Goal: Communication & Community: Answer question/provide support

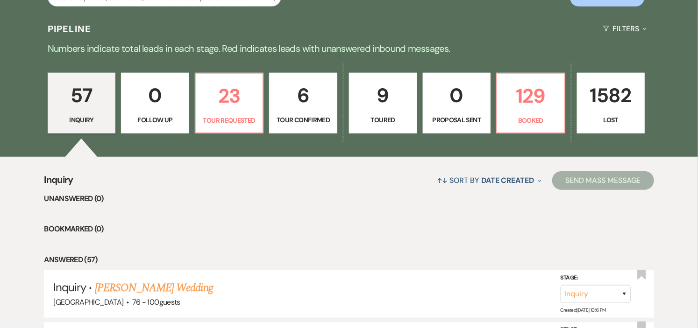
scroll to position [207, 0]
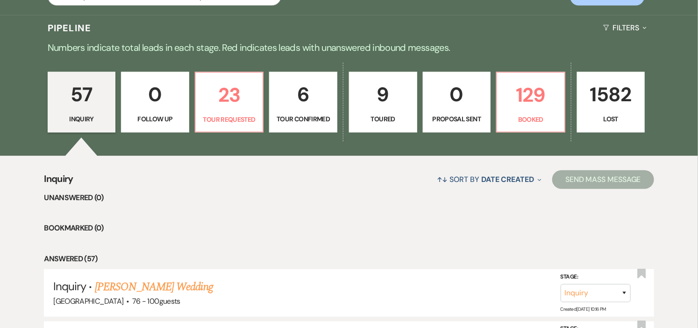
click at [315, 118] on p "Tour Confirmed" at bounding box center [303, 119] width 56 height 10
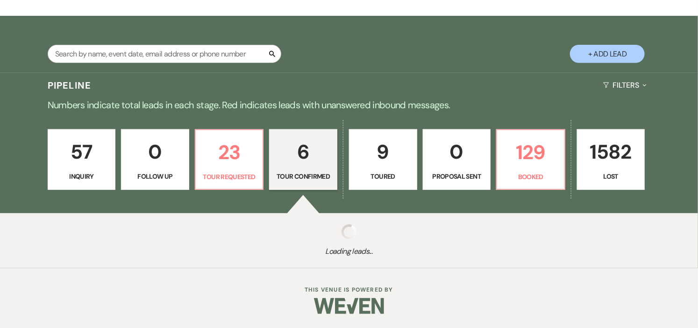
scroll to position [207, 0]
select select "4"
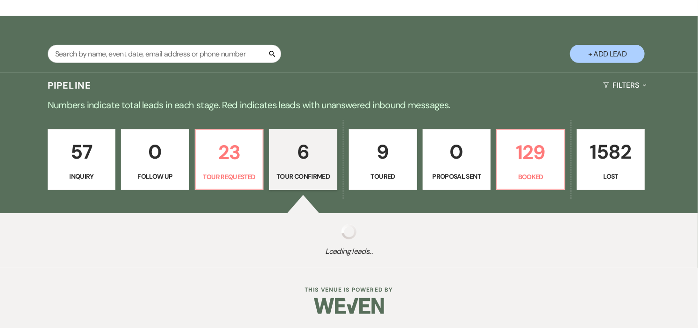
select select "4"
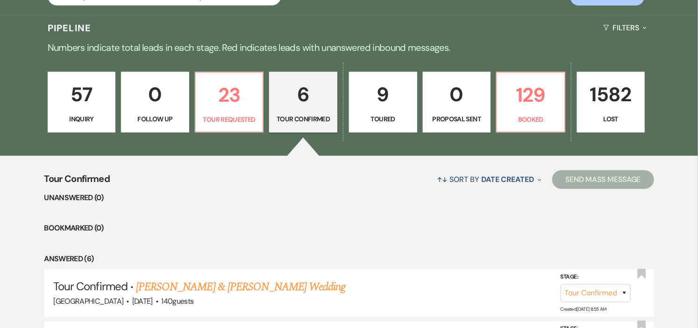
click at [314, 122] on p "Tour Confirmed" at bounding box center [303, 119] width 56 height 10
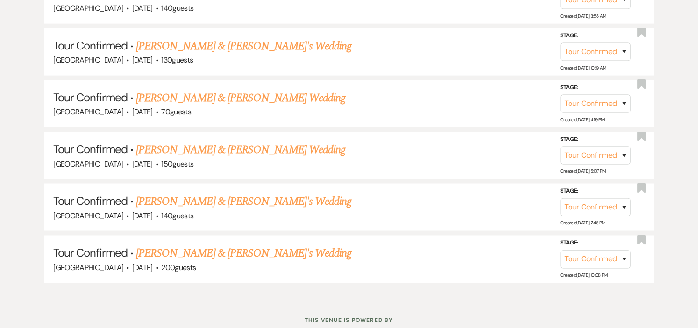
scroll to position [519, 0]
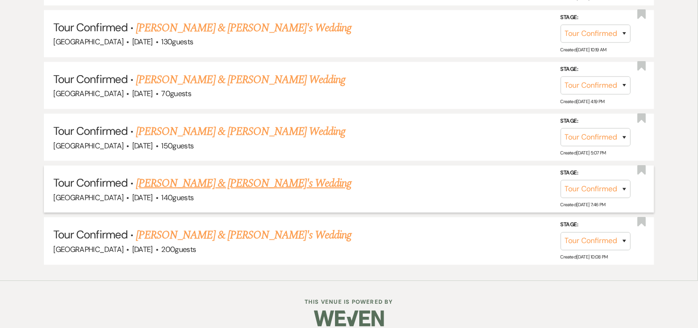
click at [249, 178] on link "Ysabela Breen & Tim's Wedding" at bounding box center [244, 183] width 216 height 17
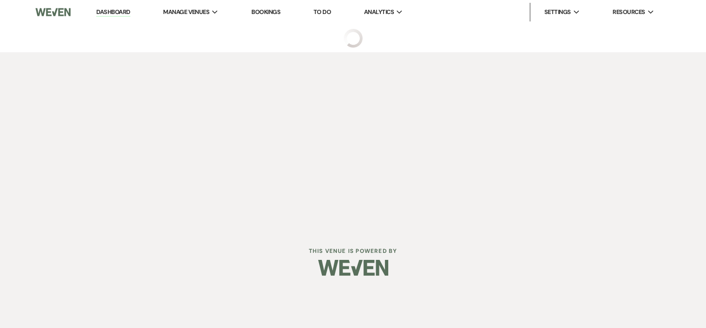
select select "4"
select select "5"
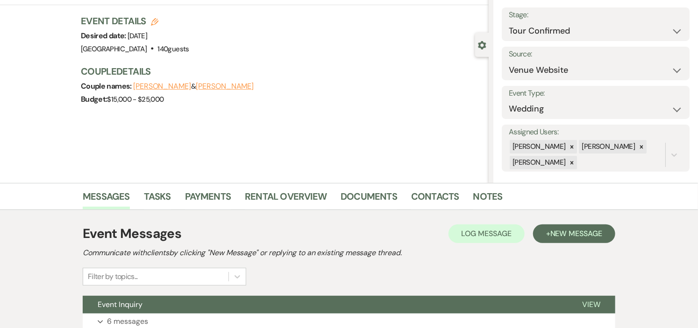
scroll to position [52, 0]
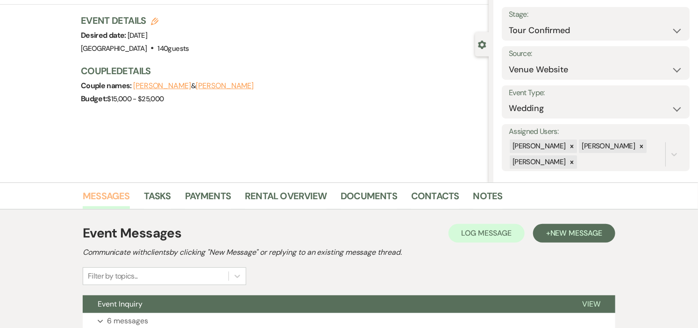
click at [94, 192] on link "Messages" at bounding box center [106, 199] width 47 height 21
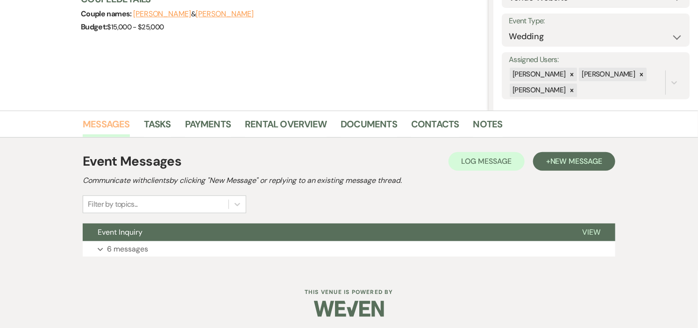
scroll to position [127, 0]
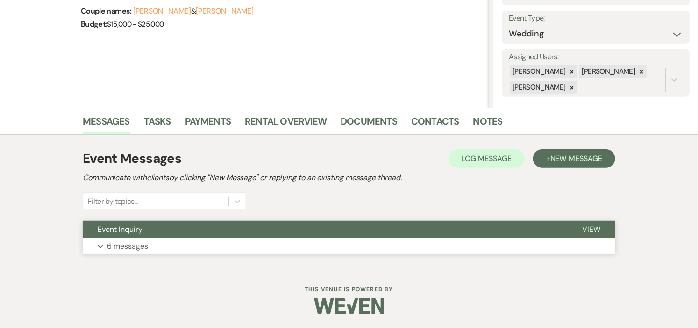
click at [352, 240] on button "Expand 6 messages" at bounding box center [349, 247] width 532 height 16
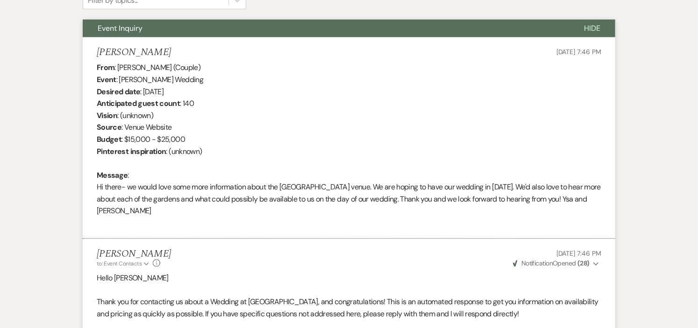
scroll to position [68, 0]
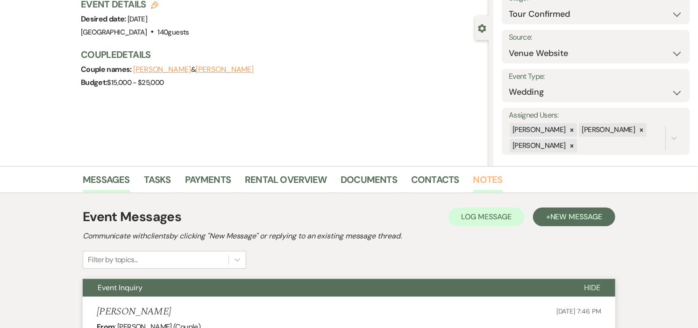
click at [474, 183] on link "Notes" at bounding box center [487, 182] width 29 height 21
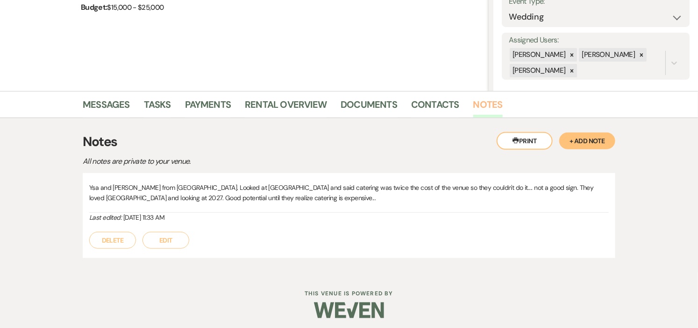
scroll to position [147, 0]
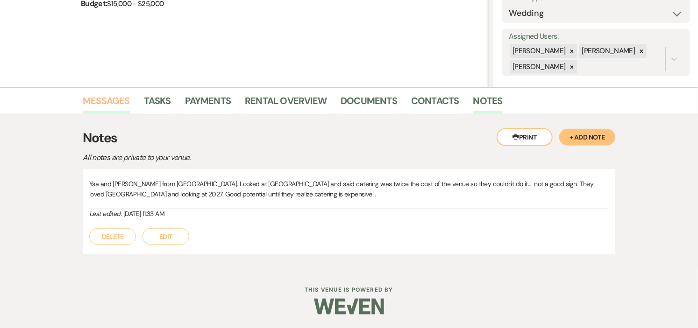
click at [114, 101] on link "Messages" at bounding box center [106, 103] width 47 height 21
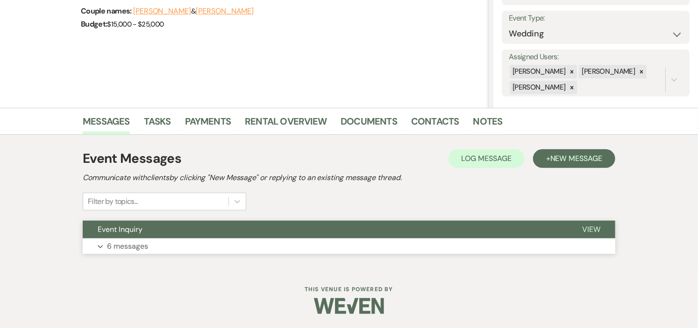
click at [337, 232] on button "Event Inquiry" at bounding box center [325, 230] width 484 height 18
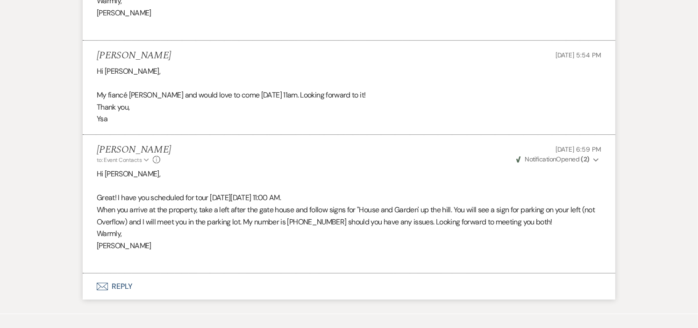
scroll to position [1365, 0]
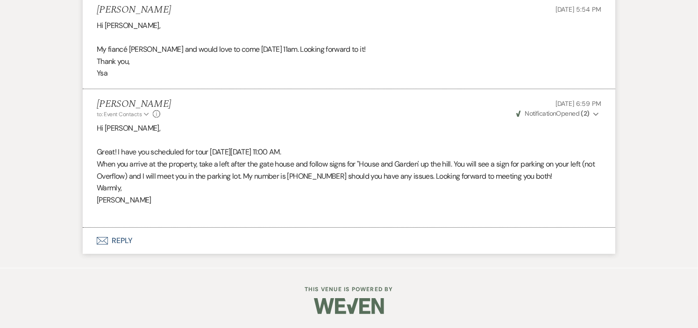
click at [121, 242] on button "Envelope Reply" at bounding box center [349, 241] width 532 height 26
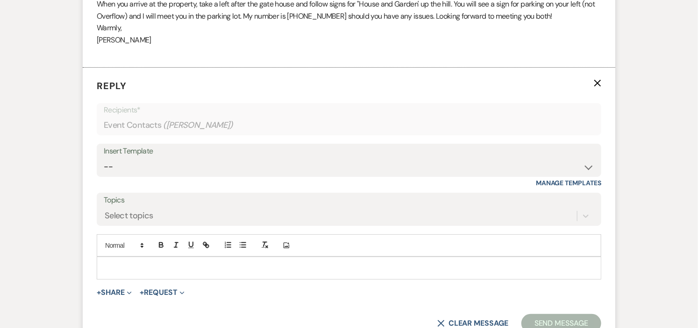
scroll to position [1526, 0]
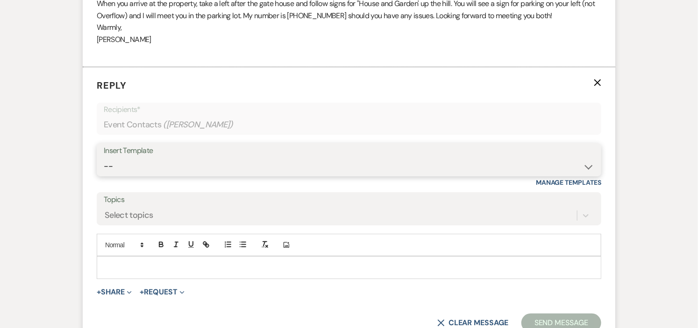
click at [571, 167] on select "-- Weven Planning Portal Introduction (Booked Events) Initial Inquiry Response …" at bounding box center [349, 166] width 490 height 18
select select "1000"
click at [104, 158] on select "-- Weven Planning Portal Introduction (Booked Events) Initial Inquiry Response …" at bounding box center [349, 166] width 490 height 18
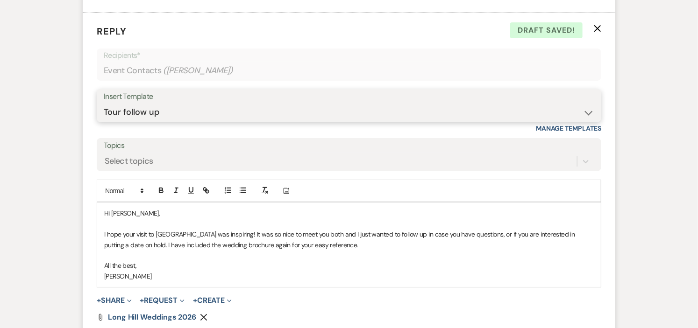
scroll to position [1682, 0]
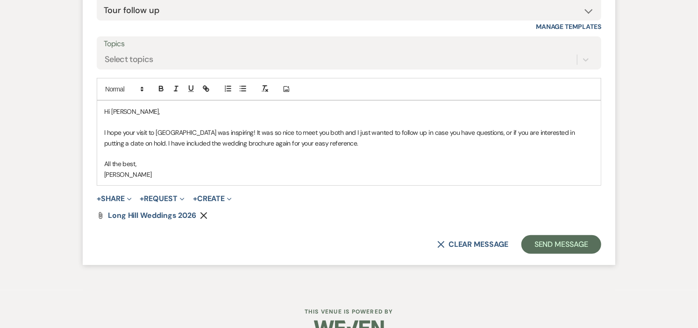
click at [174, 115] on p "Hi Ysabela," at bounding box center [348, 111] width 489 height 10
click at [540, 245] on button "Send Message" at bounding box center [561, 244] width 80 height 19
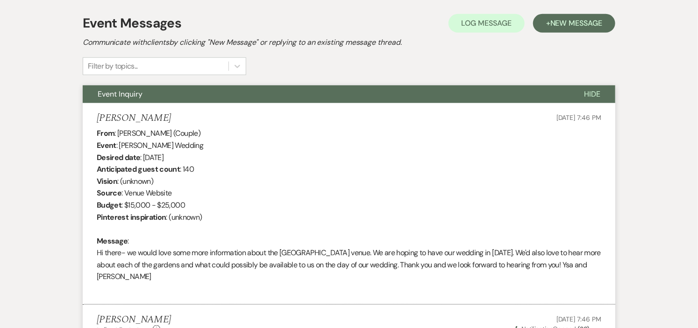
scroll to position [0, 0]
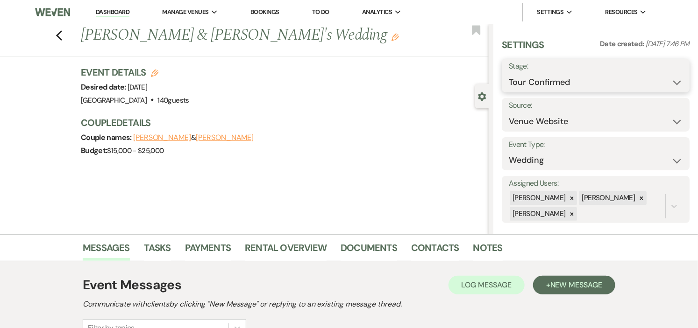
click at [667, 82] on select "Inquiry Follow Up Tour Requested Tour Confirmed Toured Proposal Sent Booked Lost" at bounding box center [595, 82] width 174 height 18
select select "5"
click at [508, 73] on select "Inquiry Follow Up Tour Requested Tour Confirmed Toured Proposal Sent Booked Lost" at bounding box center [595, 82] width 174 height 18
click at [656, 75] on button "Save" at bounding box center [669, 75] width 39 height 19
click at [115, 12] on link "Dashboard" at bounding box center [113, 12] width 34 height 9
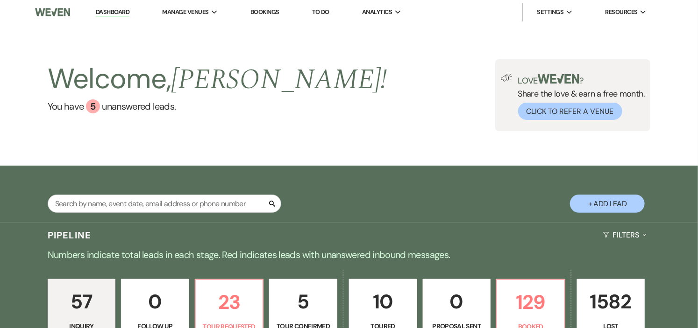
scroll to position [104, 0]
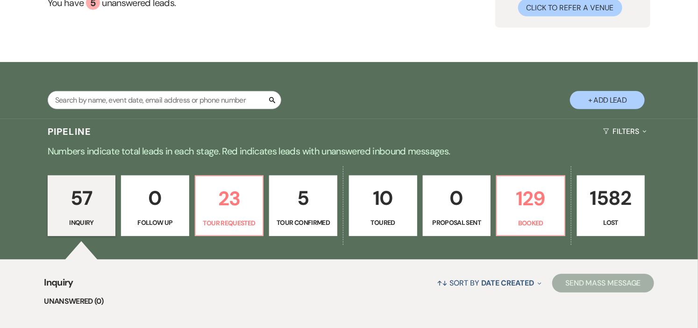
click at [315, 212] on p "5" at bounding box center [303, 198] width 56 height 31
select select "4"
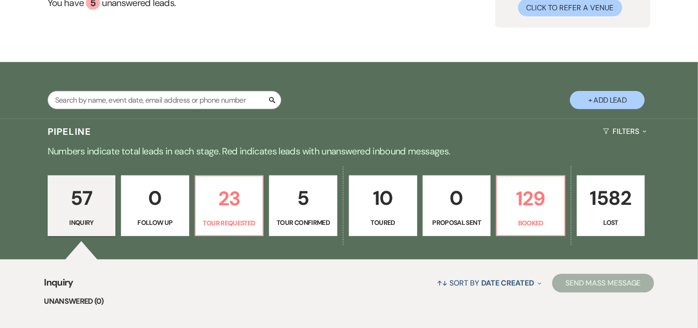
select select "4"
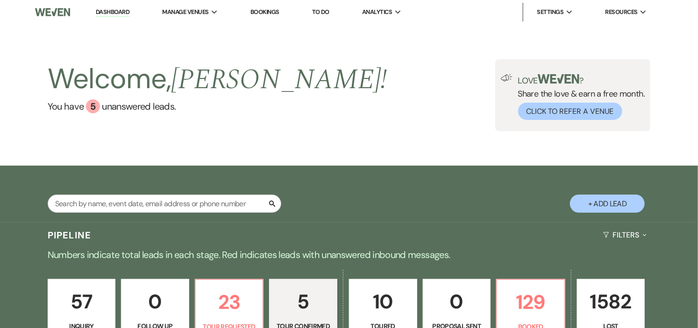
click at [123, 11] on link "Dashboard" at bounding box center [113, 12] width 34 height 9
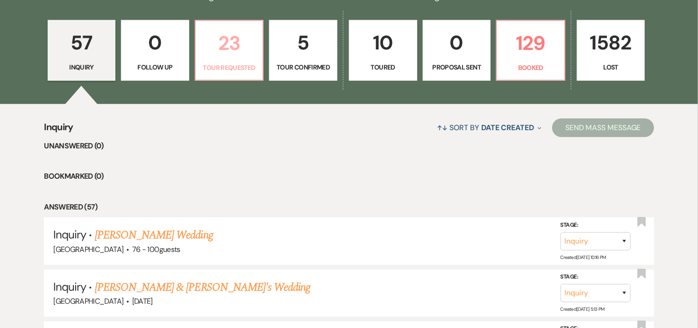
click at [234, 67] on p "Tour Requested" at bounding box center [229, 68] width 56 height 10
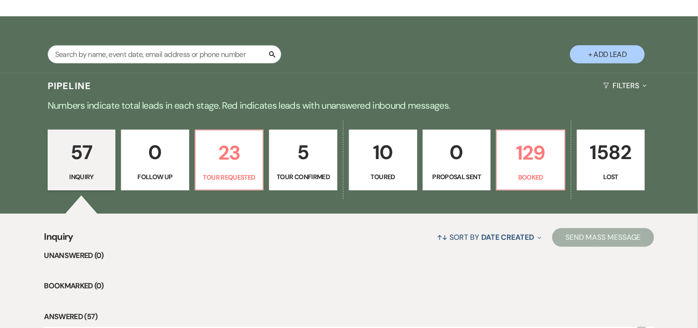
select select "2"
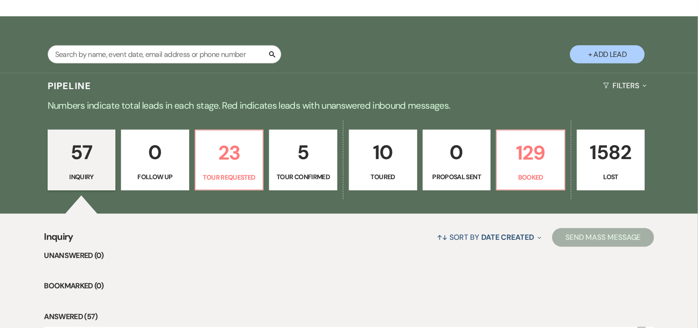
select select "2"
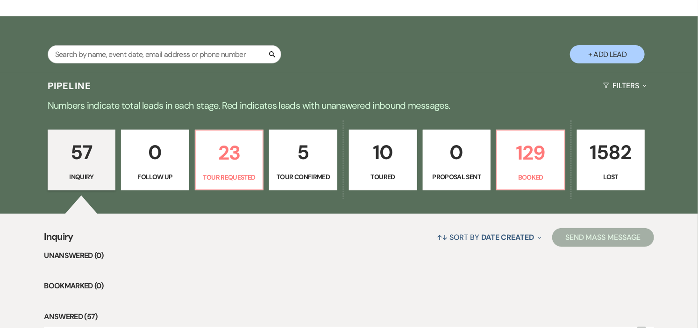
select select "2"
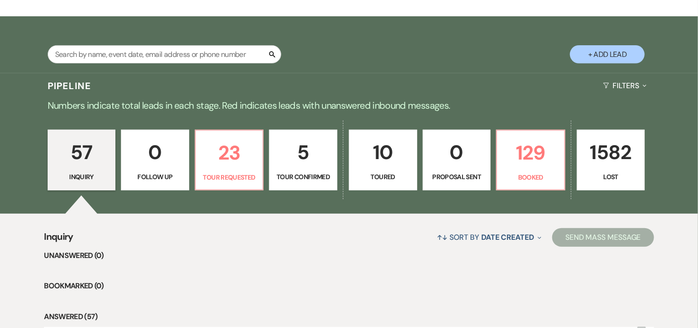
select select "2"
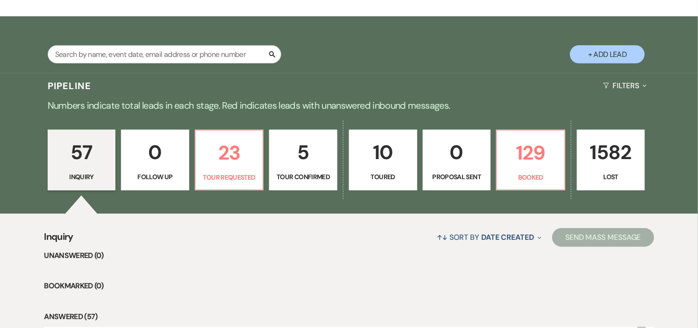
select select "2"
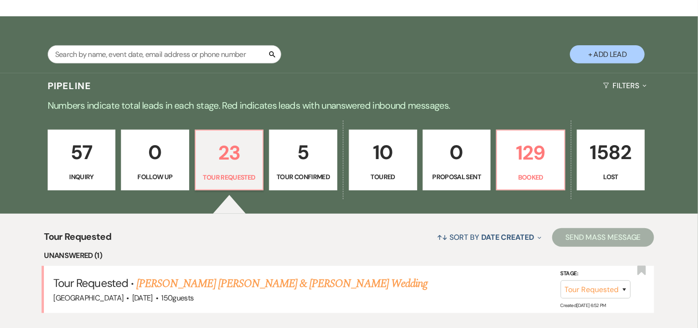
scroll to position [259, 0]
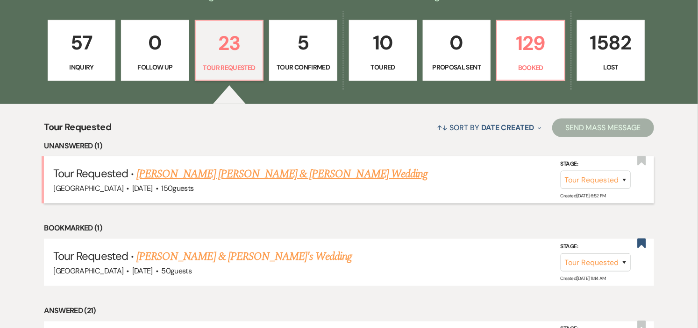
click at [174, 177] on link "[PERSON_NAME] [PERSON_NAME] & [PERSON_NAME] Wedding" at bounding box center [281, 174] width 291 height 17
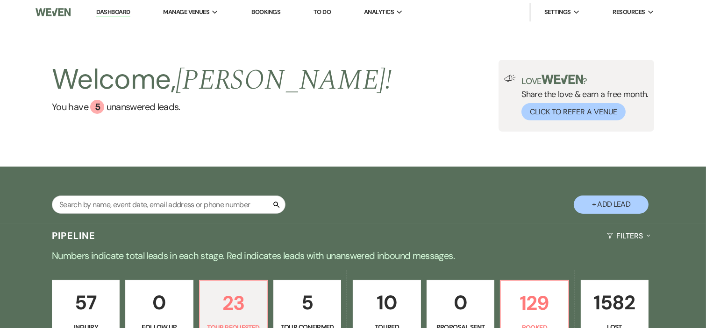
select select "2"
select select "1"
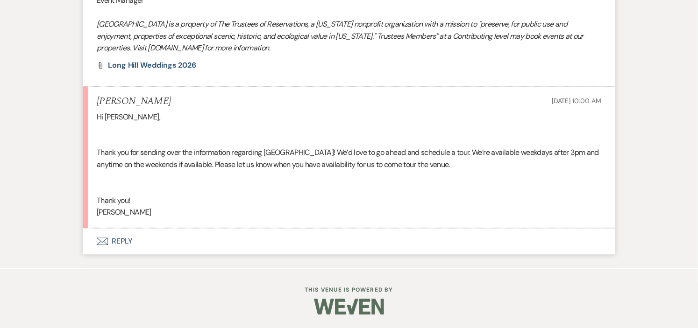
scroll to position [1024, 0]
click at [113, 241] on button "Envelope Reply" at bounding box center [349, 241] width 532 height 26
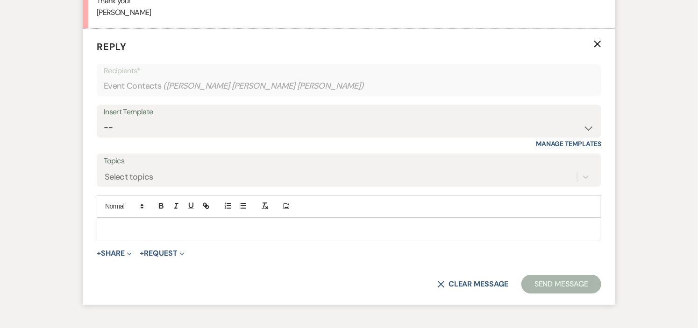
scroll to position [1227, 0]
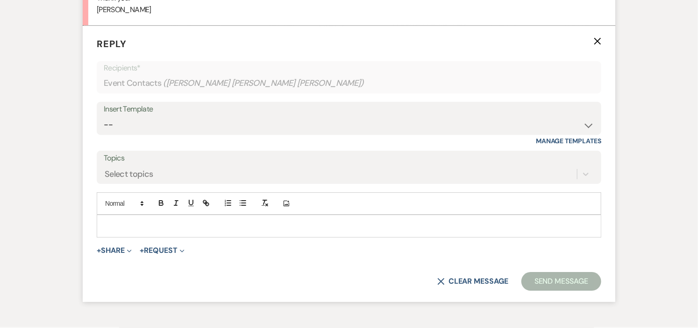
click at [231, 225] on p at bounding box center [348, 226] width 489 height 10
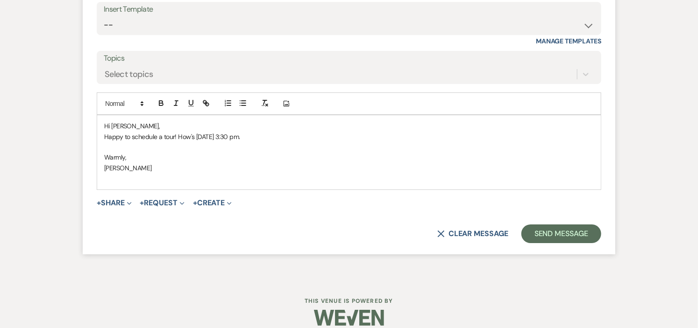
scroll to position [1331, 0]
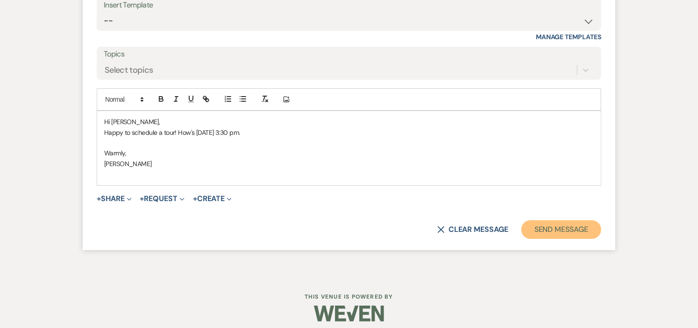
click at [543, 229] on button "Send Message" at bounding box center [561, 229] width 80 height 19
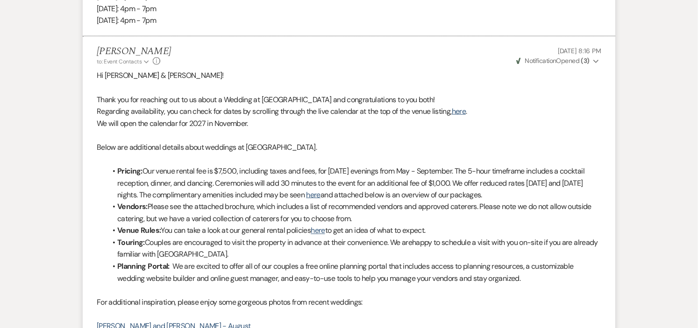
scroll to position [0, 0]
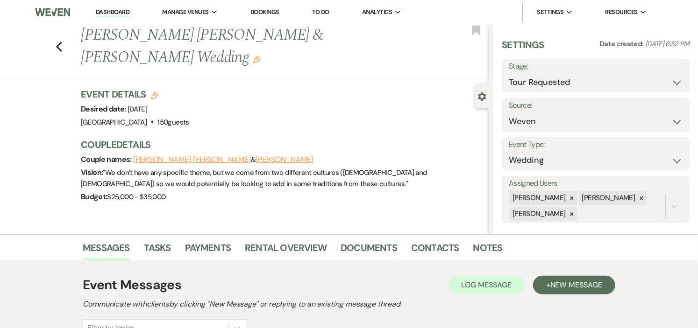
click at [123, 10] on link "Dashboard" at bounding box center [113, 12] width 34 height 9
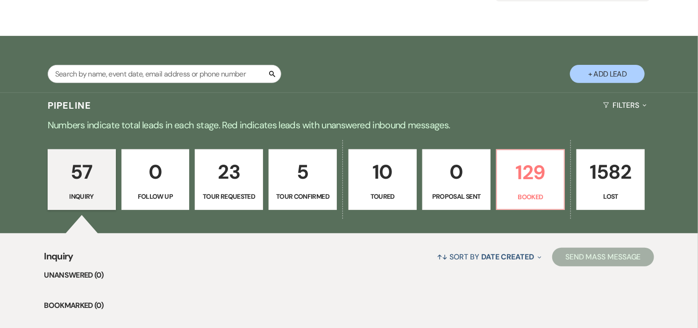
scroll to position [207, 0]
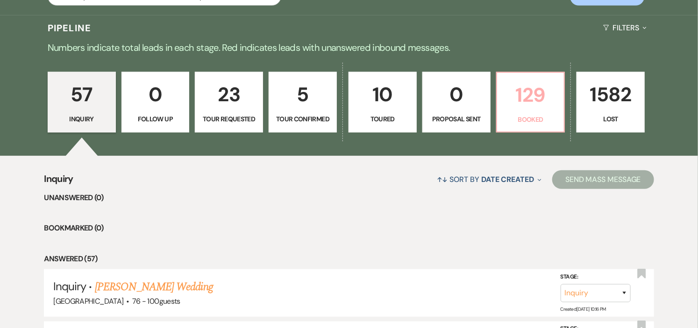
click at [540, 115] on p "Booked" at bounding box center [530, 119] width 56 height 10
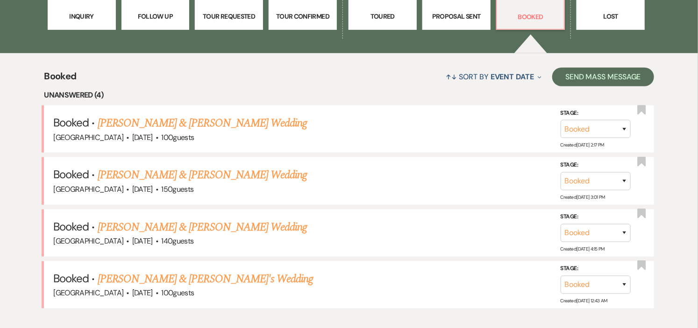
scroll to position [311, 0]
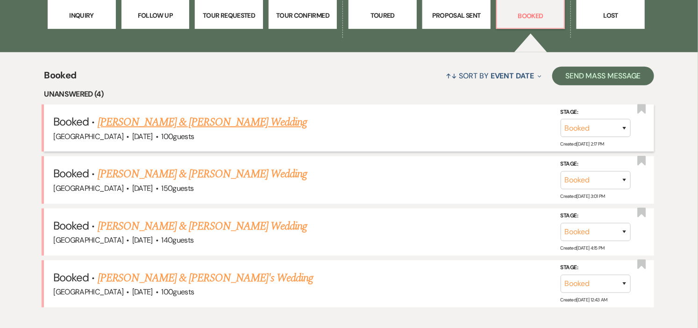
click at [167, 118] on link "[PERSON_NAME] & [PERSON_NAME] Wedding" at bounding box center [202, 122] width 209 height 17
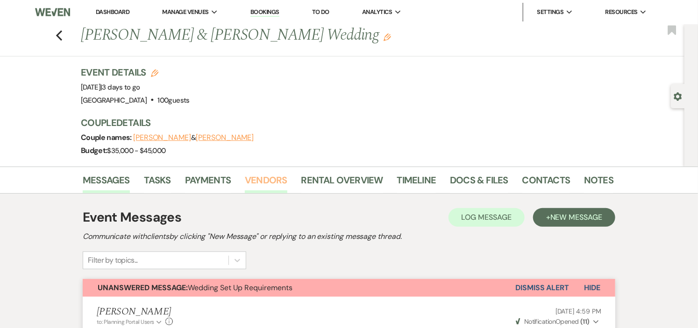
click at [268, 179] on link "Vendors" at bounding box center [266, 183] width 42 height 21
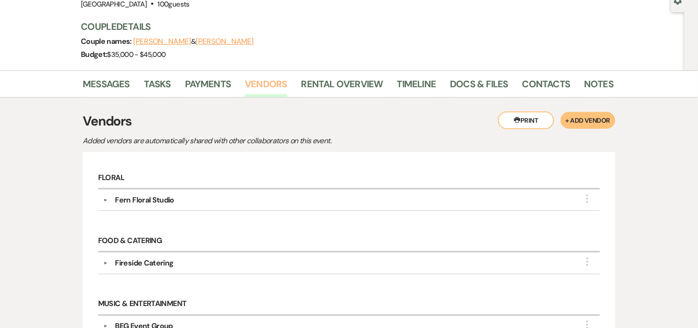
scroll to position [94, 0]
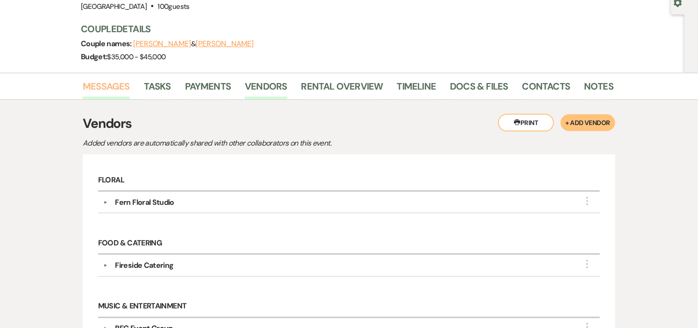
click at [110, 85] on link "Messages" at bounding box center [106, 89] width 47 height 21
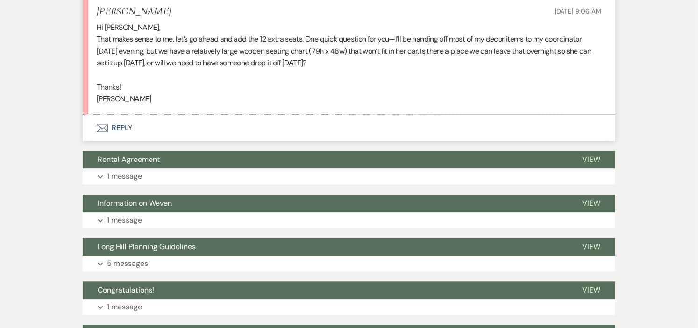
scroll to position [872, 0]
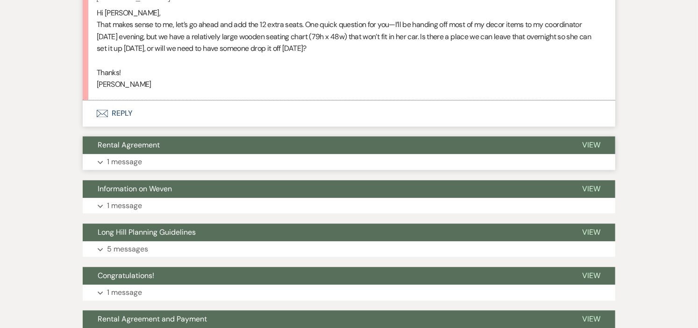
click at [324, 146] on button "Rental Agreement" at bounding box center [325, 145] width 484 height 18
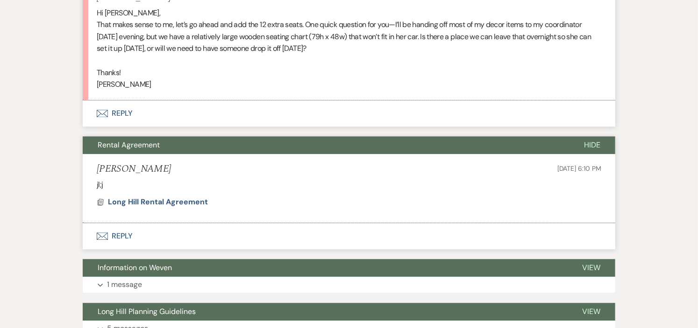
scroll to position [1028, 0]
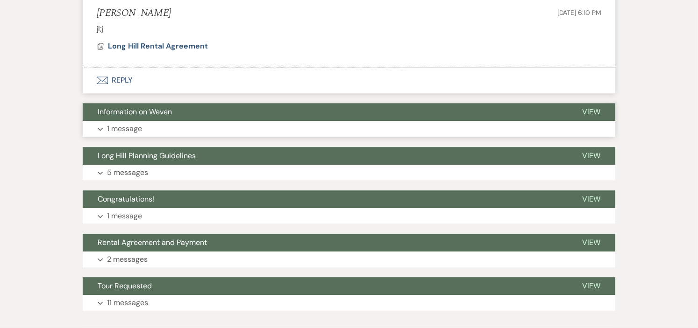
click at [328, 128] on button "Expand 1 message" at bounding box center [349, 129] width 532 height 16
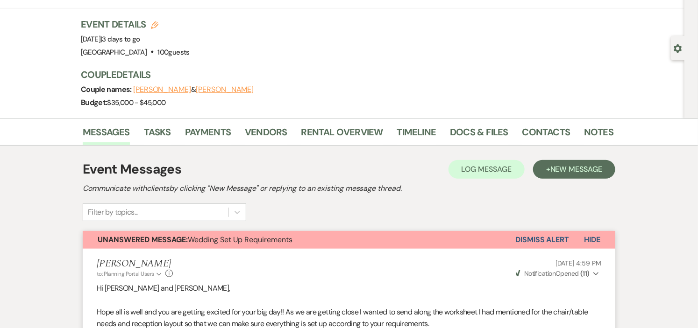
scroll to position [0, 0]
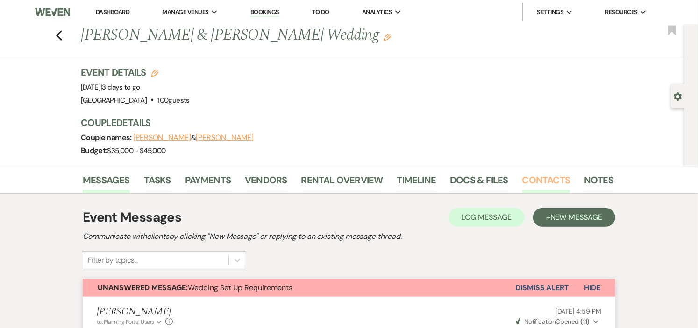
click at [530, 178] on link "Contacts" at bounding box center [546, 183] width 48 height 21
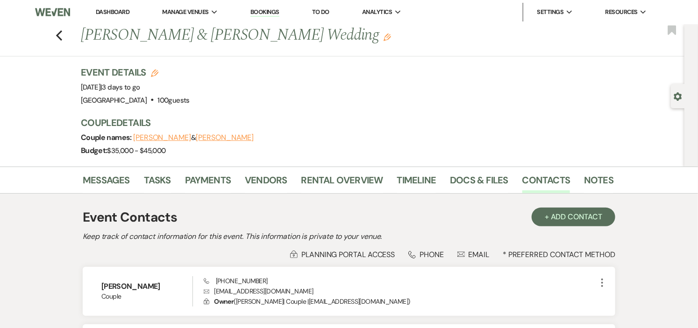
click at [648, 208] on div "Messages Tasks Payments Vendors Rental Overview Timeline Docs & Files Contacts …" at bounding box center [349, 282] width 698 height 230
click at [100, 175] on link "Messages" at bounding box center [106, 183] width 47 height 21
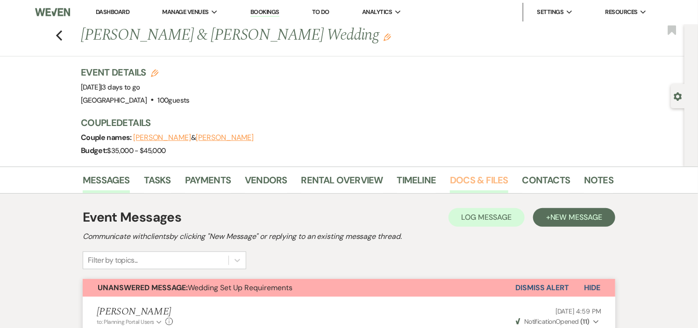
click at [470, 179] on link "Docs & Files" at bounding box center [479, 183] width 58 height 21
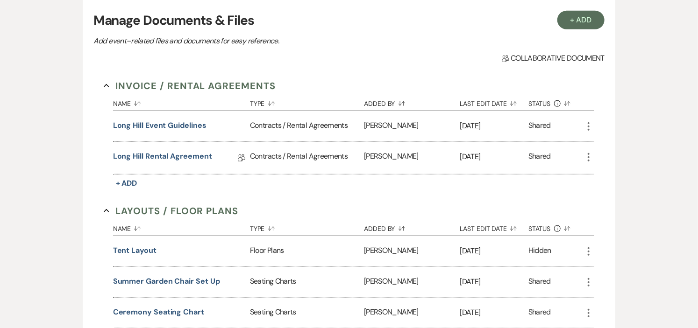
scroll to position [52, 0]
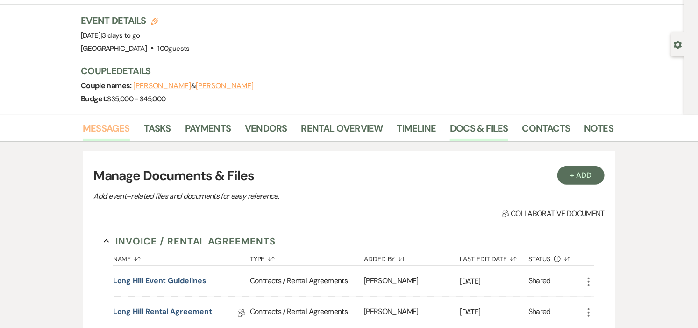
click at [105, 130] on link "Messages" at bounding box center [106, 131] width 47 height 21
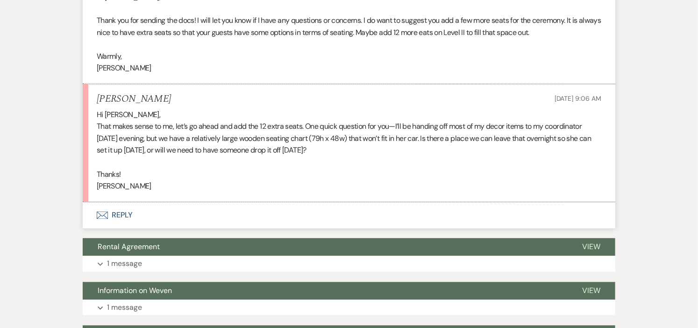
scroll to position [778, 0]
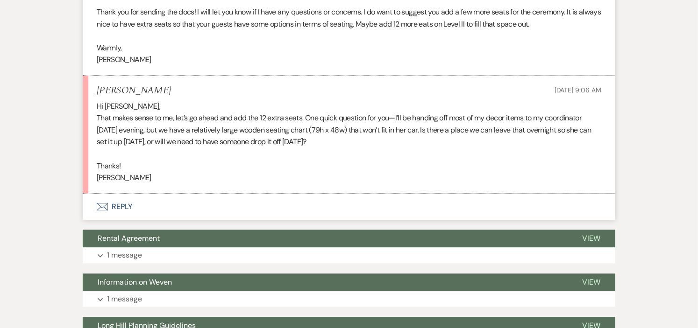
click at [117, 206] on button "Envelope Reply" at bounding box center [349, 207] width 532 height 26
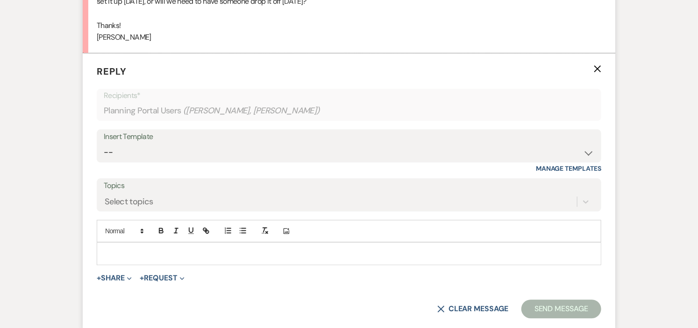
scroll to position [946, 0]
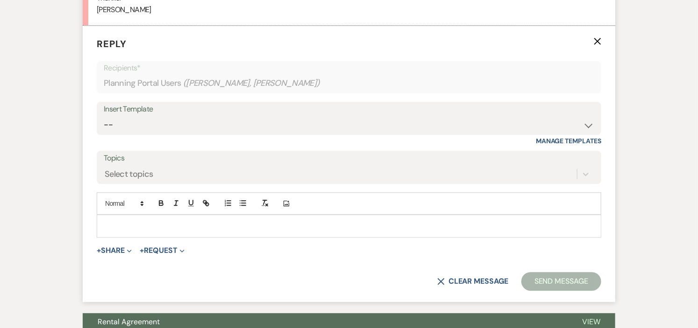
click at [253, 226] on p at bounding box center [348, 226] width 489 height 10
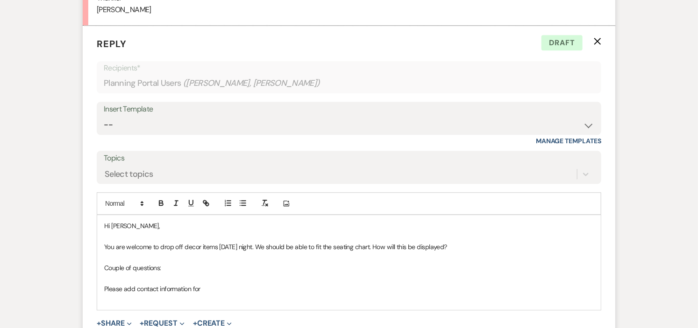
click at [383, 243] on p "You are welcome to drop off decor items Friday night. We should be able to fit …" at bounding box center [348, 247] width 489 height 10
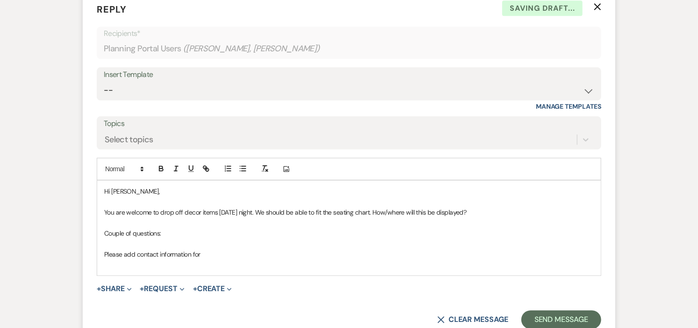
scroll to position [998, 0]
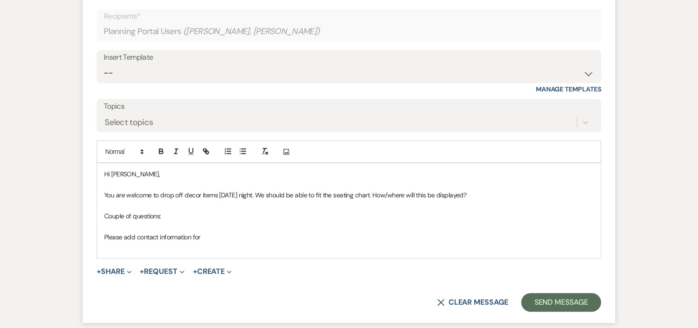
click at [213, 237] on p "Please add contact information for" at bounding box center [348, 237] width 489 height 10
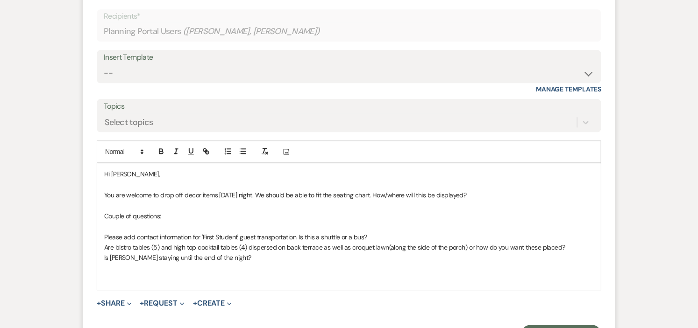
click at [102, 255] on div "Hi Emily, You are welcome to drop off decor items Friday night. We should be ab…" at bounding box center [348, 226] width 503 height 126
click at [440, 258] on p "Noted cards/gift/decor is going home with parents at the end of the night. Is A…" at bounding box center [348, 258] width 489 height 10
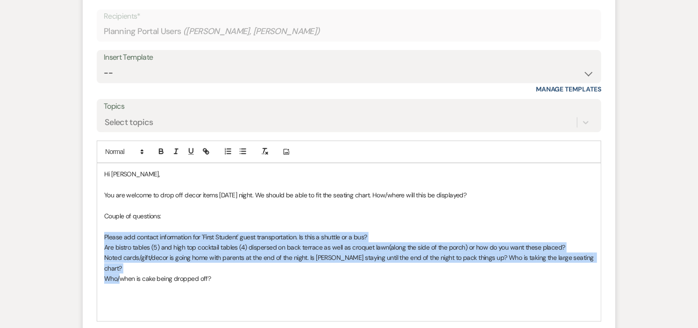
drag, startPoint x: 103, startPoint y: 237, endPoint x: 122, endPoint y: 265, distance: 33.7
click at [122, 265] on div "Hi Emily, You are welcome to drop off decor items Friday night. We should be ab…" at bounding box center [348, 241] width 503 height 157
click at [245, 152] on icon "button" at bounding box center [243, 151] width 8 height 8
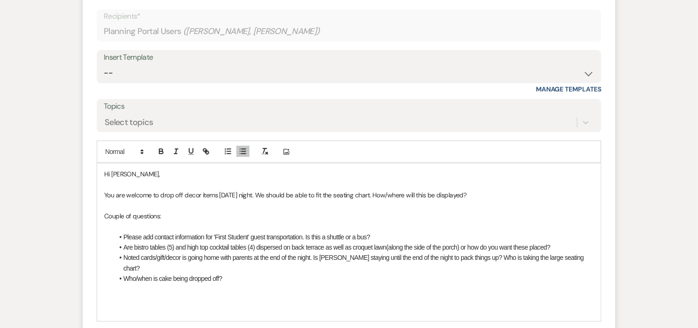
click at [267, 218] on p "Couple of questions:" at bounding box center [348, 216] width 489 height 10
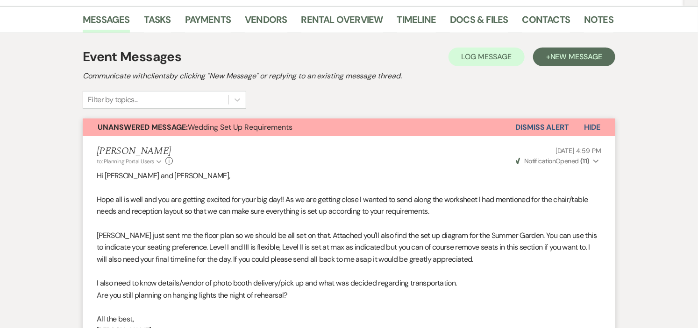
scroll to position [64, 0]
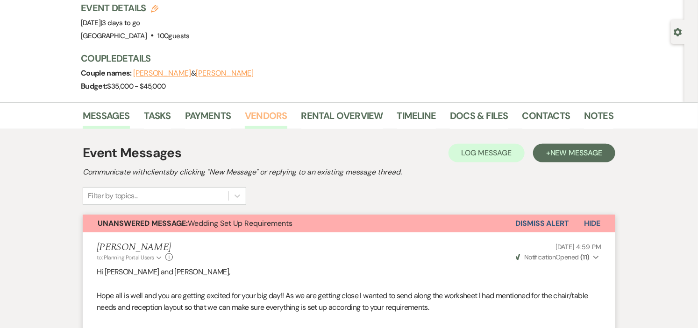
click at [275, 114] on link "Vendors" at bounding box center [266, 118] width 42 height 21
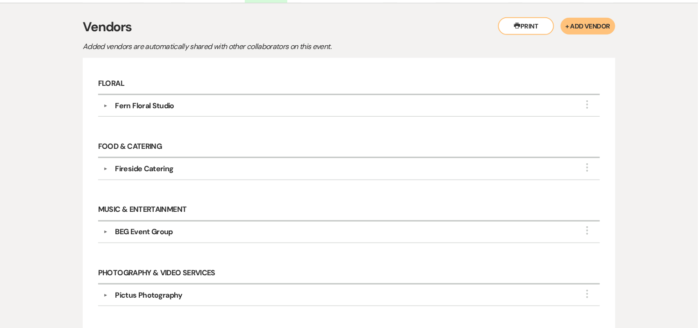
scroll to position [220, 0]
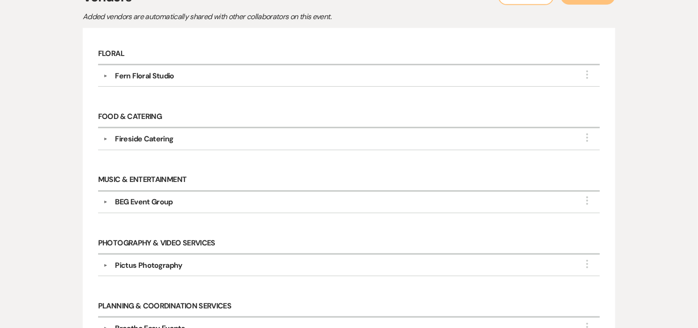
click at [105, 201] on button "▼" at bounding box center [104, 202] width 11 height 5
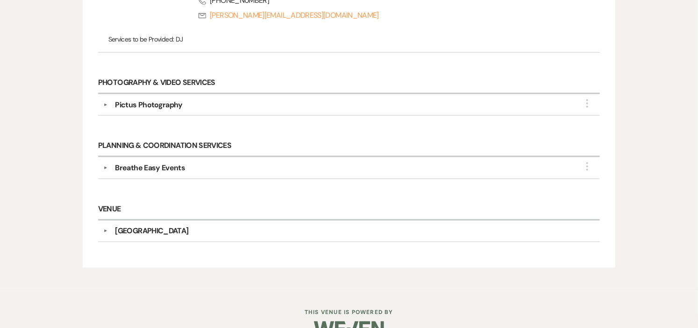
scroll to position [519, 0]
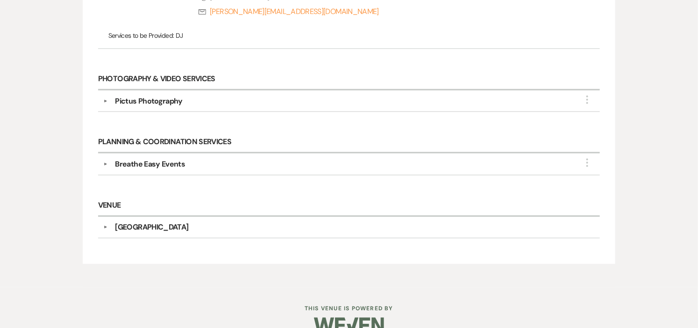
click at [104, 101] on button "▼" at bounding box center [104, 101] width 11 height 5
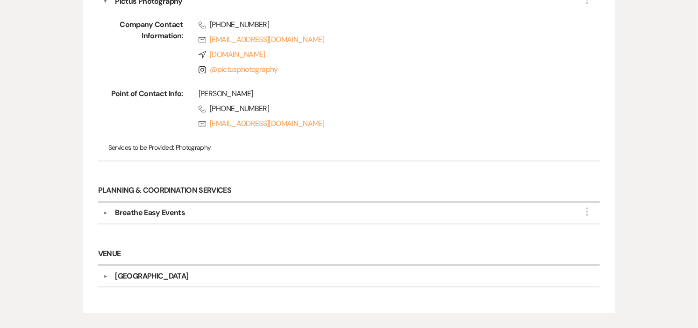
scroll to position [674, 0]
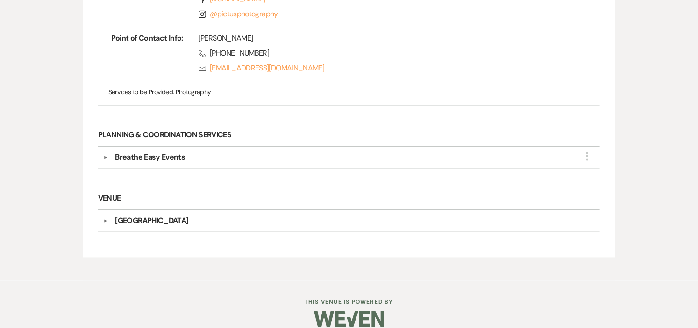
click at [104, 159] on button "▼" at bounding box center [104, 157] width 11 height 5
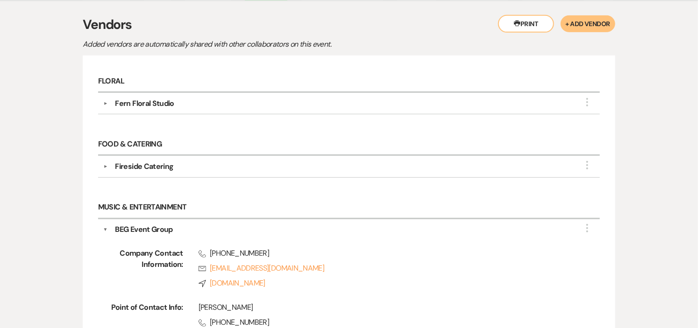
scroll to position [104, 0]
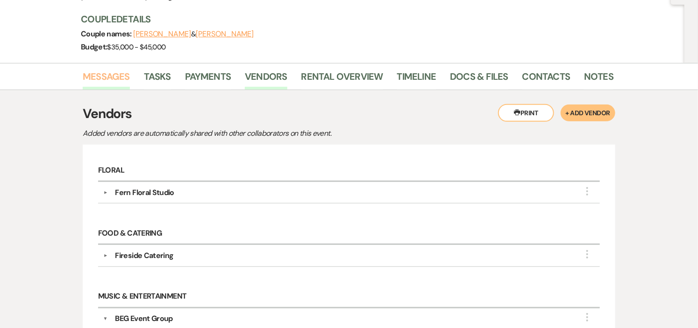
click at [94, 73] on link "Messages" at bounding box center [106, 79] width 47 height 21
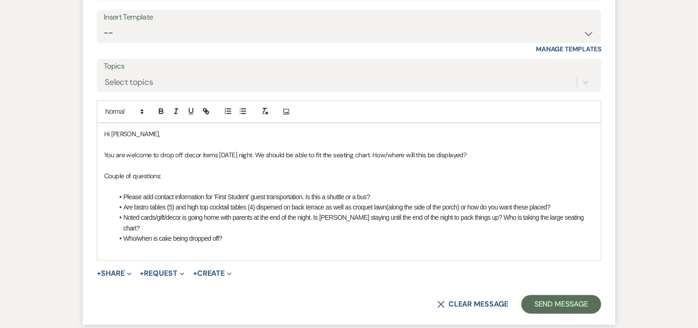
scroll to position [1055, 0]
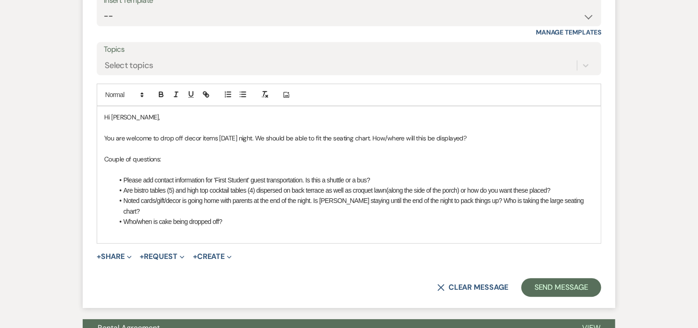
click at [371, 136] on p "You are welcome to drop off decor items Friday night. We should be able to fit …" at bounding box center [348, 138] width 489 height 10
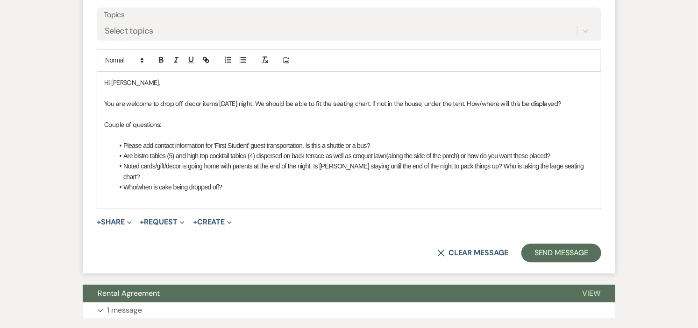
scroll to position [1107, 0]
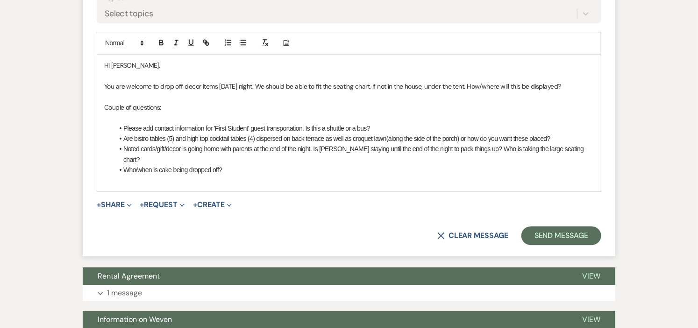
click at [181, 113] on p at bounding box center [348, 118] width 489 height 10
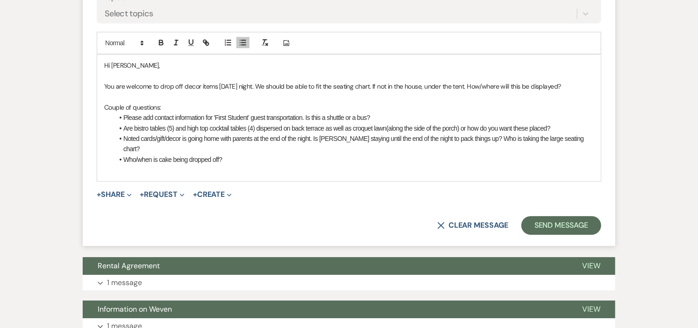
click at [191, 165] on p at bounding box center [348, 170] width 489 height 10
click at [161, 105] on p "Couple of questions:" at bounding box center [348, 107] width 489 height 10
click at [246, 165] on p at bounding box center [348, 170] width 489 height 10
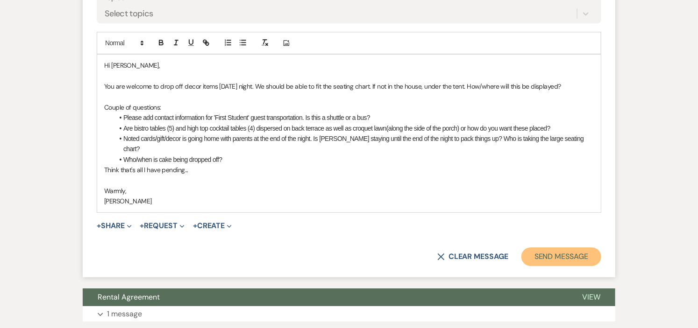
click at [548, 247] on button "Send Message" at bounding box center [561, 256] width 80 height 19
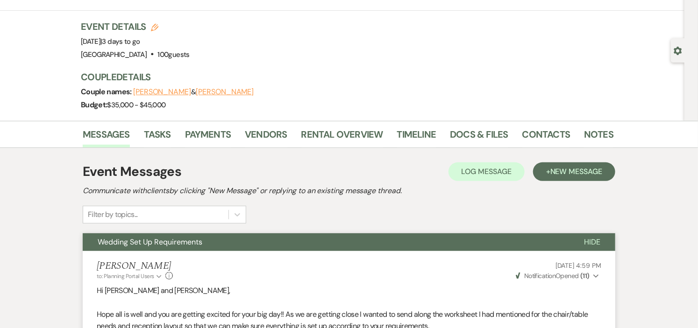
scroll to position [0, 0]
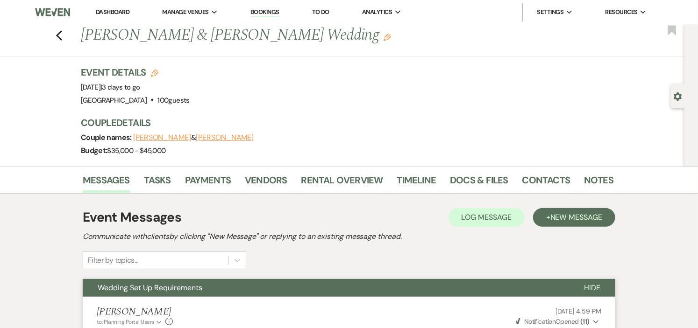
click at [108, 10] on link "Dashboard" at bounding box center [113, 12] width 34 height 8
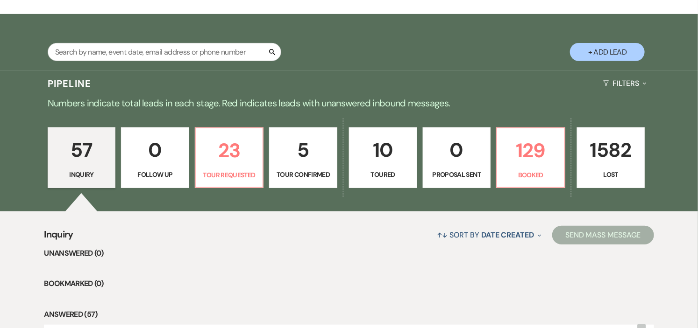
scroll to position [155, 0]
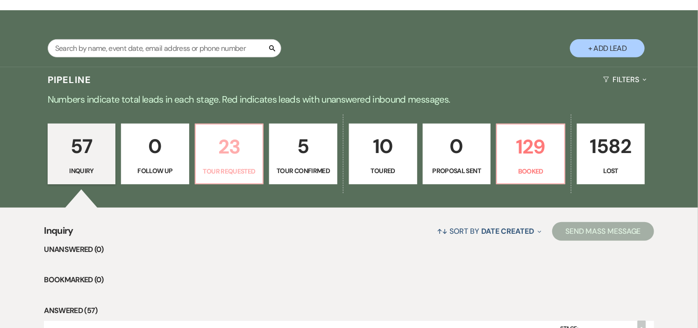
click at [221, 152] on p "23" at bounding box center [229, 146] width 56 height 31
select select "2"
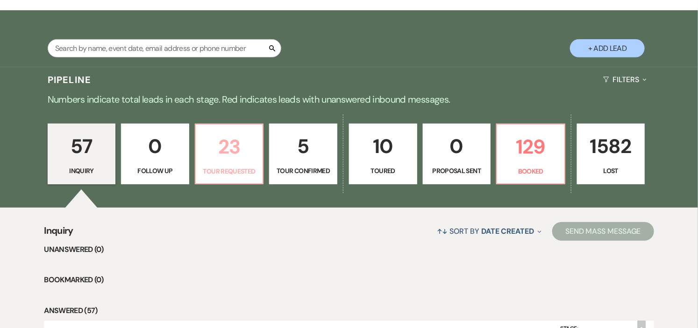
select select "2"
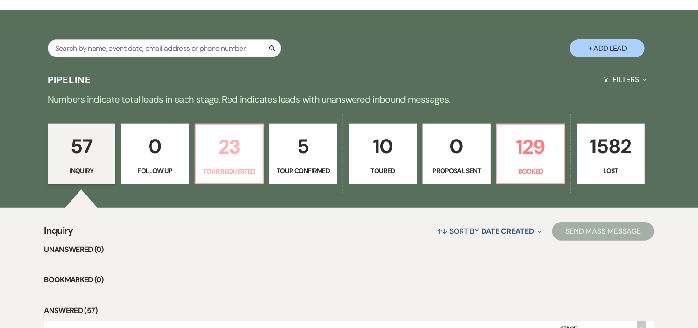
select select "2"
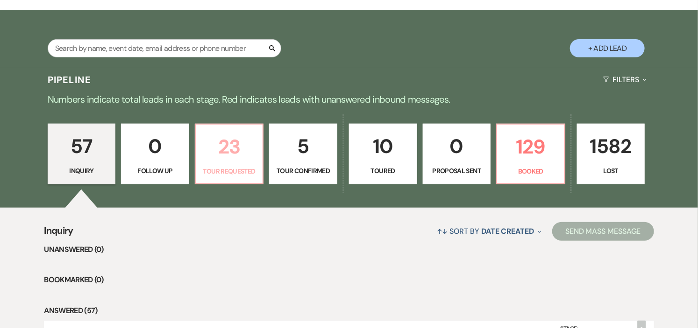
select select "2"
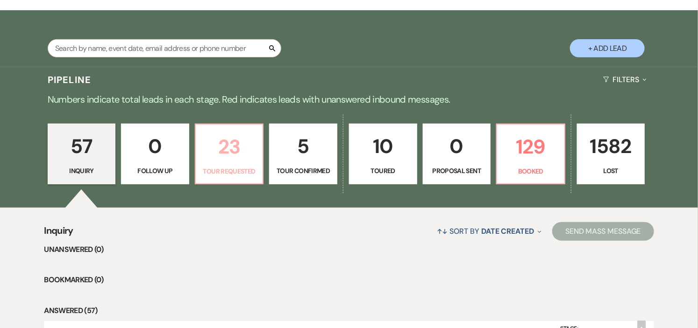
select select "2"
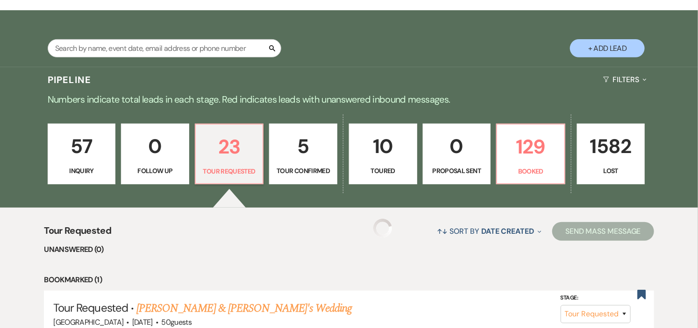
select select "2"
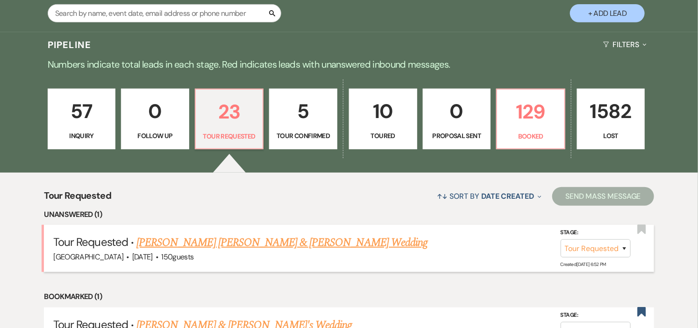
scroll to position [207, 0]
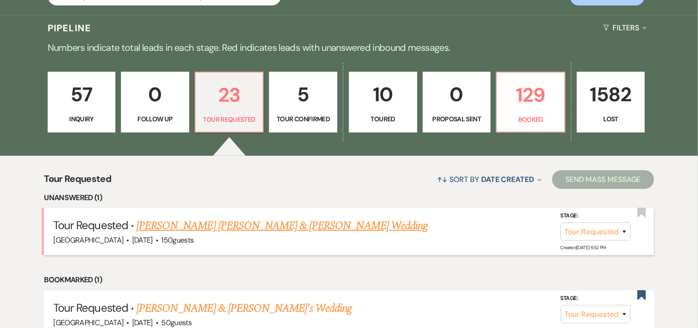
click at [309, 227] on link "Sonia Hercules Mancia & Ali Shehab's Wedding" at bounding box center [281, 226] width 291 height 17
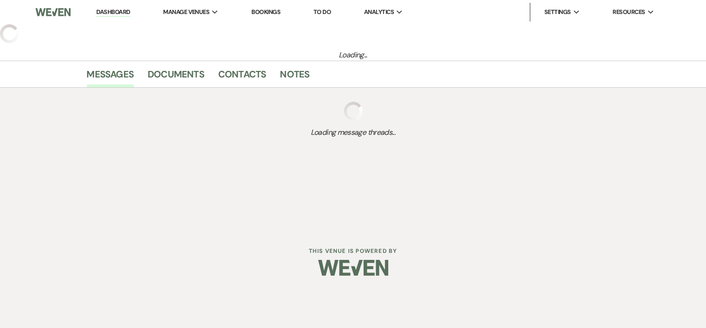
select select "2"
select select "1"
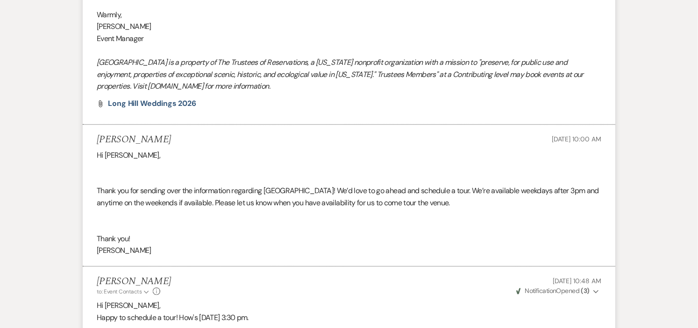
scroll to position [1234, 0]
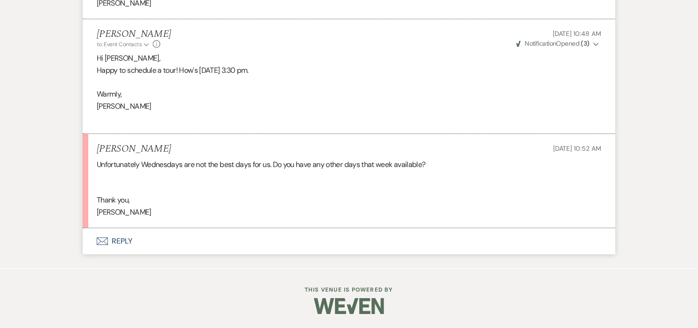
click at [121, 239] on button "Envelope Reply" at bounding box center [349, 241] width 532 height 26
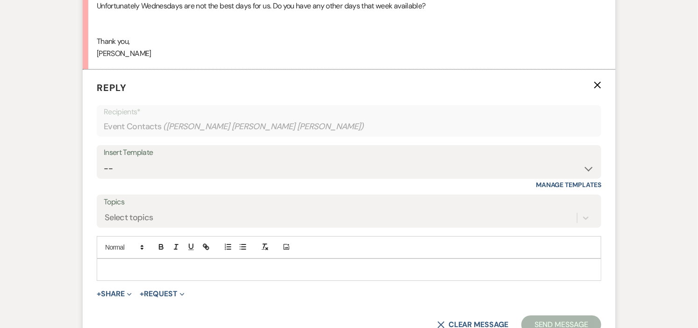
scroll to position [1394, 0]
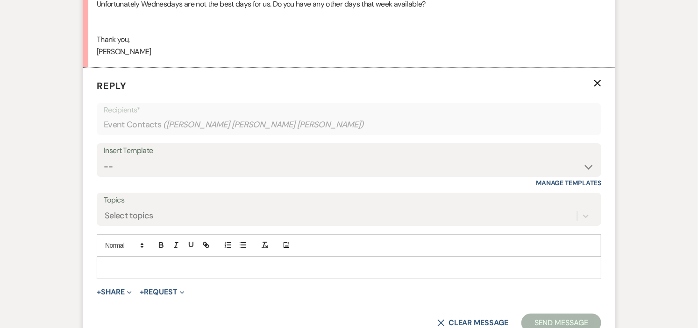
click at [278, 268] on p at bounding box center [348, 268] width 489 height 10
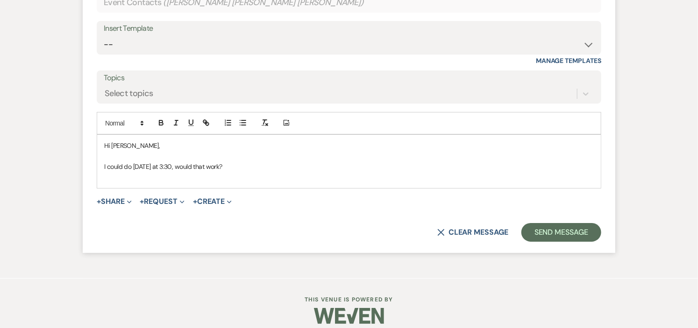
scroll to position [1464, 0]
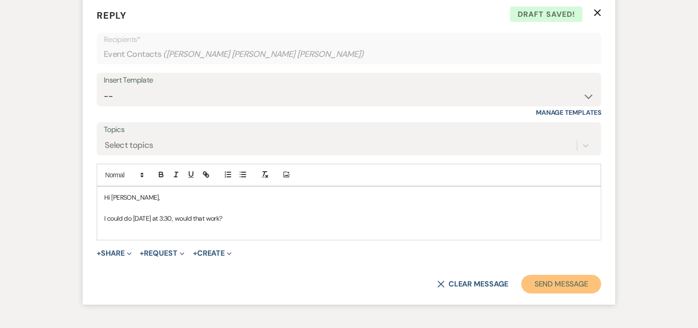
click at [540, 281] on button "Send Message" at bounding box center [561, 284] width 80 height 19
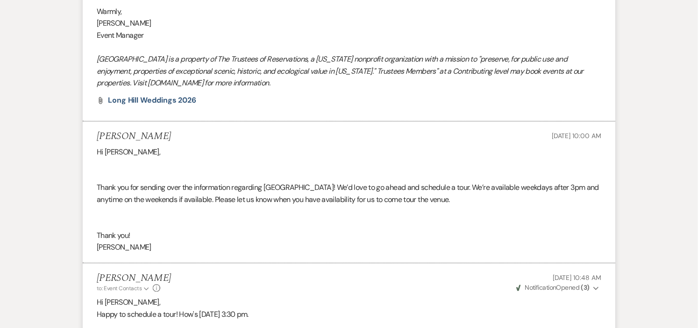
scroll to position [0, 0]
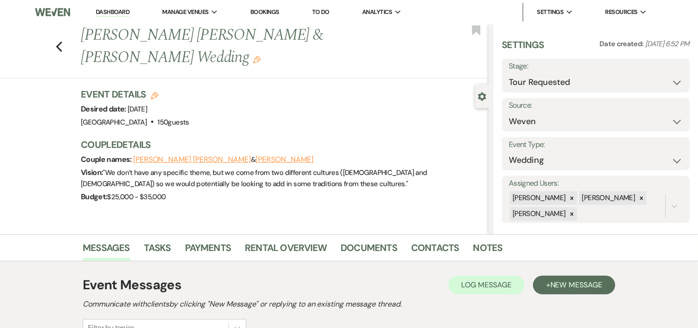
click at [109, 10] on link "Dashboard" at bounding box center [113, 12] width 34 height 9
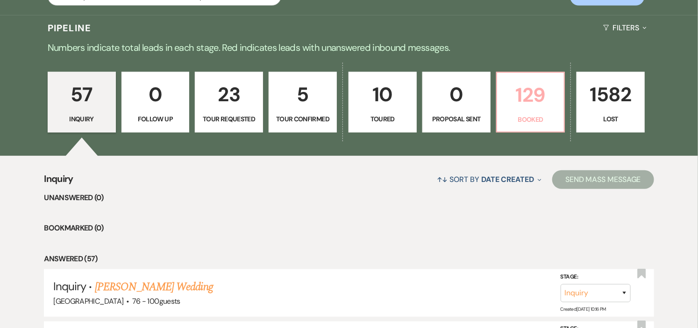
click at [519, 113] on link "129 Booked" at bounding box center [530, 102] width 69 height 61
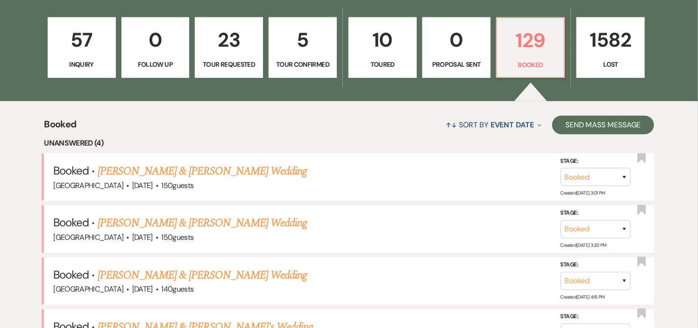
scroll to position [363, 0]
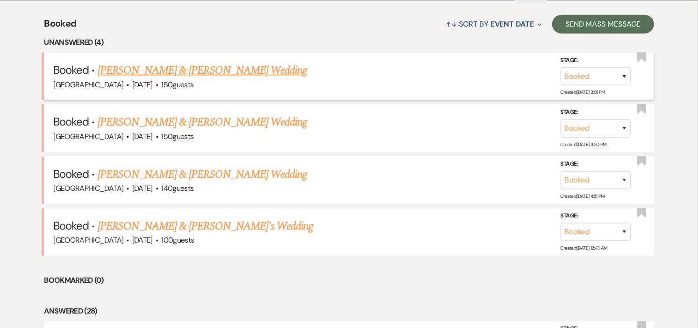
click at [120, 64] on link "[PERSON_NAME] & [PERSON_NAME] Wedding" at bounding box center [202, 70] width 209 height 17
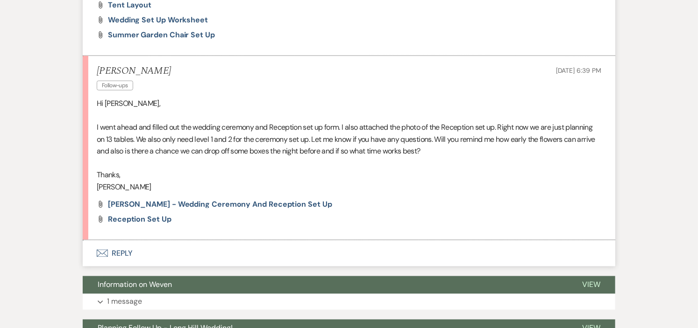
scroll to position [623, 0]
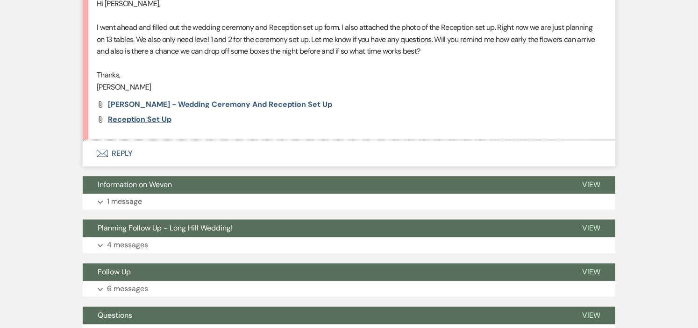
click at [157, 118] on span "Reception Set up" at bounding box center [140, 119] width 64 height 10
click at [227, 106] on span "Margot Hinchey - Wedding Ceremony and Reception Set up" at bounding box center [220, 104] width 224 height 10
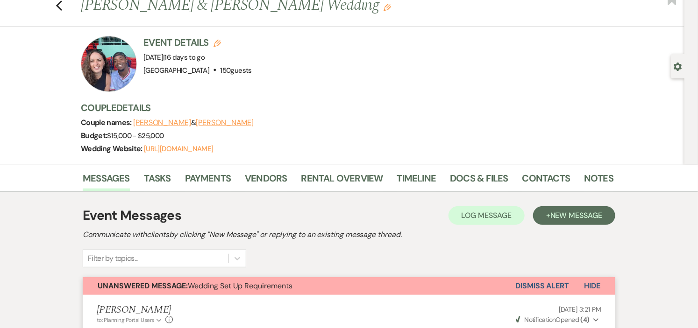
scroll to position [0, 0]
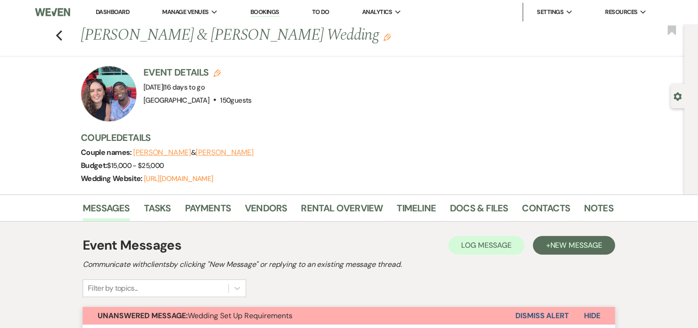
click at [108, 11] on link "Dashboard" at bounding box center [113, 12] width 34 height 8
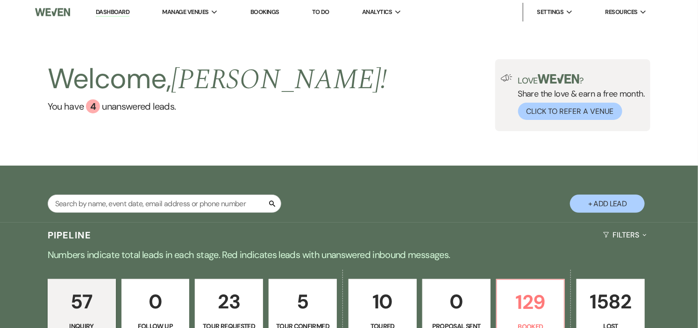
scroll to position [155, 0]
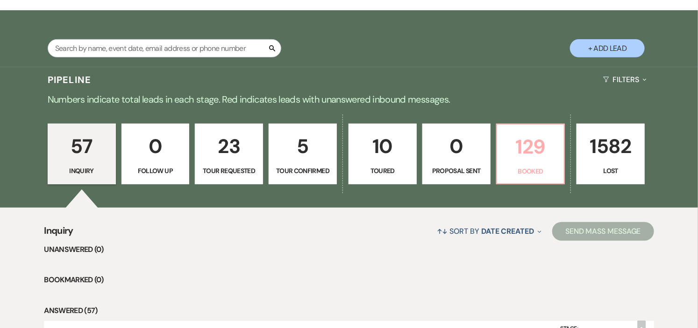
click at [534, 160] on p "129" at bounding box center [530, 146] width 56 height 31
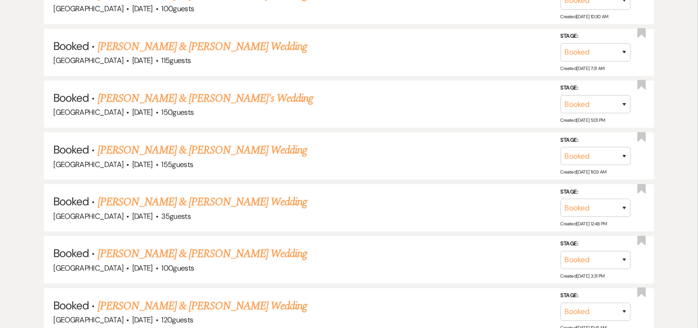
scroll to position [4141, 0]
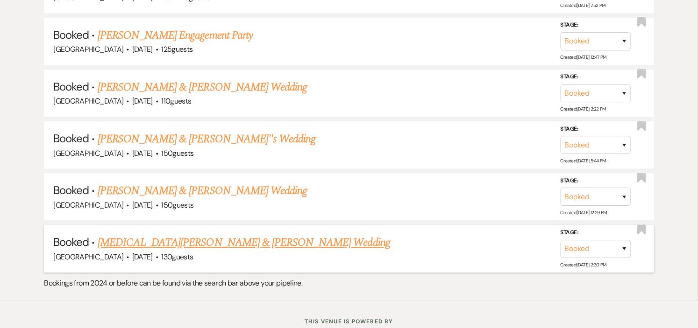
click at [214, 234] on link "[MEDICAL_DATA][PERSON_NAME] & [PERSON_NAME] Wedding" at bounding box center [244, 242] width 292 height 17
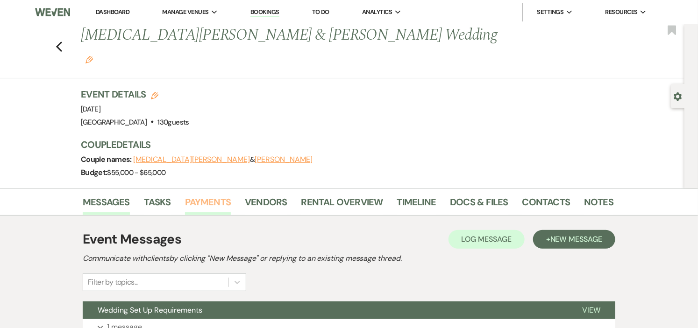
click at [218, 195] on link "Payments" at bounding box center [208, 205] width 46 height 21
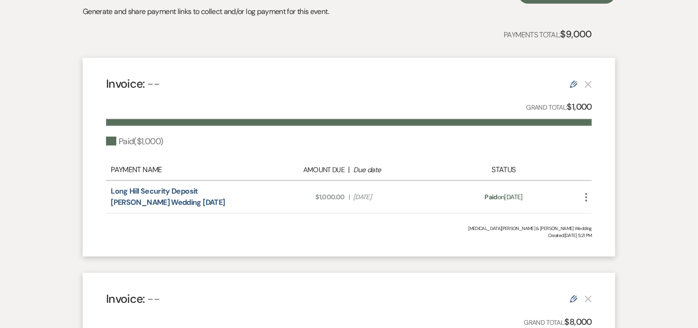
scroll to position [259, 0]
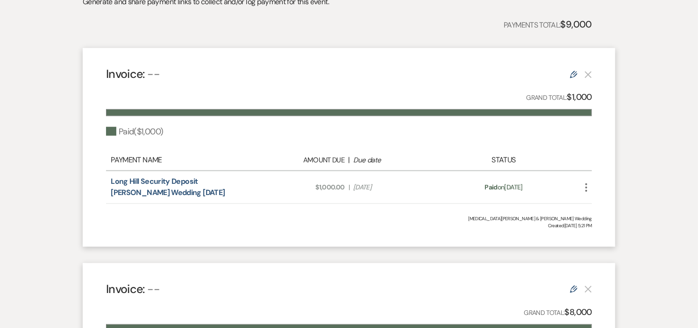
click at [587, 182] on icon "More" at bounding box center [585, 187] width 11 height 11
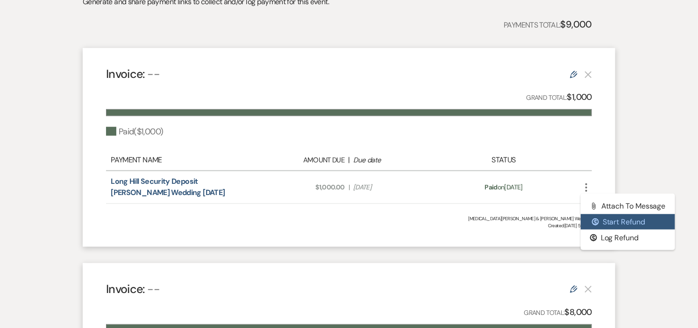
click at [609, 214] on button "$ Start Refund" at bounding box center [627, 222] width 94 height 16
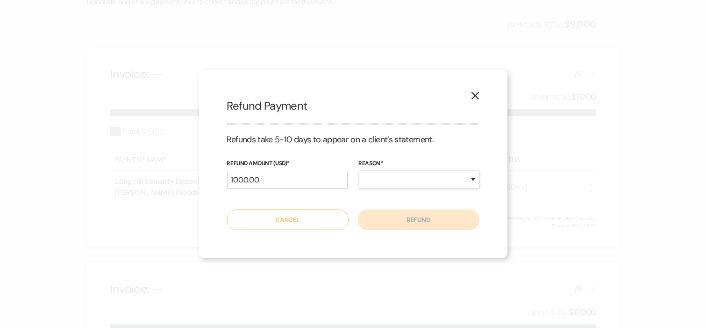
click at [463, 180] on select "Duplicate Fraudulent Requested by Customer Other" at bounding box center [419, 180] width 120 height 18
select select "other"
click at [359, 171] on select "Duplicate Fraudulent Requested by Customer Other" at bounding box center [419, 180] width 120 height 18
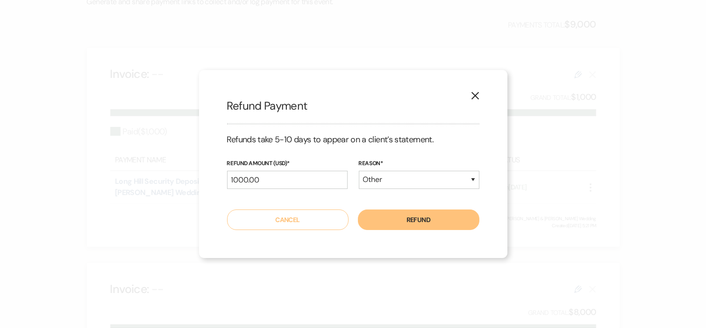
click at [428, 219] on button "Refund" at bounding box center [418, 220] width 121 height 21
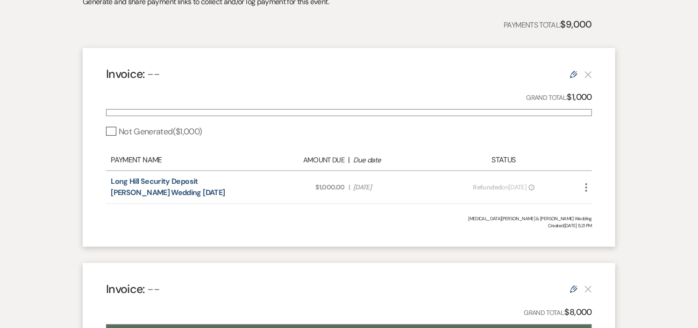
scroll to position [0, 0]
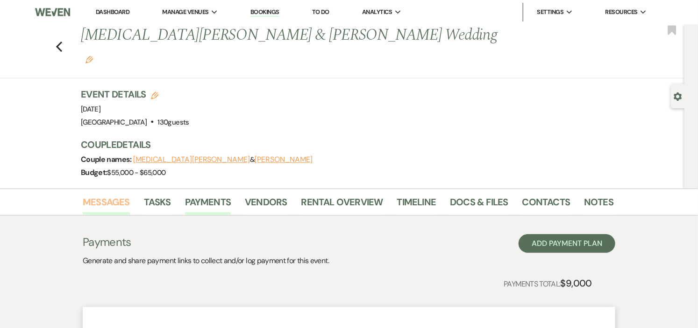
click at [111, 195] on link "Messages" at bounding box center [106, 205] width 47 height 21
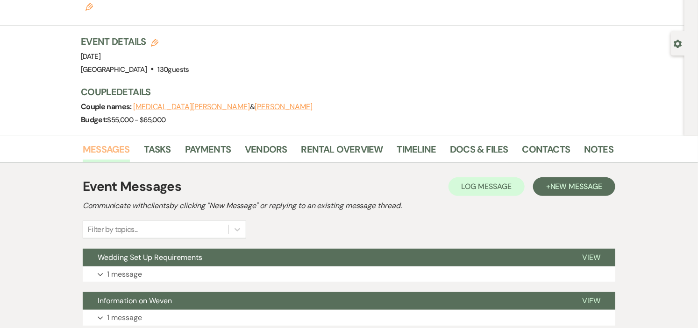
scroll to position [52, 0]
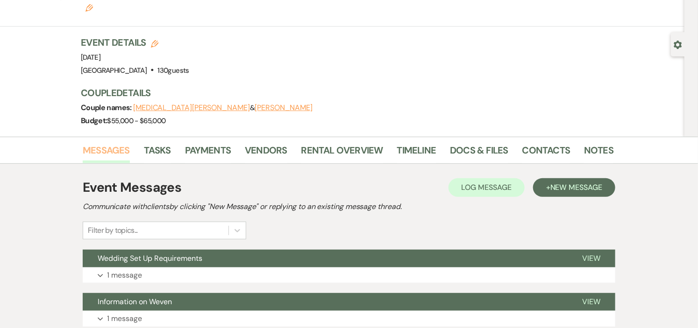
click at [111, 143] on link "Messages" at bounding box center [106, 153] width 47 height 21
click at [548, 178] on button "+ New Message" at bounding box center [574, 187] width 82 height 19
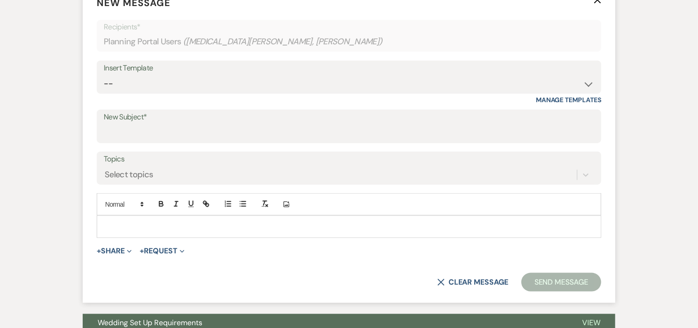
scroll to position [311, 0]
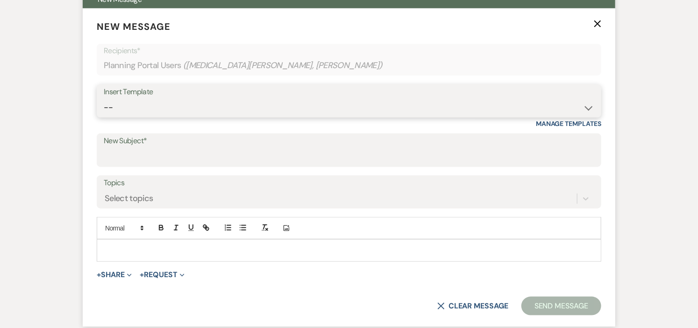
click at [585, 99] on select "-- Weven Planning Portal Introduction (Booked Events) Initial Inquiry Response …" at bounding box center [349, 108] width 490 height 18
select select "531"
click at [104, 99] on select "-- Weven Planning Portal Introduction (Booked Events) Initial Inquiry Response …" at bounding box center [349, 108] width 490 height 18
type input "Congratulations!"
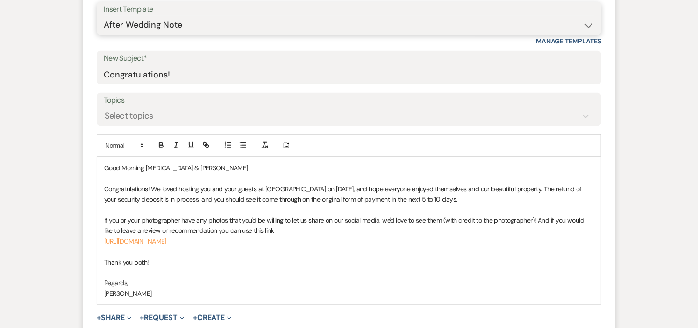
scroll to position [415, 0]
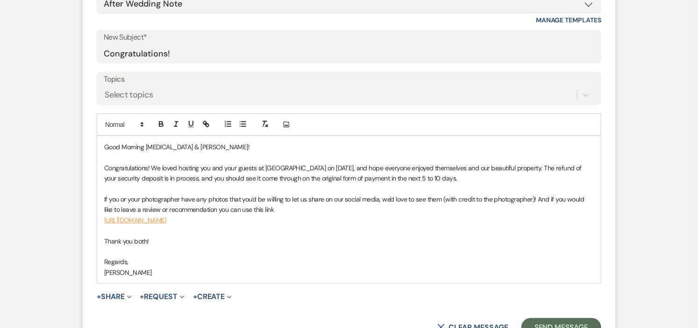
click at [143, 142] on p "Good Morning Kyra & Joe!" at bounding box center [348, 147] width 489 height 10
click at [549, 318] on button "Send Message" at bounding box center [561, 327] width 80 height 19
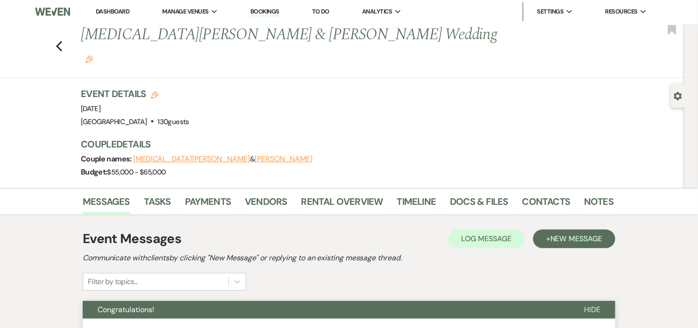
scroll to position [0, 0]
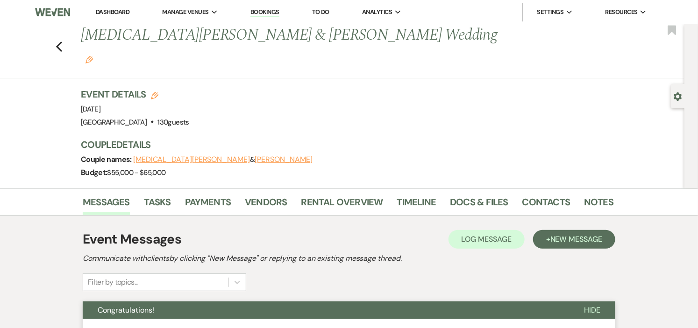
click at [111, 13] on link "Dashboard" at bounding box center [113, 12] width 34 height 8
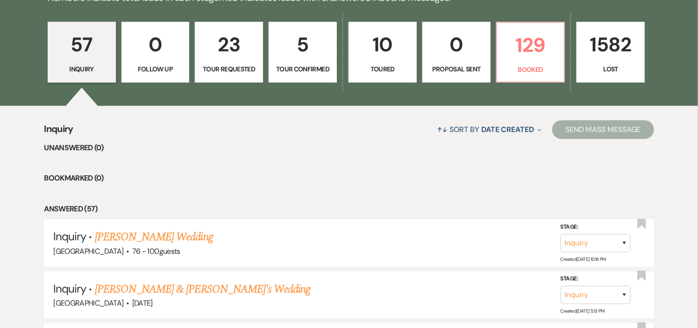
scroll to position [259, 0]
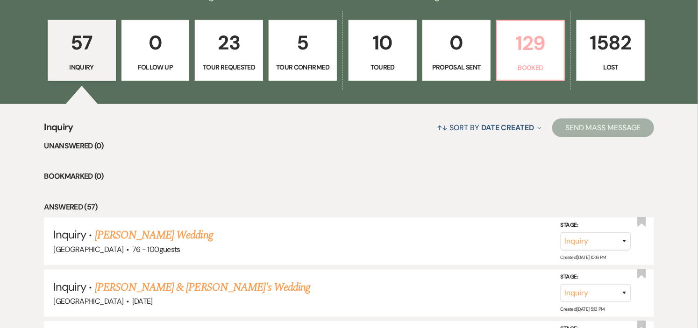
click at [552, 68] on p "Booked" at bounding box center [530, 68] width 56 height 10
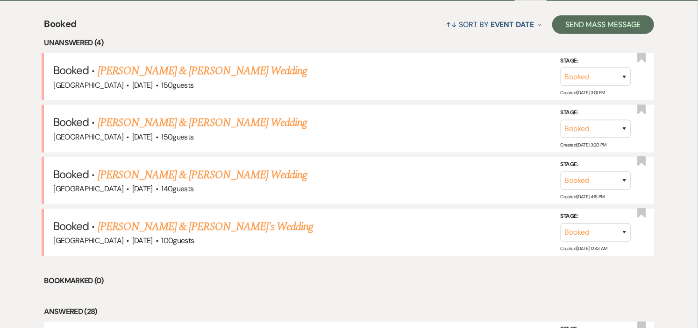
scroll to position [363, 0]
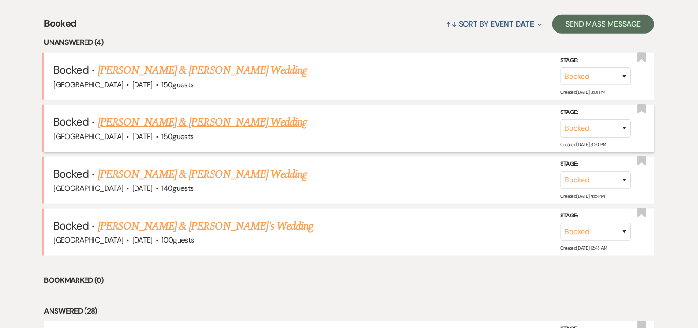
click at [208, 123] on link "[PERSON_NAME] & [PERSON_NAME] Wedding" at bounding box center [202, 122] width 209 height 17
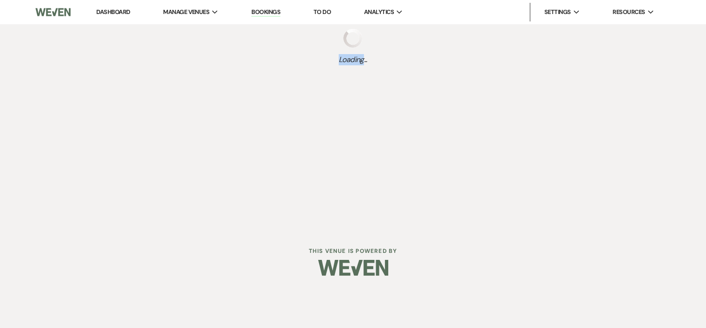
click at [208, 123] on div "Dashboard Manage Venues Expand Long Hill Bookings To Do Analytics Expand Long H…" at bounding box center [353, 115] width 706 height 230
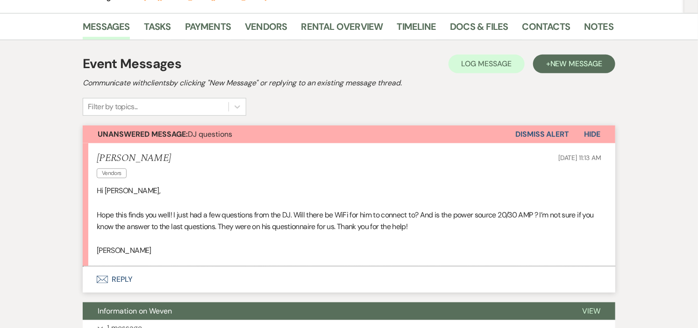
scroll to position [104, 0]
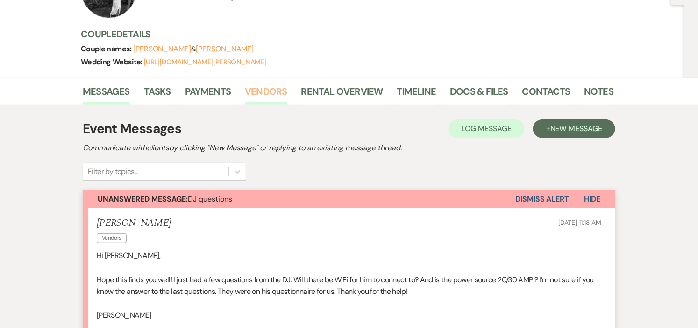
click at [272, 88] on link "Vendors" at bounding box center [266, 94] width 42 height 21
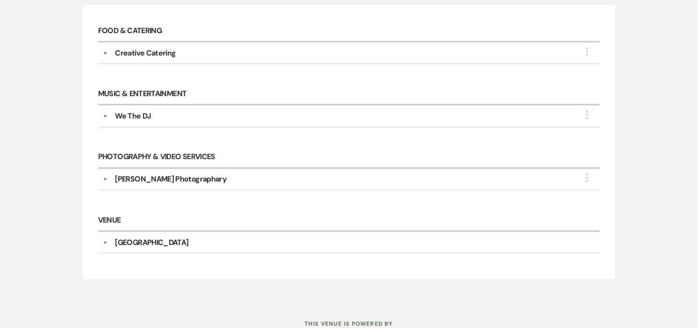
scroll to position [259, 0]
click at [134, 115] on div "We The DJ" at bounding box center [133, 115] width 36 height 11
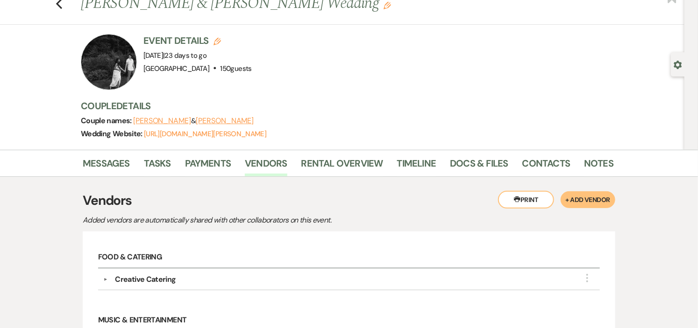
scroll to position [0, 0]
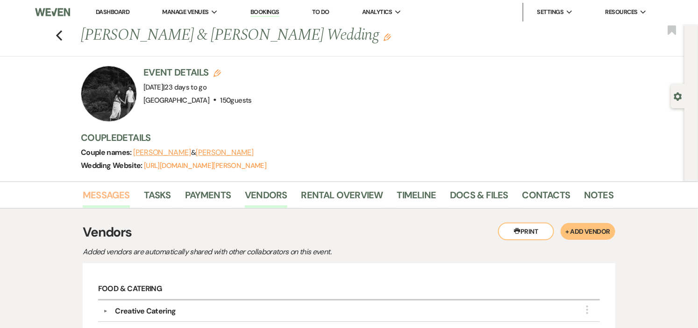
click at [95, 197] on link "Messages" at bounding box center [106, 198] width 47 height 21
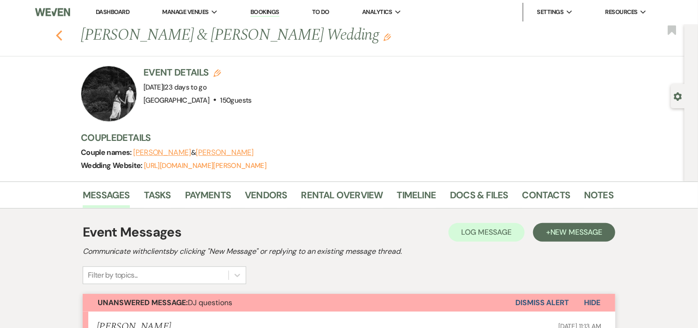
click at [62, 38] on use "button" at bounding box center [59, 35] width 6 height 10
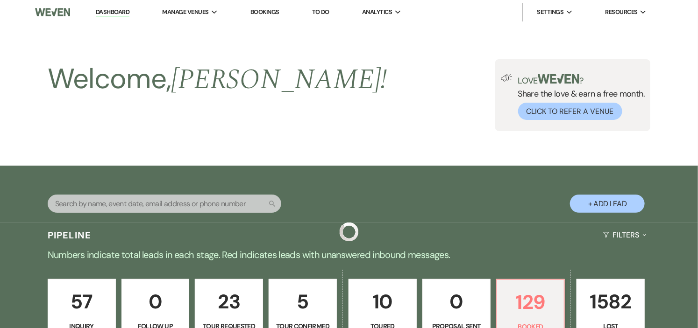
scroll to position [363, 0]
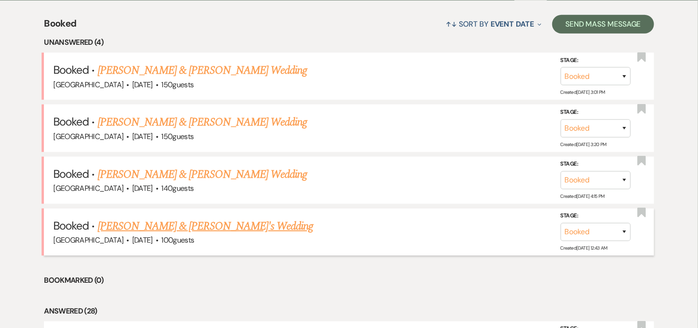
click at [190, 225] on link "[PERSON_NAME] & [PERSON_NAME]'s Wedding" at bounding box center [206, 226] width 216 height 17
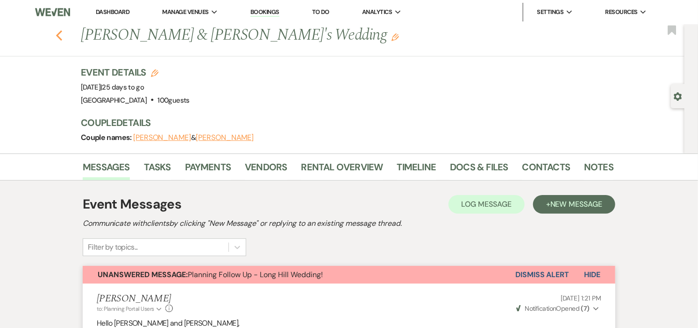
click at [63, 35] on icon "Previous" at bounding box center [59, 35] width 7 height 11
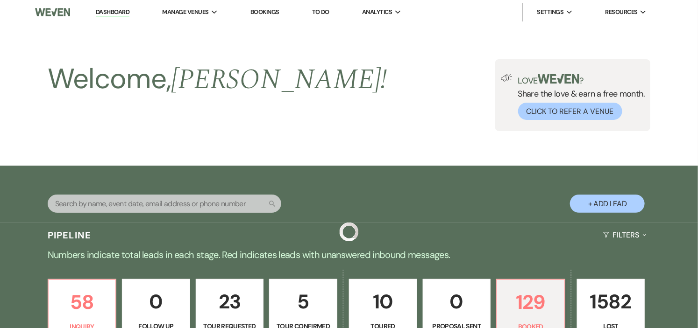
scroll to position [363, 0]
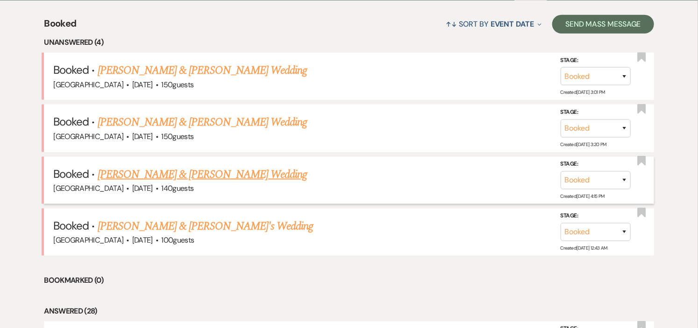
click at [252, 171] on link "[PERSON_NAME] & [PERSON_NAME] Wedding" at bounding box center [202, 174] width 209 height 17
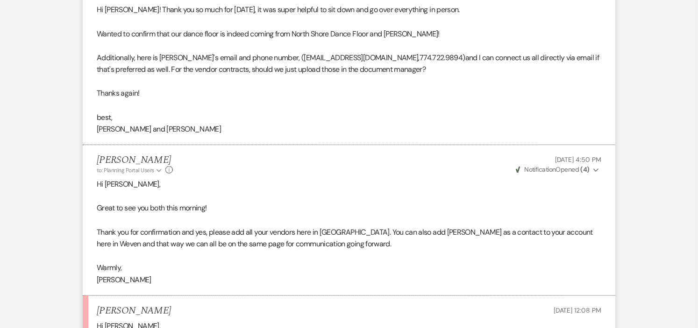
scroll to position [52, 0]
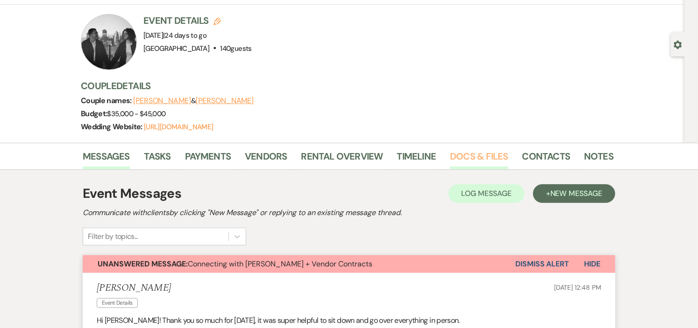
click at [453, 157] on link "Docs & Files" at bounding box center [479, 159] width 58 height 21
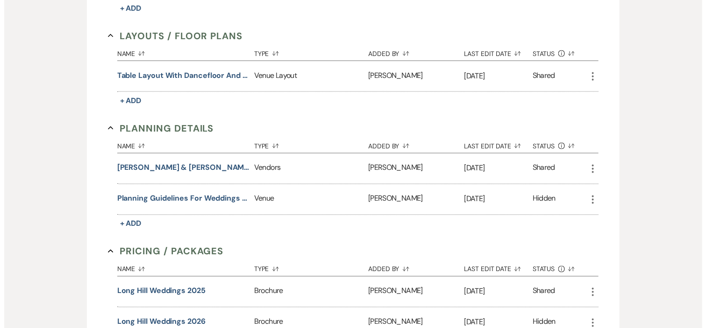
scroll to position [674, 0]
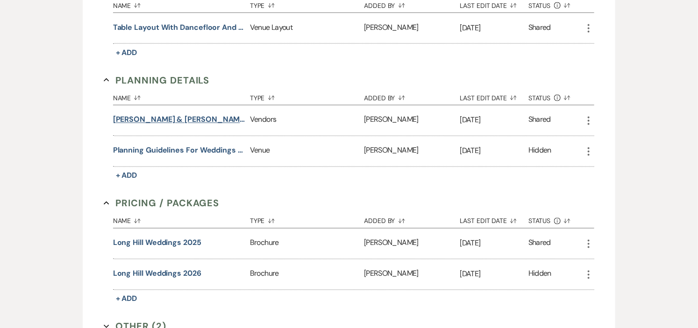
click at [170, 119] on button "Hannah & Daniel Design Deck" at bounding box center [179, 119] width 133 height 11
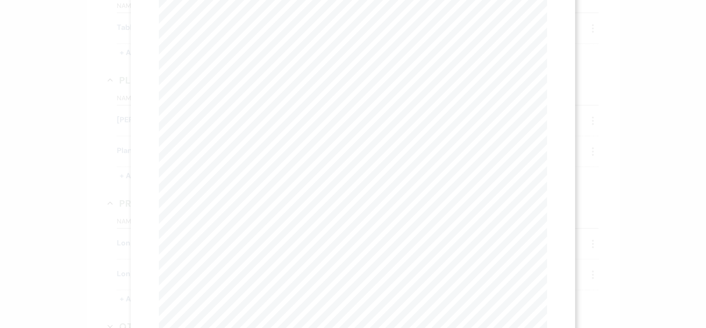
scroll to position [0, 0]
click at [269, 32] on button "Next Next" at bounding box center [272, 33] width 24 height 7
click at [539, 25] on use "button" at bounding box center [542, 24] width 7 height 7
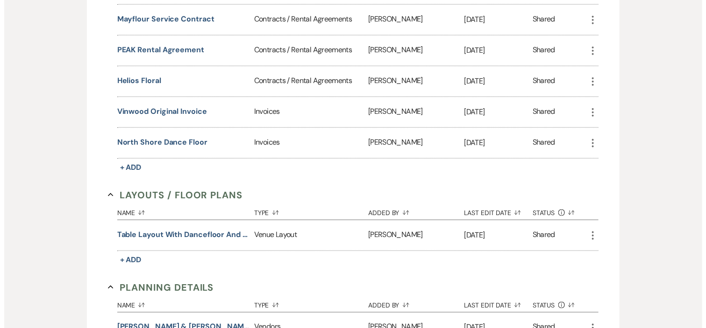
scroll to position [415, 0]
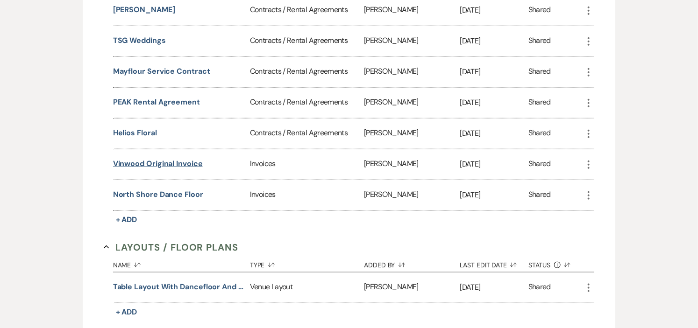
click at [177, 160] on button "Vinwood Original Invoice" at bounding box center [158, 163] width 90 height 11
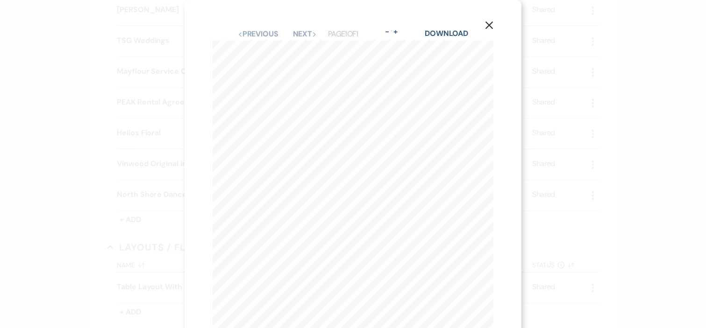
click at [487, 25] on icon "X" at bounding box center [489, 25] width 8 height 8
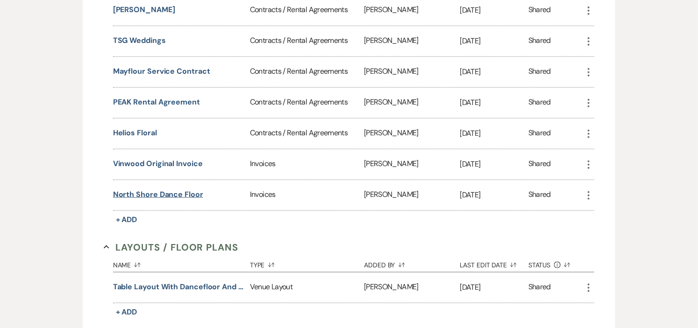
click at [180, 192] on button "North Shore Dance Floor" at bounding box center [158, 194] width 90 height 11
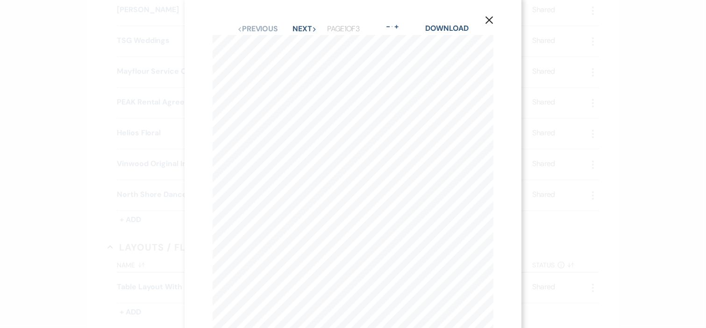
scroll to position [0, 0]
click at [492, 25] on icon "X" at bounding box center [489, 25] width 8 height 8
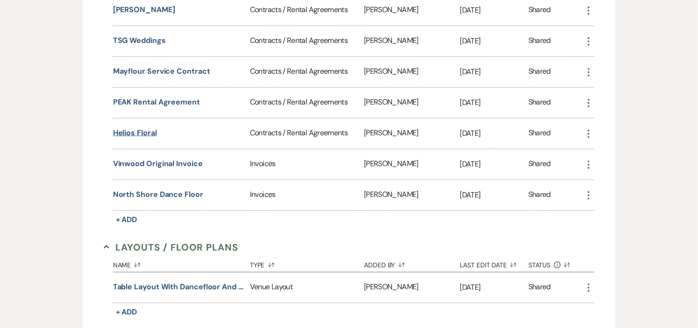
click at [129, 129] on button "Helios Floral" at bounding box center [135, 132] width 44 height 11
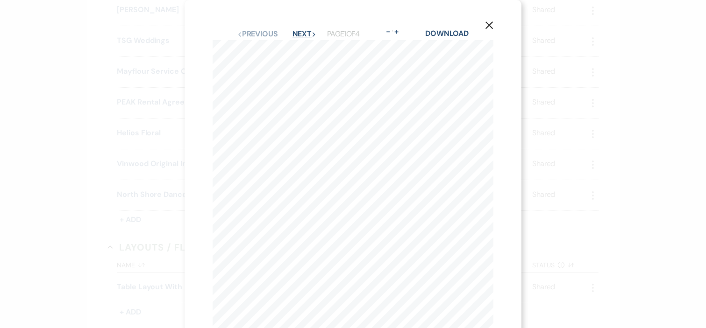
click at [297, 35] on button "Next Next" at bounding box center [304, 33] width 24 height 7
click at [397, 31] on button "+" at bounding box center [397, 31] width 7 height 7
click at [405, 31] on button "+" at bounding box center [405, 31] width 7 height 7
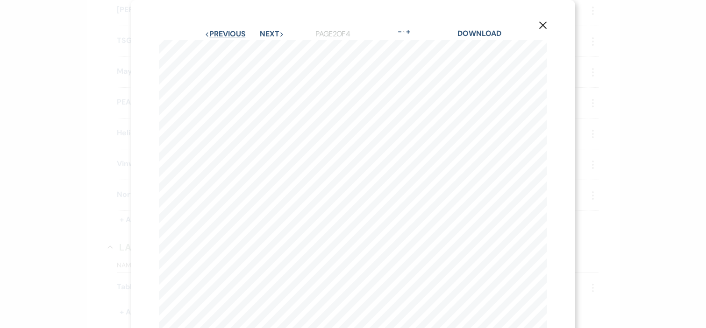
click at [212, 33] on button "Previous Previous" at bounding box center [225, 33] width 41 height 7
click at [268, 31] on button "Next Next" at bounding box center [272, 33] width 24 height 7
click at [271, 36] on button "Next Next" at bounding box center [272, 33] width 24 height 7
click at [268, 34] on button "Next Next" at bounding box center [272, 33] width 24 height 7
click at [220, 33] on button "Previous Previous" at bounding box center [225, 33] width 41 height 7
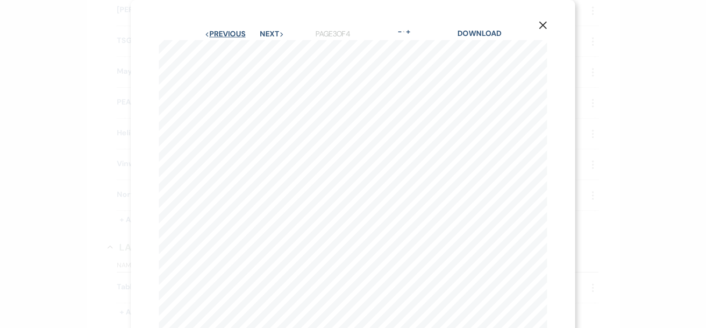
click at [220, 33] on button "Previous Previous" at bounding box center [225, 33] width 41 height 7
click at [267, 31] on button "Next Next" at bounding box center [272, 33] width 24 height 7
click at [538, 26] on icon "X" at bounding box center [542, 25] width 8 height 8
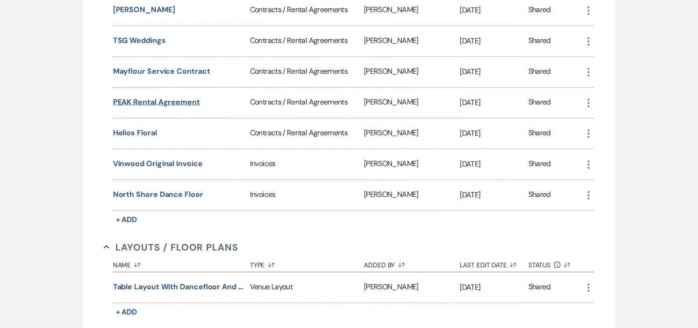
click at [142, 100] on button "PEAK Rental Agreement" at bounding box center [156, 102] width 87 height 11
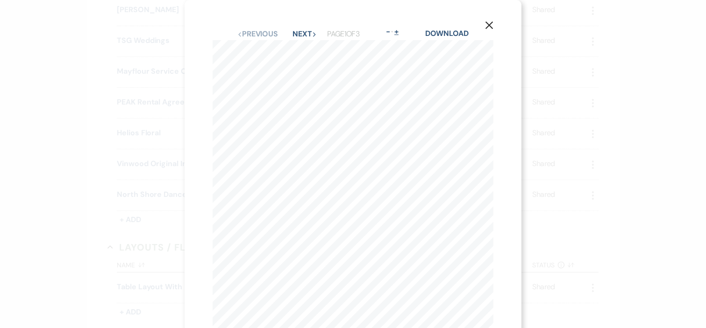
click at [396, 32] on button "+" at bounding box center [396, 31] width 7 height 7
click at [404, 30] on button "+" at bounding box center [404, 31] width 7 height 7
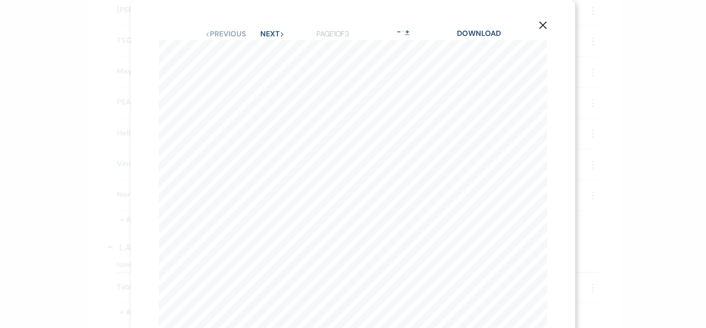
click at [405, 34] on button "+" at bounding box center [406, 31] width 7 height 7
click at [398, 31] on button "-" at bounding box center [398, 31] width 7 height 7
click at [265, 35] on button "Next Next" at bounding box center [272, 33] width 24 height 7
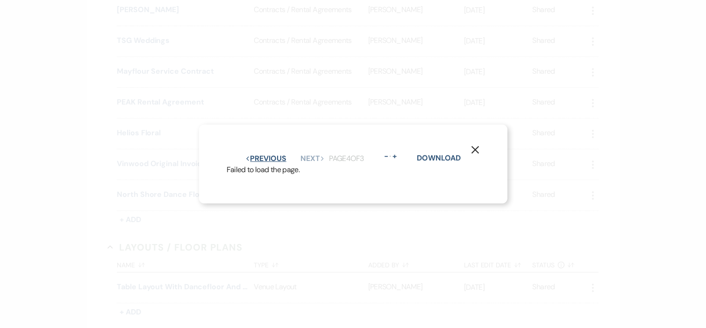
click at [275, 155] on button "Previous Previous" at bounding box center [265, 158] width 41 height 7
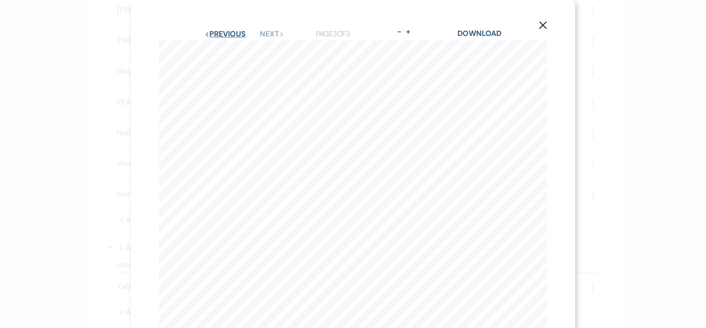
click at [211, 32] on button "Previous Previous" at bounding box center [225, 33] width 41 height 7
click at [539, 25] on use "button" at bounding box center [542, 24] width 7 height 7
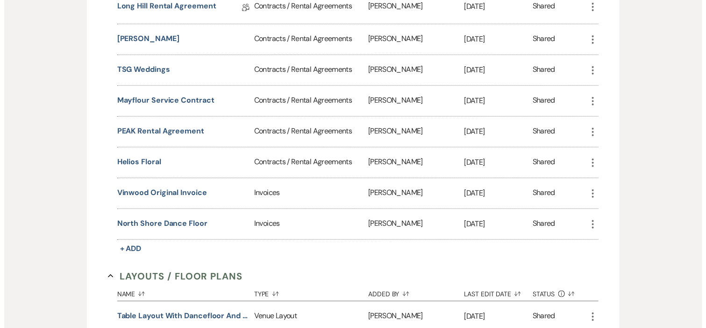
scroll to position [363, 0]
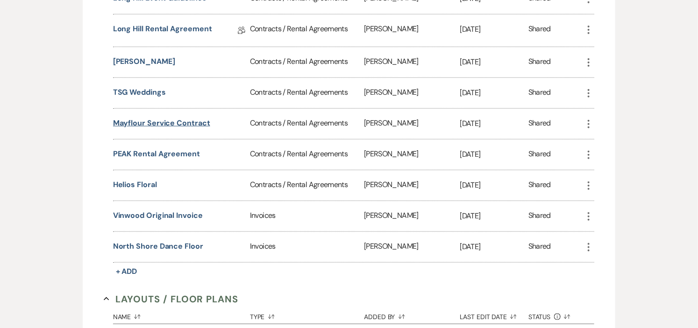
click at [163, 120] on button "Mayflour Service Contract" at bounding box center [161, 123] width 97 height 11
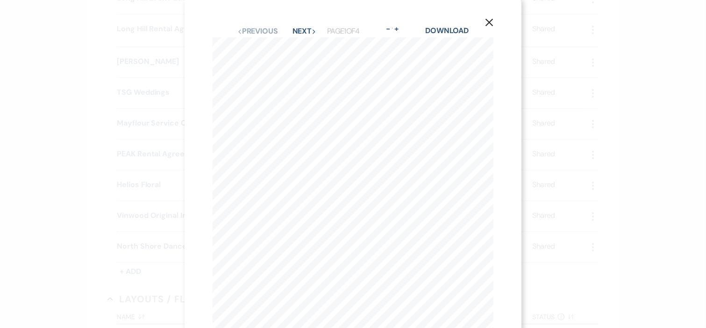
scroll to position [0, 0]
click at [298, 34] on button "Next Next" at bounding box center [304, 33] width 24 height 7
click at [237, 33] on button "Previous Previous" at bounding box center [257, 33] width 41 height 7
click at [258, 33] on button "Previous Previous" at bounding box center [257, 33] width 41 height 7
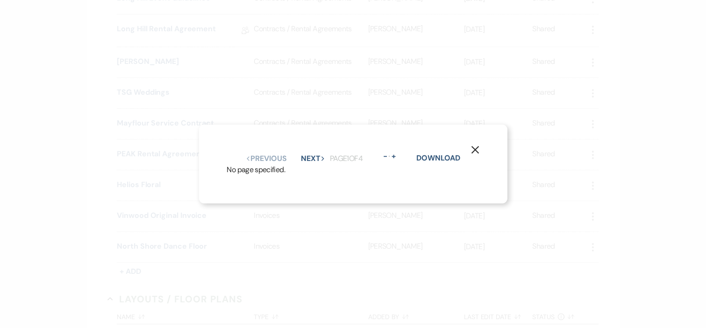
click at [424, 81] on div "X Previous Previous Next Next Page 1 of 4 - Zoom + Download No page specified." at bounding box center [353, 164] width 706 height 328
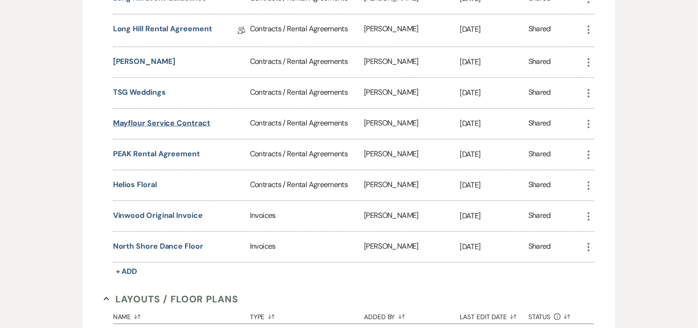
click at [132, 122] on button "Mayflour Service Contract" at bounding box center [161, 123] width 97 height 11
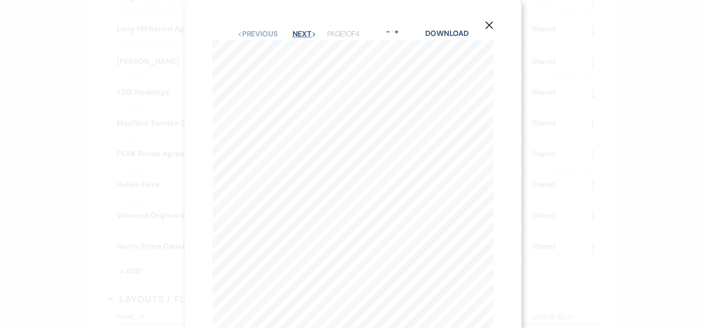
click at [298, 35] on button "Next Next" at bounding box center [304, 33] width 24 height 7
click at [297, 35] on button "Next Next" at bounding box center [304, 33] width 24 height 7
click at [292, 32] on button "Next Next" at bounding box center [304, 33] width 24 height 7
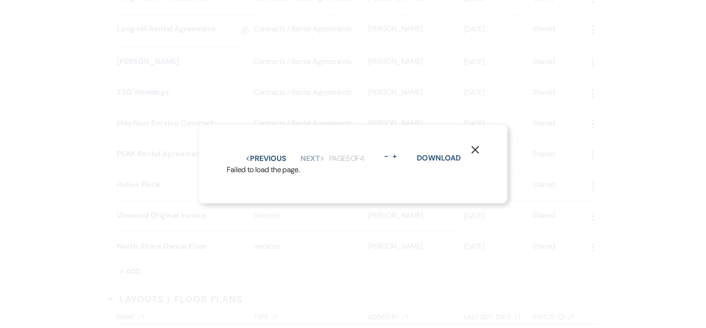
click at [478, 146] on icon "X" at bounding box center [475, 150] width 8 height 8
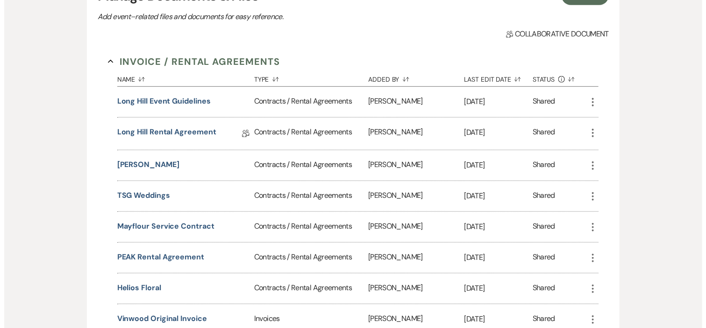
scroll to position [259, 0]
click at [142, 164] on button "Christina Richards" at bounding box center [144, 165] width 62 height 11
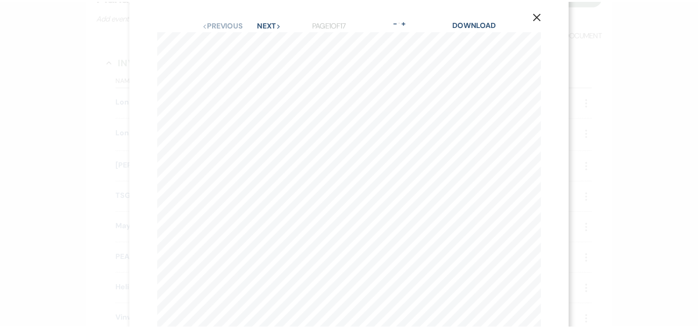
scroll to position [0, 0]
click at [266, 34] on button "Next Next" at bounding box center [272, 33] width 24 height 7
click at [538, 24] on icon "X" at bounding box center [542, 25] width 8 height 8
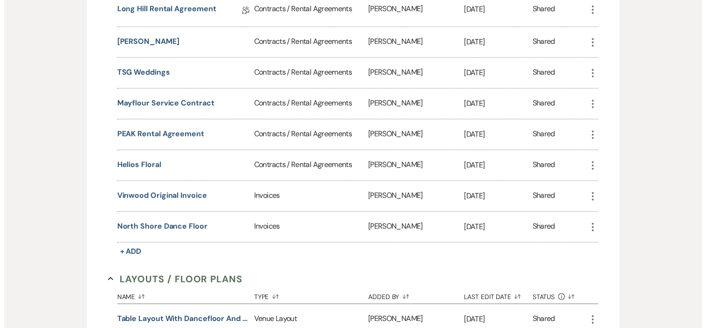
scroll to position [415, 0]
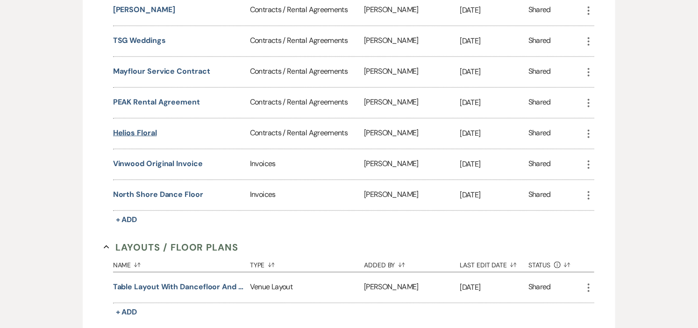
click at [150, 132] on button "Helios Floral" at bounding box center [135, 132] width 44 height 11
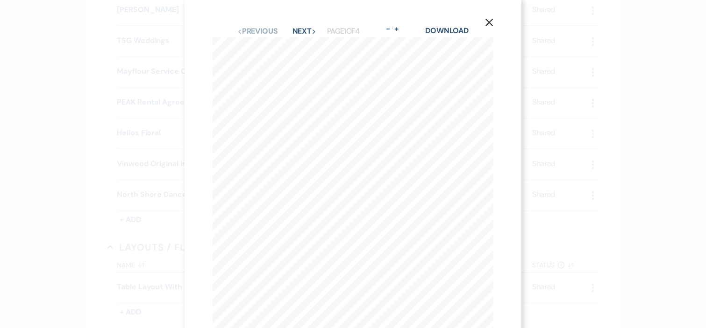
scroll to position [0, 0]
click at [292, 35] on button "Next Next" at bounding box center [304, 33] width 24 height 7
click at [397, 32] on button "+" at bounding box center [397, 31] width 7 height 7
click at [406, 31] on button "+" at bounding box center [405, 31] width 7 height 7
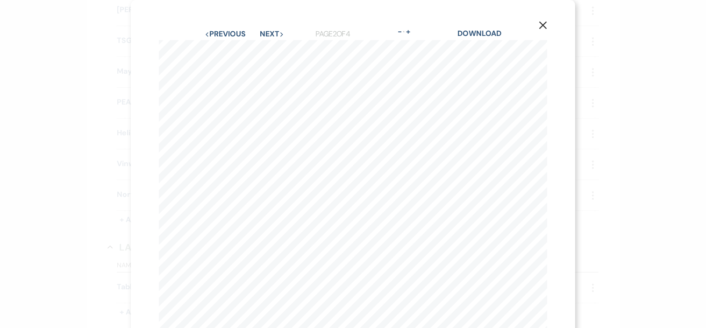
click at [539, 23] on use "button" at bounding box center [542, 24] width 7 height 7
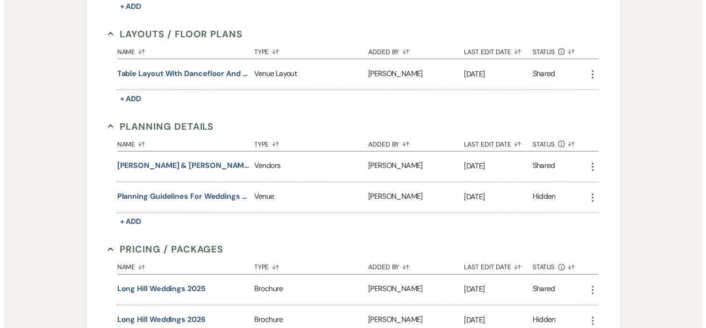
scroll to position [622, 0]
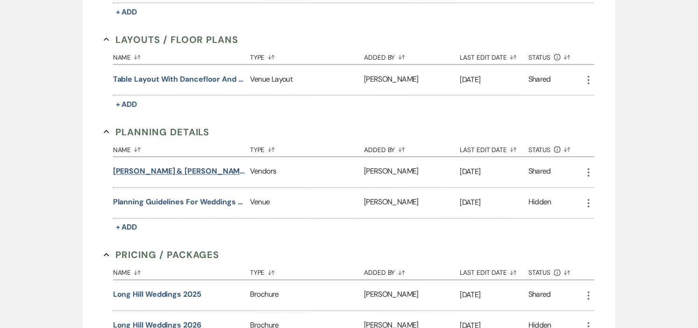
click at [165, 167] on button "Hannah & Daniel Design Deck" at bounding box center [179, 171] width 133 height 11
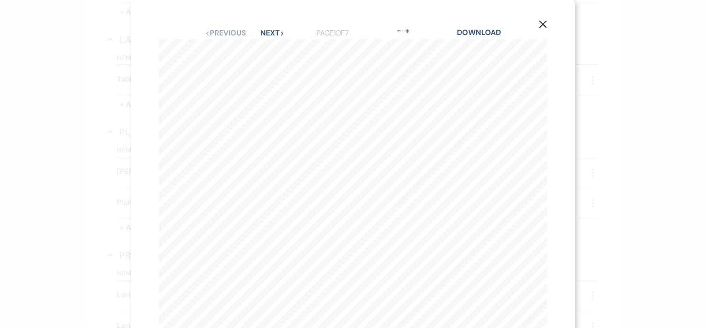
scroll to position [0, 0]
click at [280, 34] on icon "Next" at bounding box center [282, 34] width 5 height 5
click at [265, 36] on button "Next Next" at bounding box center [272, 33] width 24 height 7
click at [262, 30] on button "Next Next" at bounding box center [272, 33] width 24 height 7
click at [279, 32] on icon "Next" at bounding box center [281, 34] width 5 height 5
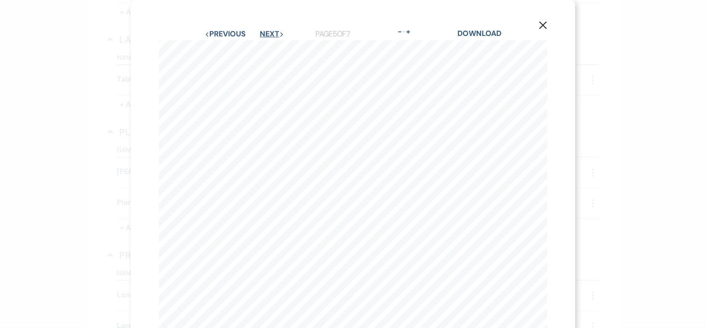
click at [260, 33] on button "Next Next" at bounding box center [272, 33] width 24 height 7
click at [267, 36] on button "Next Next" at bounding box center [272, 33] width 24 height 7
click at [539, 16] on use "button" at bounding box center [542, 17] width 7 height 7
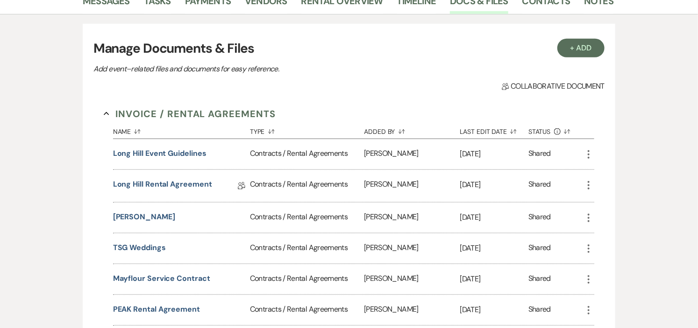
scroll to position [0, 0]
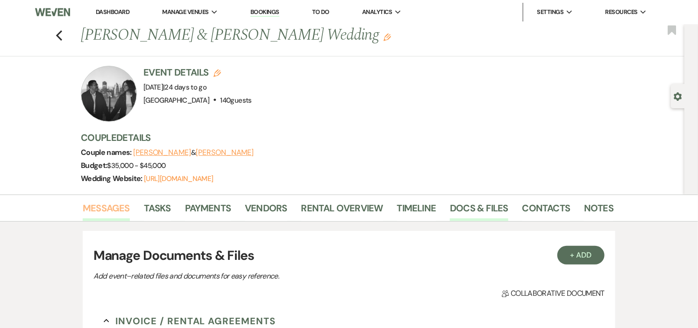
click at [92, 206] on link "Messages" at bounding box center [106, 211] width 47 height 21
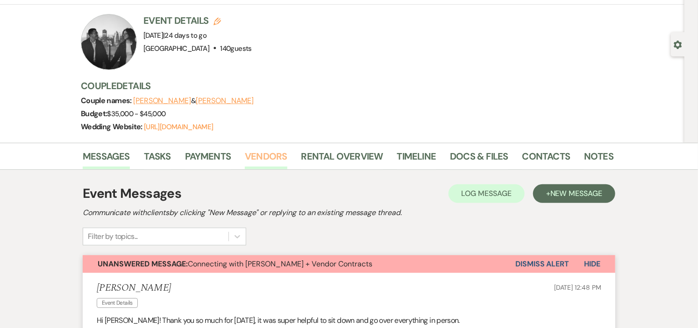
click at [251, 150] on link "Vendors" at bounding box center [266, 159] width 42 height 21
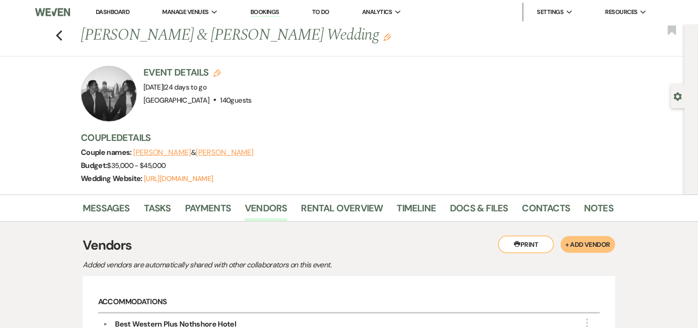
click at [119, 8] on link "Dashboard" at bounding box center [113, 12] width 34 height 8
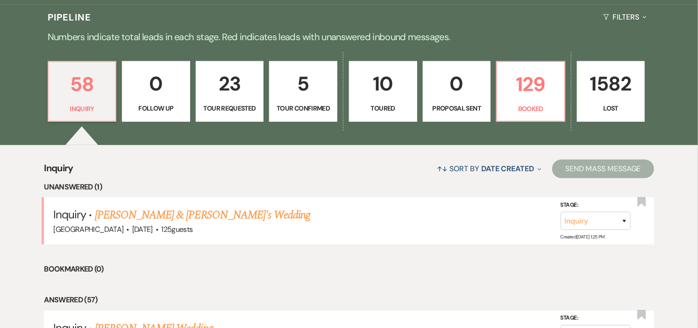
scroll to position [311, 0]
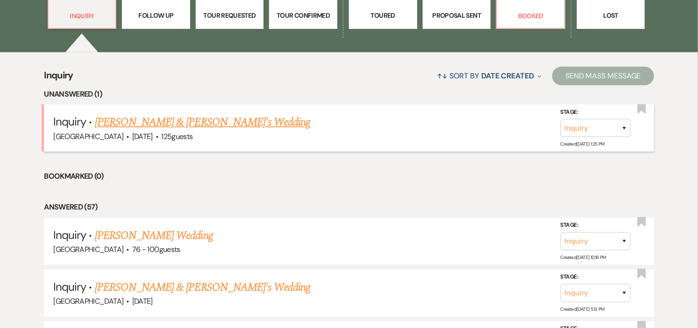
click at [152, 125] on link "[PERSON_NAME] & [PERSON_NAME]'s Wedding" at bounding box center [203, 122] width 216 height 17
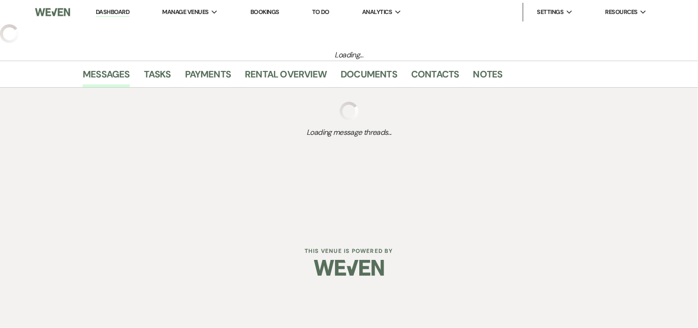
select select "5"
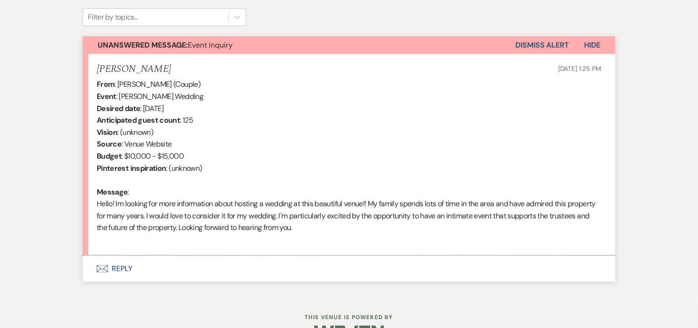
scroll to position [339, 0]
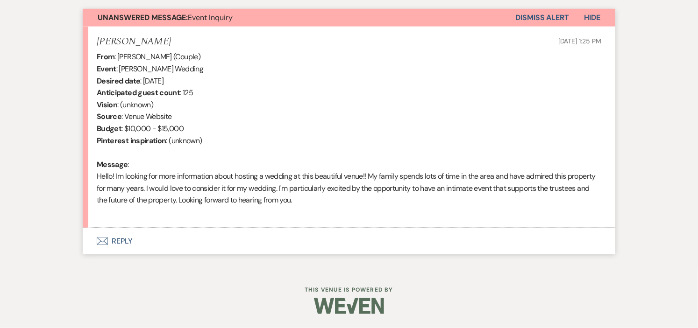
click at [120, 241] on button "Envelope Reply" at bounding box center [349, 241] width 532 height 26
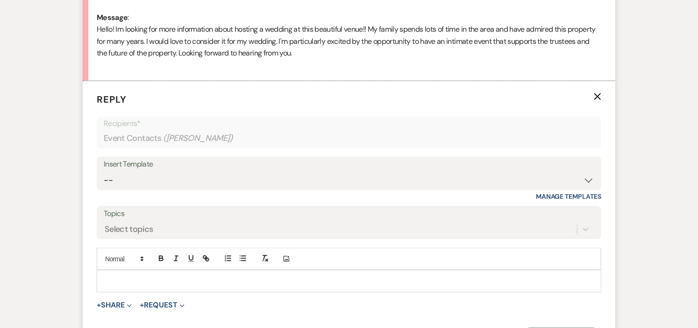
scroll to position [499, 0]
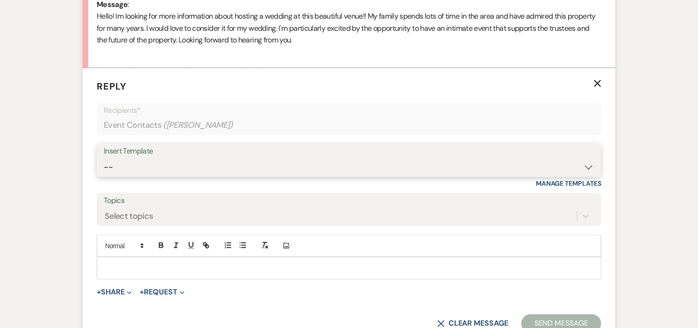
click at [584, 167] on select "-- Weven Planning Portal Introduction (Booked Events) Initial Inquiry Response …" at bounding box center [349, 167] width 490 height 18
select select "600"
click at [104, 158] on select "-- Weven Planning Portal Introduction (Booked Events) Initial Inquiry Response …" at bounding box center [349, 167] width 490 height 18
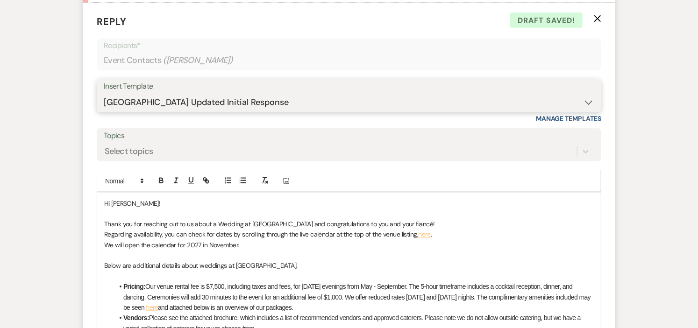
scroll to position [622, 0]
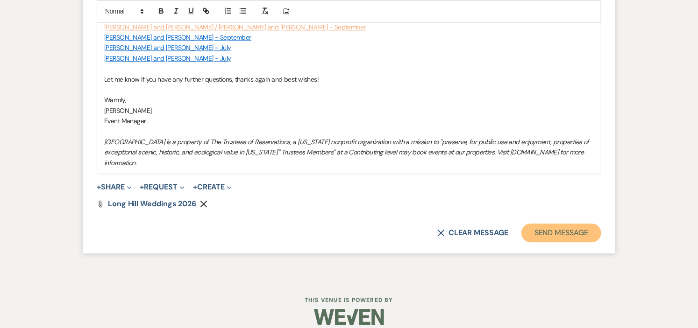
click at [553, 225] on button "Send Message" at bounding box center [561, 233] width 80 height 19
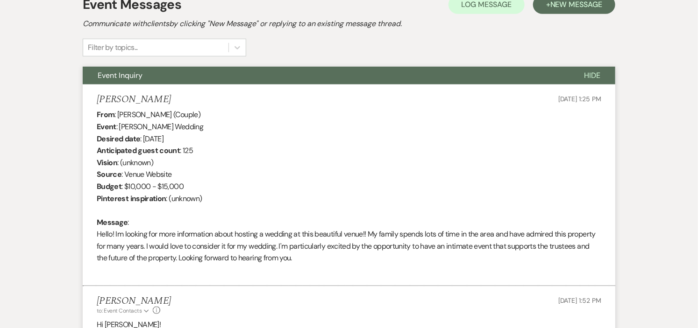
scroll to position [0, 0]
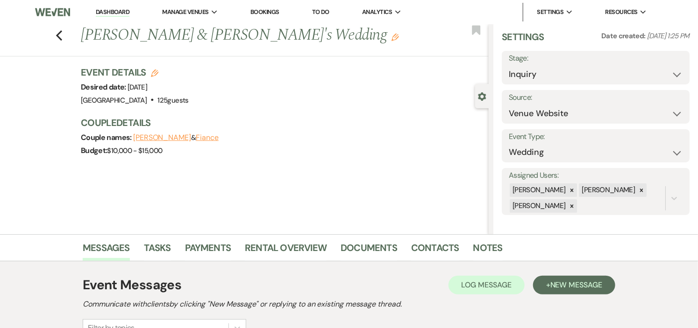
click at [111, 11] on link "Dashboard" at bounding box center [113, 12] width 34 height 9
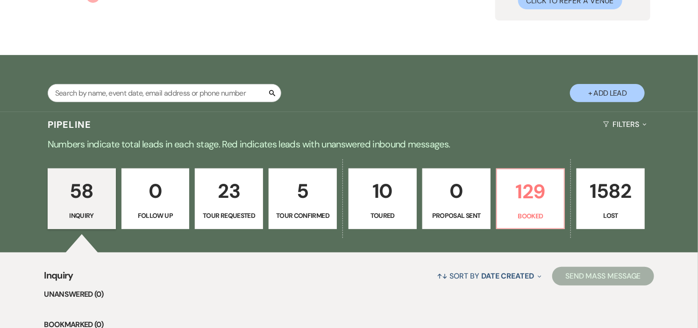
scroll to position [155, 0]
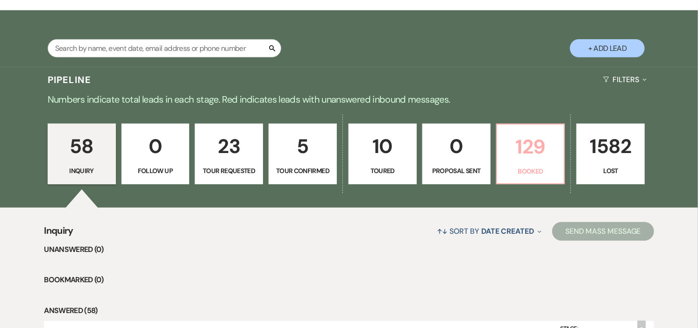
click at [545, 164] on link "129 Booked" at bounding box center [530, 154] width 69 height 61
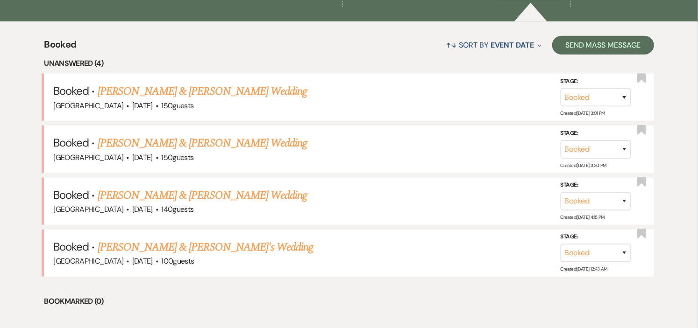
scroll to position [363, 0]
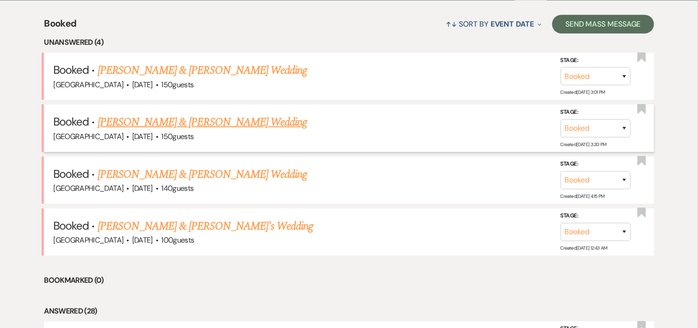
click at [250, 120] on link "[PERSON_NAME] & [PERSON_NAME] Wedding" at bounding box center [202, 122] width 209 height 17
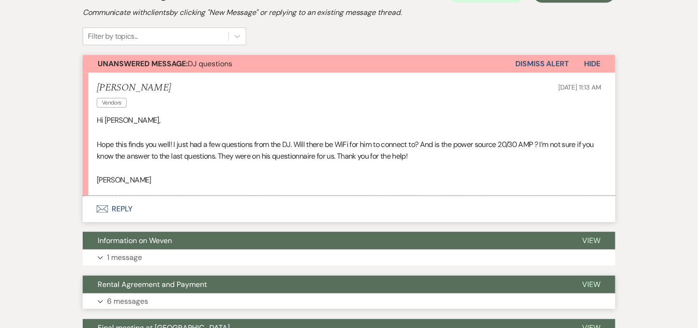
scroll to position [207, 0]
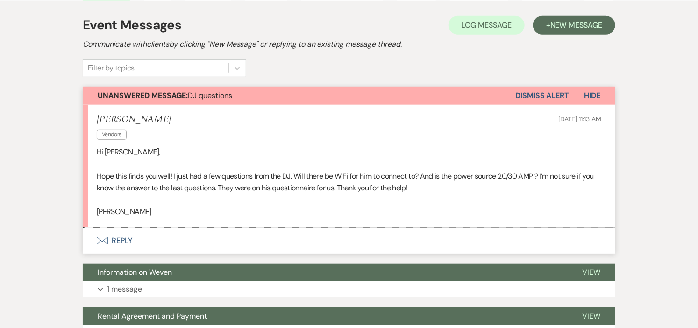
click at [115, 240] on button "Envelope Reply" at bounding box center [349, 241] width 532 height 26
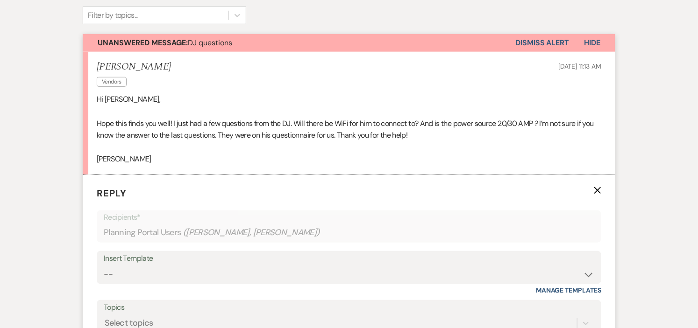
scroll to position [409, 0]
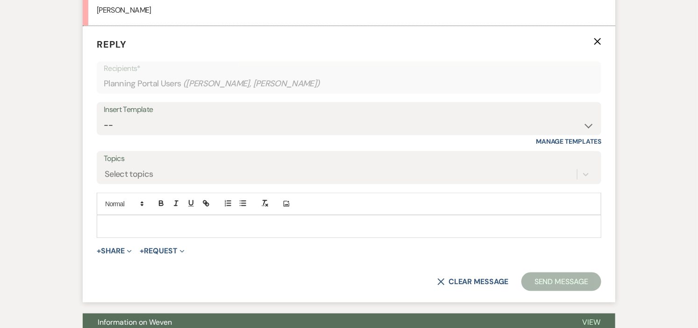
click at [223, 222] on p at bounding box center [348, 226] width 489 height 10
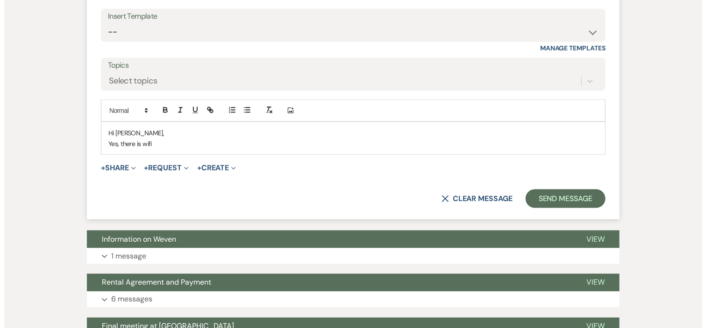
scroll to position [513, 0]
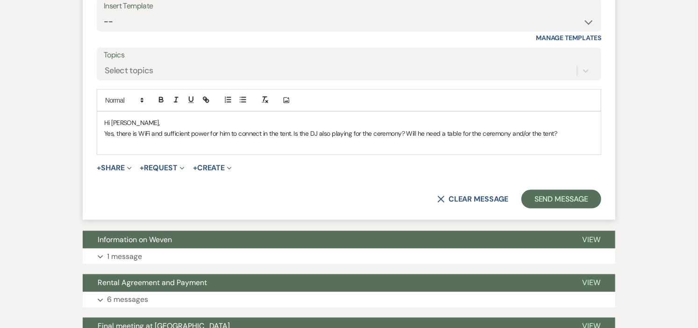
click at [150, 132] on p "Yes, there is WiFi and sufficient power for him to connect in the tent. Is the …" at bounding box center [348, 133] width 489 height 10
click at [570, 132] on p "Yes, there is WiFi and sufficient power for him to connect in the tent. Is the …" at bounding box center [348, 133] width 489 height 10
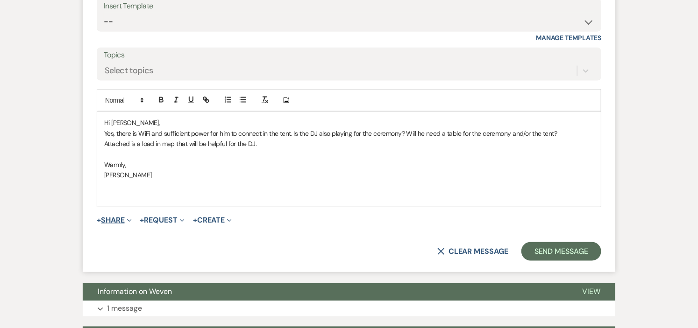
click at [110, 217] on button "+ Share Expand" at bounding box center [114, 220] width 35 height 7
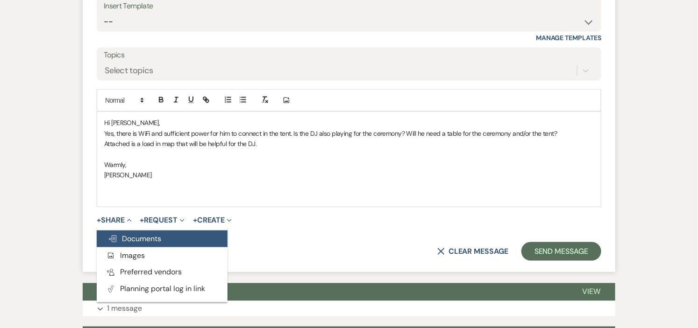
click at [117, 241] on icon "Doc Upload" at bounding box center [112, 238] width 9 height 7
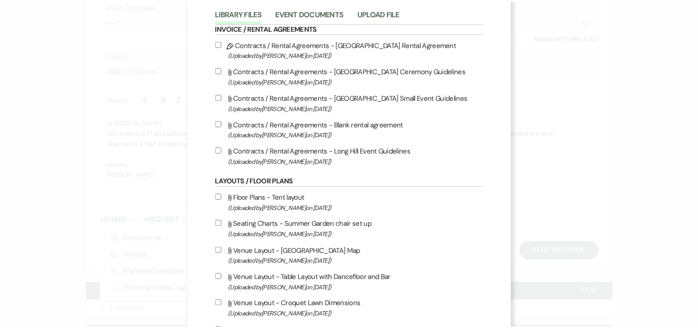
scroll to position [0, 0]
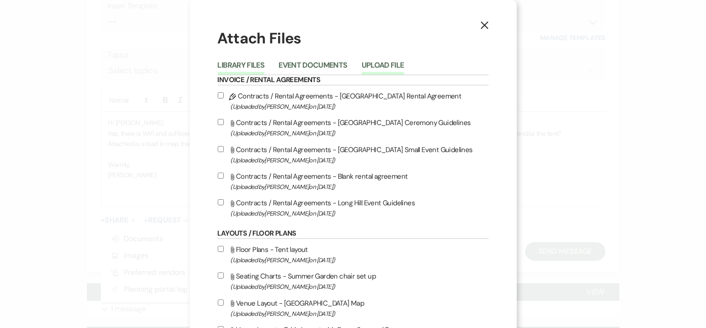
click at [379, 64] on button "Upload File" at bounding box center [382, 68] width 42 height 13
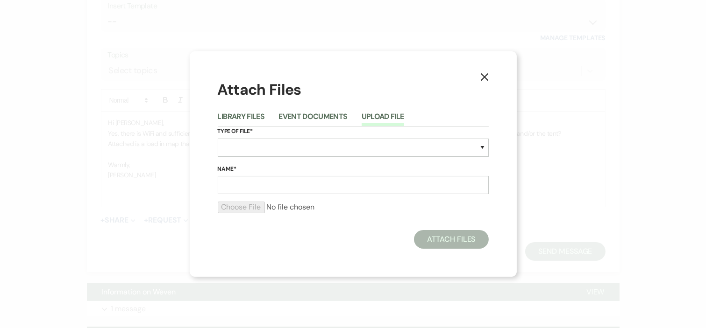
click at [385, 117] on button "Upload File" at bounding box center [382, 119] width 42 height 13
click at [383, 144] on select "Special Event Insurance Vendor Certificate of Insurance Contracts / Rental Agre…" at bounding box center [353, 148] width 271 height 18
select select "25"
click at [218, 139] on select "Special Event Insurance Vendor Certificate of Insurance Contracts / Rental Agre…" at bounding box center [353, 148] width 271 height 18
click at [300, 188] on input "Name*" at bounding box center [353, 185] width 271 height 18
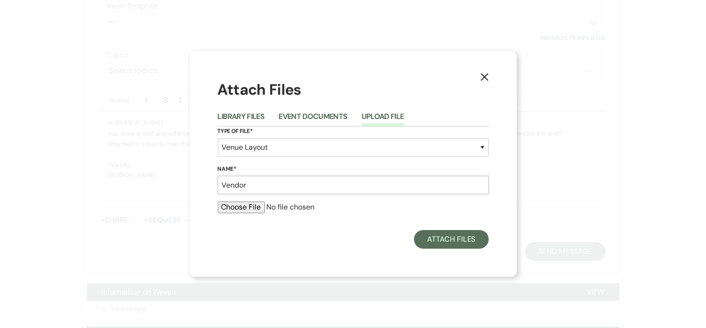
type input "Vendor load in map"
click at [238, 207] on input "file" at bounding box center [353, 207] width 271 height 11
type input "C:\fakepath\Load in_out at Long Hill.pdf"
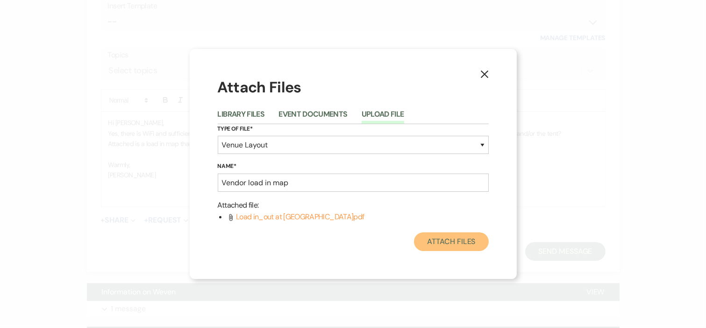
click at [435, 243] on button "Attach Files" at bounding box center [451, 242] width 74 height 19
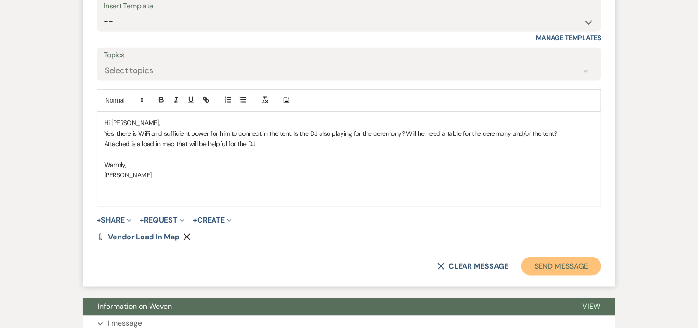
click at [549, 263] on button "Send Message" at bounding box center [561, 266] width 80 height 19
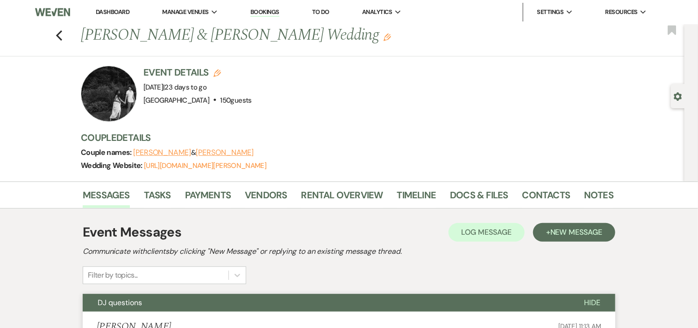
click at [120, 10] on link "Dashboard" at bounding box center [113, 12] width 34 height 8
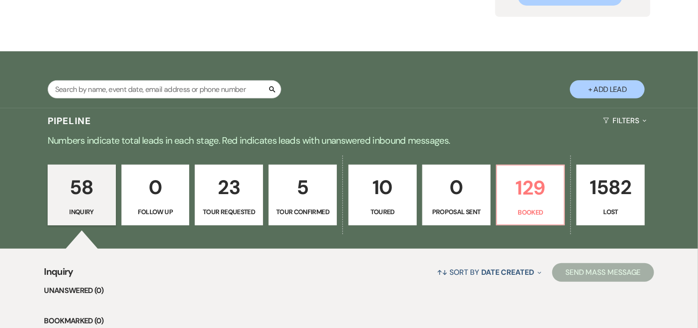
scroll to position [155, 0]
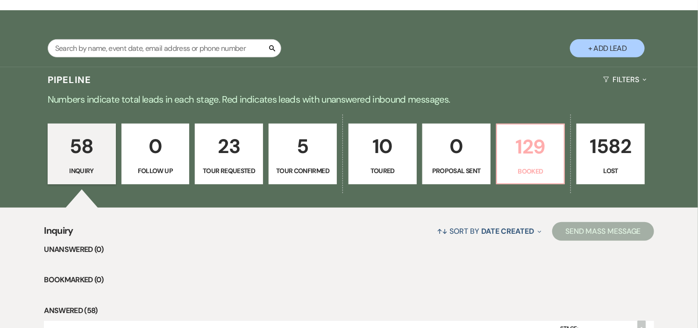
click at [544, 144] on p "129" at bounding box center [530, 146] width 56 height 31
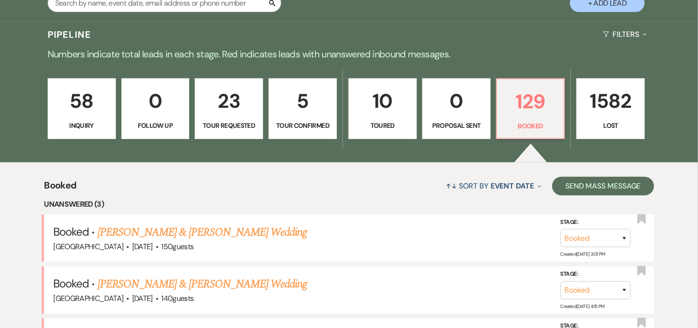
scroll to position [311, 0]
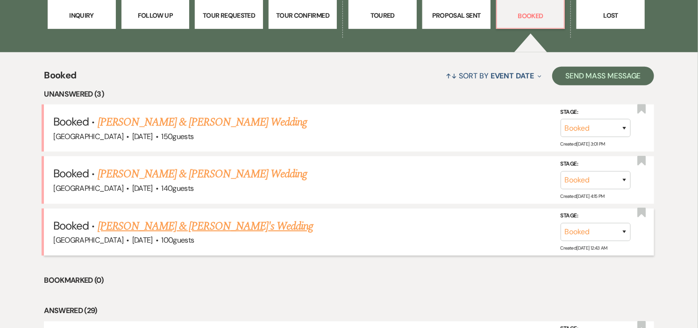
click at [267, 229] on link "[PERSON_NAME] & [PERSON_NAME]'s Wedding" at bounding box center [206, 226] width 216 height 17
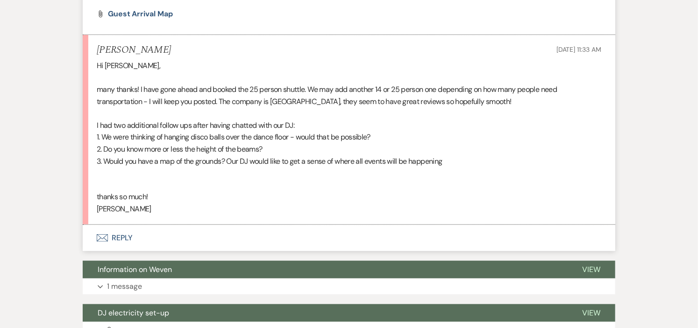
scroll to position [3411, 0]
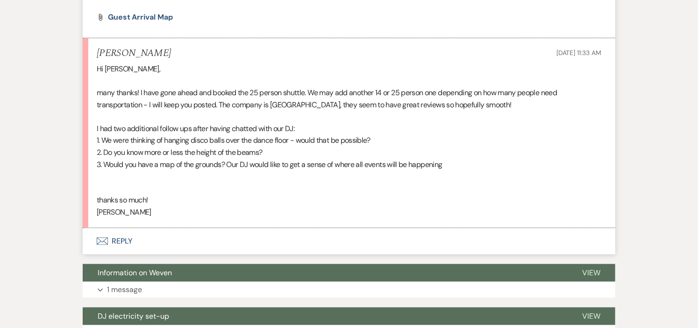
click at [126, 231] on button "Envelope Reply" at bounding box center [349, 241] width 532 height 26
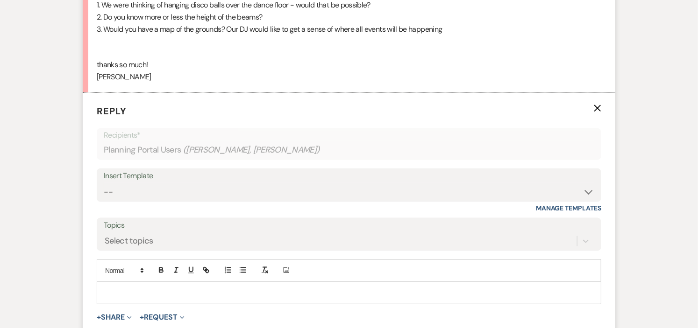
scroll to position [3604, 0]
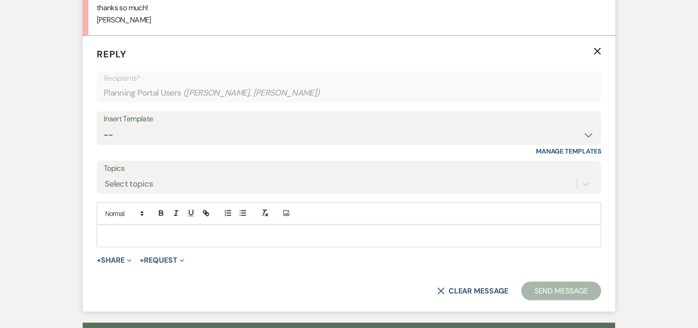
click at [147, 231] on p at bounding box center [348, 236] width 489 height 10
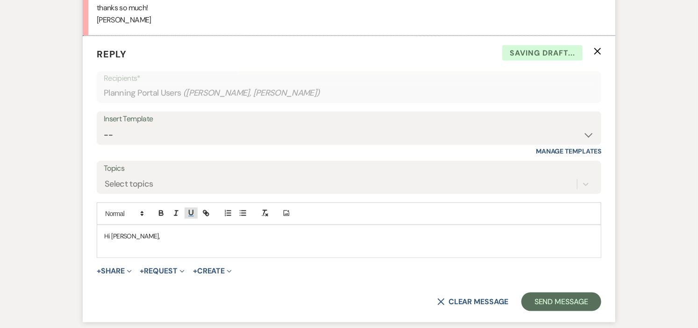
scroll to position [3552, 0]
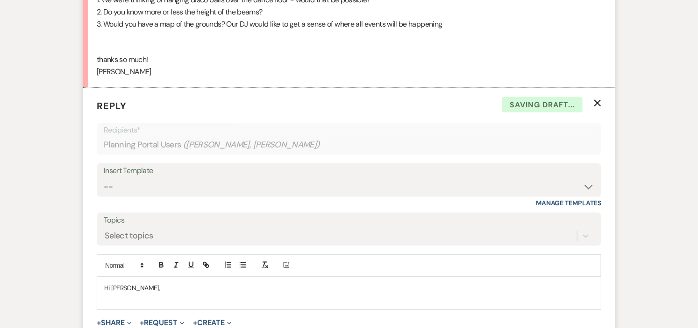
click at [154, 283] on p "Hi [PERSON_NAME]," at bounding box center [348, 288] width 489 height 10
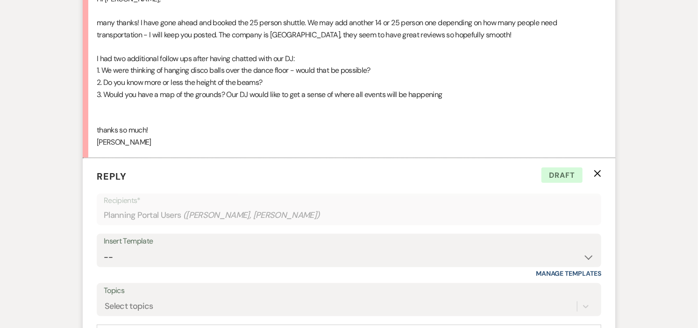
scroll to position [3448, 0]
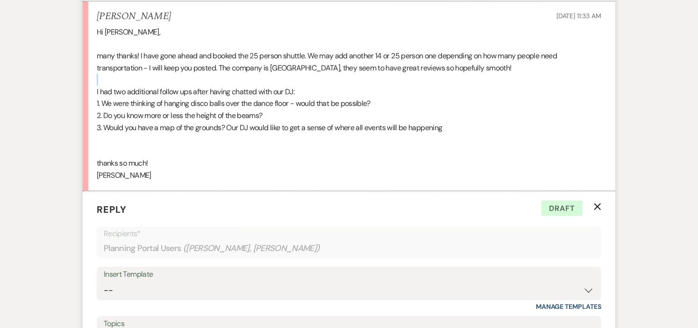
drag, startPoint x: 94, startPoint y: 76, endPoint x: 211, endPoint y: 66, distance: 117.6
click at [211, 66] on li "Maddie Aug 07, 2025, 11:33 AM Hi Helena, many thanks! I have gone ahead and boo…" at bounding box center [349, 96] width 532 height 190
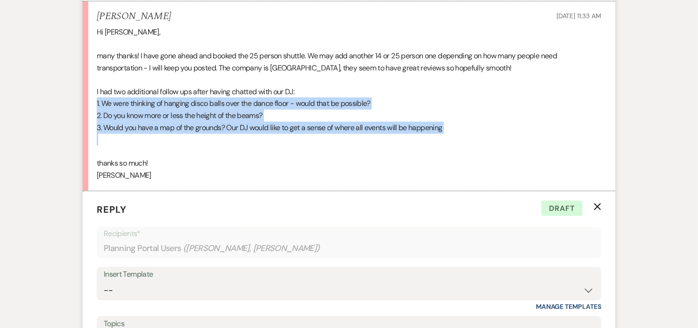
drag, startPoint x: 99, startPoint y: 91, endPoint x: 453, endPoint y: 123, distance: 355.4
click at [453, 123] on li "Maddie Aug 07, 2025, 11:33 AM Hi Helena, many thanks! I have gone ahead and boo…" at bounding box center [349, 96] width 532 height 190
copy div "1. We were thinking of hanging disco balls over the dance floor - would that be…"
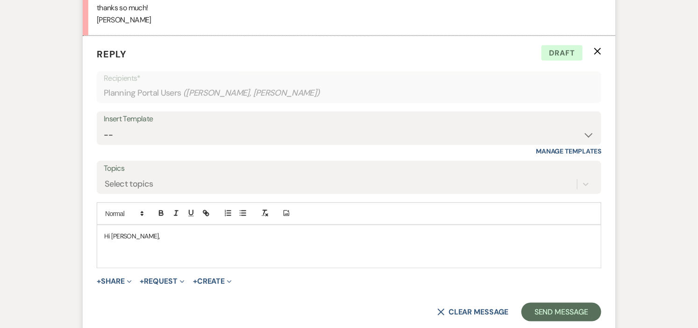
scroll to position [3760, 0]
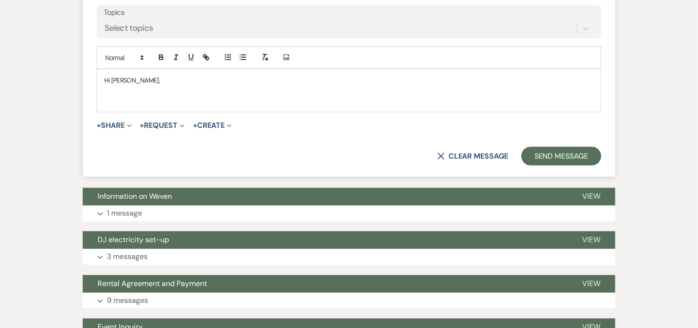
click at [157, 96] on p at bounding box center [348, 101] width 489 height 10
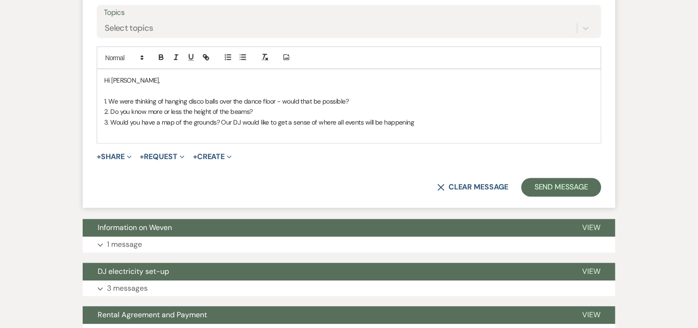
click at [172, 75] on p "Hi [PERSON_NAME]," at bounding box center [348, 80] width 489 height 10
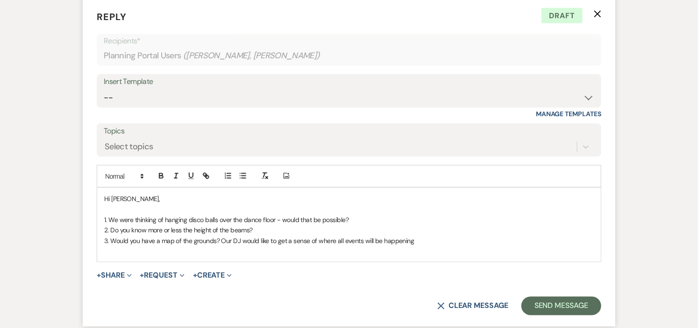
scroll to position [3656, 0]
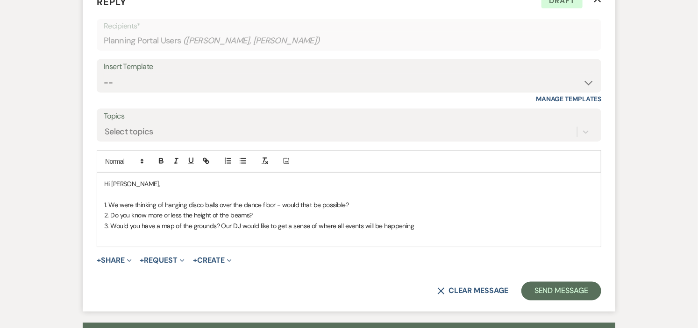
click at [143, 189] on p at bounding box center [348, 194] width 489 height 10
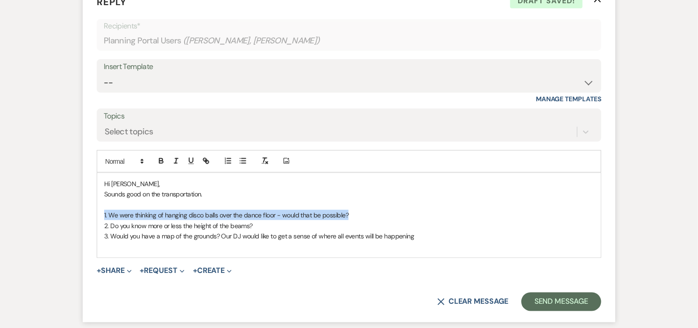
drag, startPoint x: 359, startPoint y: 207, endPoint x: 105, endPoint y: 203, distance: 254.0
click at [105, 210] on p "1. We were thinking of hanging disco balls over the dance floor - would that be…" at bounding box center [348, 215] width 489 height 10
drag, startPoint x: 177, startPoint y: 146, endPoint x: 251, endPoint y: 157, distance: 74.2
click at [177, 155] on button "button" at bounding box center [175, 160] width 13 height 11
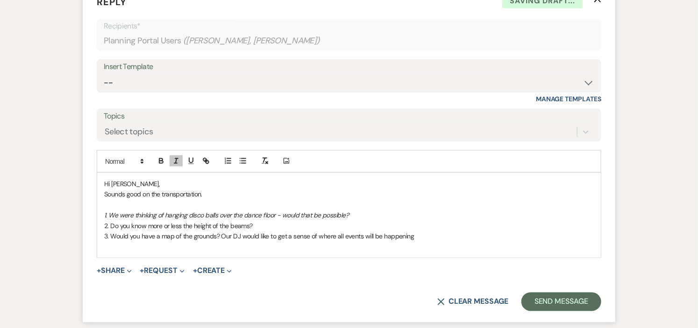
click at [362, 221] on p "2. Do you know more or less the height of the beams?" at bounding box center [348, 226] width 489 height 10
click at [365, 210] on p "1. We were thinking of hanging disco balls over the dance floor - would that be…" at bounding box center [348, 215] width 489 height 10
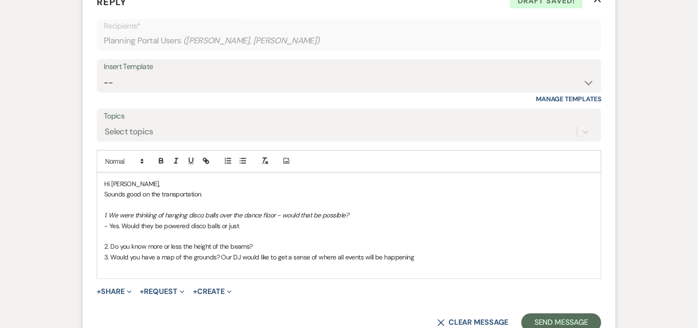
click at [188, 221] on p "- Yes. Would they be powered disco balls or just" at bounding box center [348, 226] width 489 height 10
click at [277, 221] on p "- Yes. Would they be powered/spinning disco balls or just" at bounding box center [348, 226] width 489 height 10
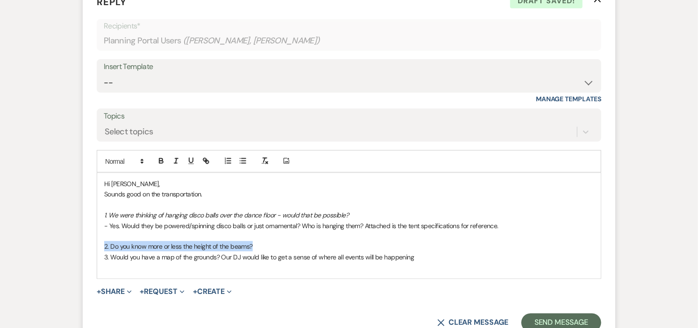
drag, startPoint x: 274, startPoint y: 235, endPoint x: 105, endPoint y: 237, distance: 169.5
click at [105, 241] on p "2. Do you know more or less the height of the beams?" at bounding box center [348, 246] width 489 height 10
click at [176, 159] on line "button" at bounding box center [176, 161] width 1 height 5
click at [277, 241] on p "2. Do you know more or less the height of the beams?" at bounding box center [348, 246] width 489 height 10
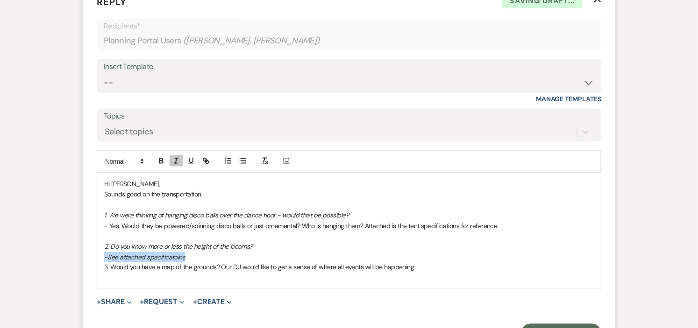
drag, startPoint x: 191, startPoint y: 248, endPoint x: 97, endPoint y: 251, distance: 94.4
click at [97, 251] on div "Hi Claudia, Sounds good on the transportation. 1. We were thinking of hanging d…" at bounding box center [348, 231] width 503 height 116
click at [176, 157] on icon "button" at bounding box center [176, 161] width 8 height 8
click at [175, 252] on p "-See attached specificatoins" at bounding box center [348, 257] width 489 height 10
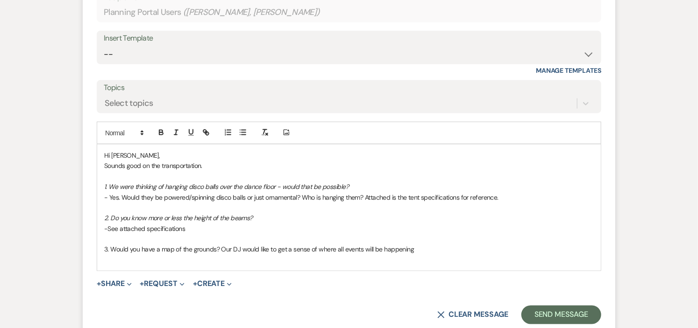
scroll to position [3708, 0]
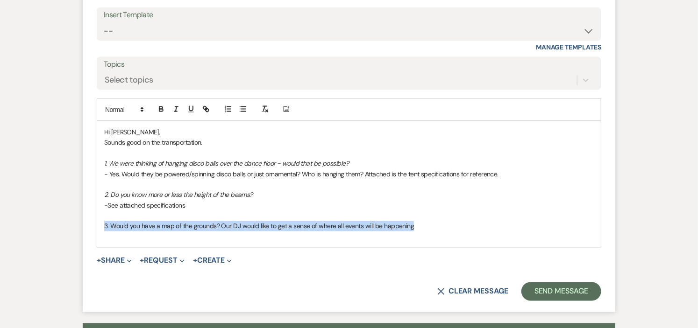
drag, startPoint x: 427, startPoint y: 217, endPoint x: 96, endPoint y: 221, distance: 331.1
click at [96, 221] on form "Reply X Saving draft... Recipients* Planning Portal Users ( Maddie, Claudia Pie…" at bounding box center [349, 122] width 532 height 381
click at [177, 107] on line "button" at bounding box center [176, 107] width 3 height 0
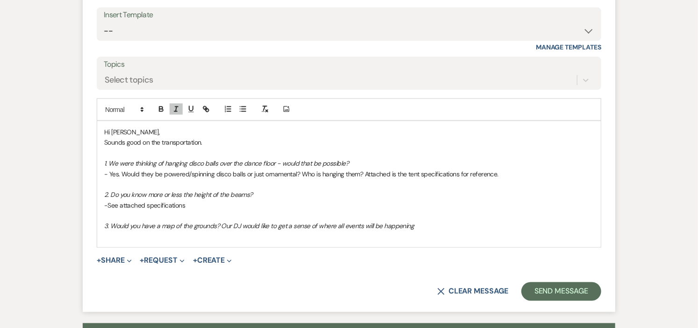
click at [437, 221] on p "3. Would you have a map of the grounds? Our DJ would like to get a sense of whe…" at bounding box center [348, 226] width 489 height 10
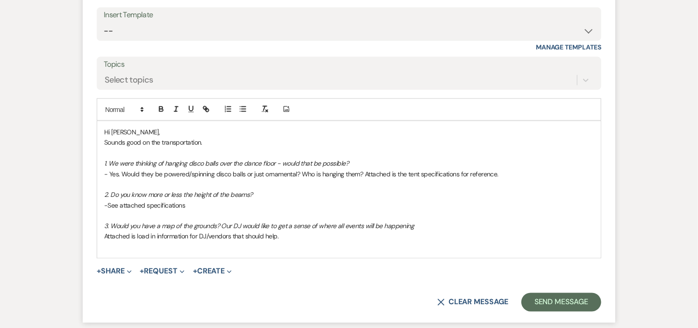
click at [104, 228] on div "Hi Claudia, Sounds good on the transportation. 1. We were thinking of hanging d…" at bounding box center [348, 189] width 503 height 137
click at [330, 232] on p "-Attached is load in information for DJ/vendors that should help." at bounding box center [348, 237] width 489 height 10
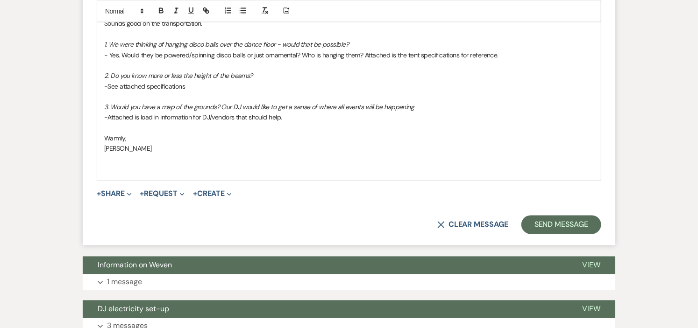
scroll to position [3812, 0]
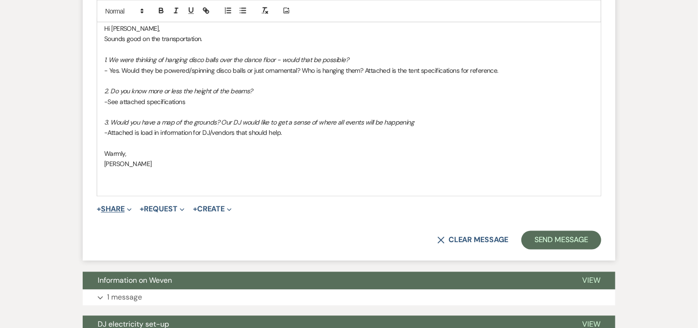
click at [108, 206] on button "+ Share Expand" at bounding box center [114, 209] width 35 height 7
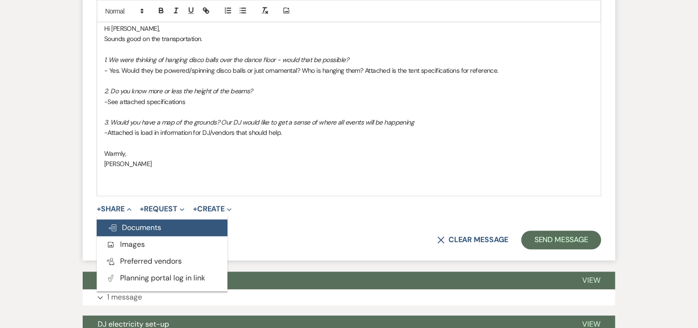
click at [123, 223] on span "Doc Upload Documents" at bounding box center [134, 228] width 53 height 10
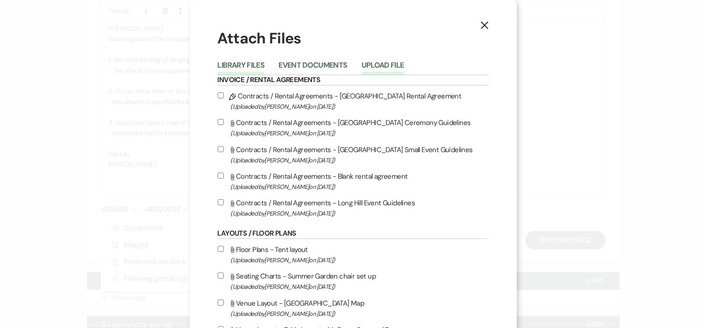
click at [383, 64] on button "Upload File" at bounding box center [382, 68] width 42 height 13
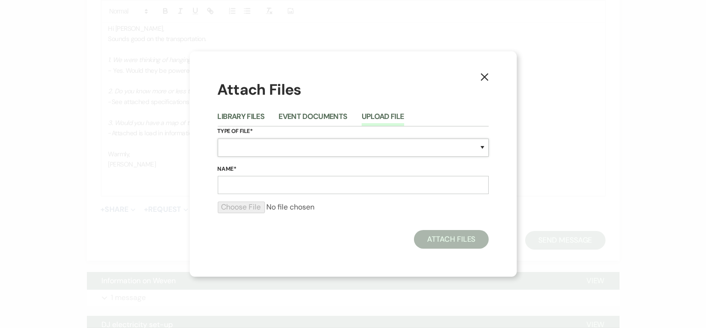
click at [295, 145] on select "Special Event Insurance Vendor Certificate of Insurance Contracts / Rental Agre…" at bounding box center [353, 148] width 271 height 18
select select "23"
click at [218, 139] on select "Special Event Insurance Vendor Certificate of Insurance Contracts / Rental Agre…" at bounding box center [353, 148] width 271 height 18
click at [297, 183] on input "Name*" at bounding box center [353, 185] width 271 height 18
type input "Vendor load in map"
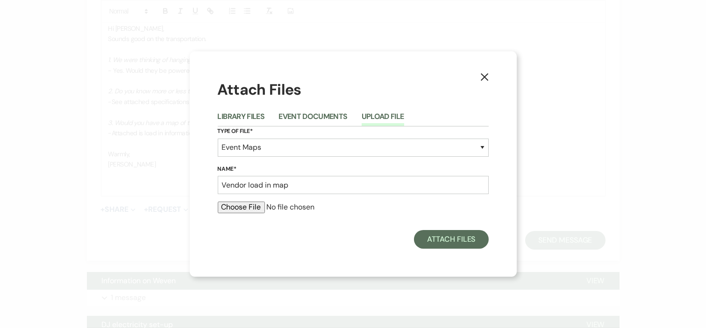
click at [243, 208] on input "file" at bounding box center [353, 207] width 271 height 11
type input "C:\fakepath\Load in_out at Long Hill.pdf"
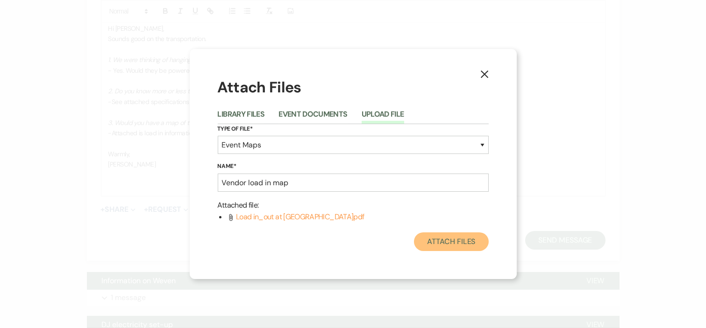
click at [436, 237] on button "Attach Files" at bounding box center [451, 242] width 74 height 19
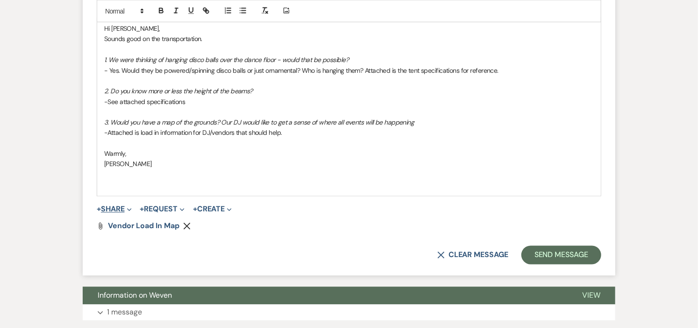
click at [117, 206] on button "+ Share Expand" at bounding box center [114, 209] width 35 height 7
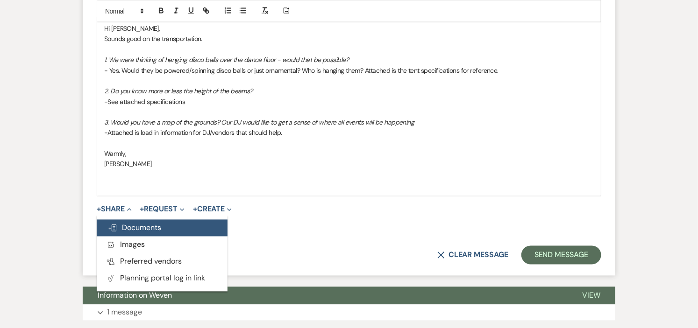
click at [124, 223] on span "Doc Upload Documents" at bounding box center [134, 228] width 53 height 10
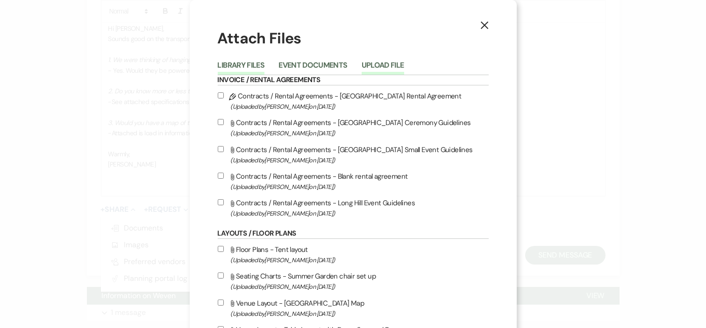
click at [374, 63] on button "Upload File" at bounding box center [382, 68] width 42 height 13
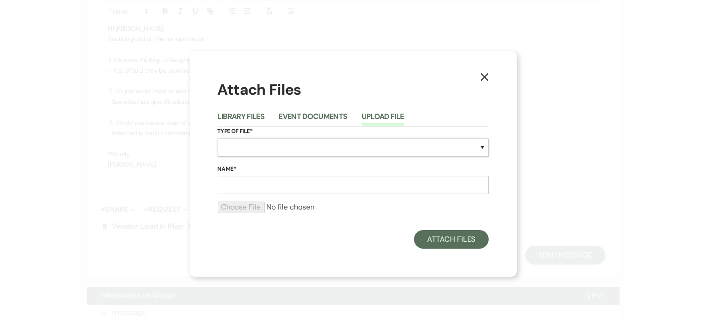
click at [348, 145] on select "Special Event Insurance Vendor Certificate of Insurance Contracts / Rental Agre…" at bounding box center [353, 148] width 271 height 18
select select "0"
click at [218, 139] on select "Special Event Insurance Vendor Certificate of Insurance Contracts / Rental Agre…" at bounding box center [353, 148] width 271 height 18
click at [334, 184] on input "Name*" at bounding box center [353, 185] width 271 height 18
type input "Tent Spec"
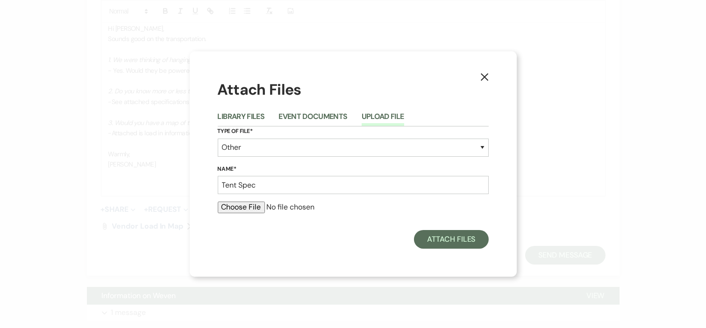
click at [244, 207] on input "file" at bounding box center [353, 207] width 271 height 11
type input "C:\fakepath\Tent specifications Long Hill.pdf"
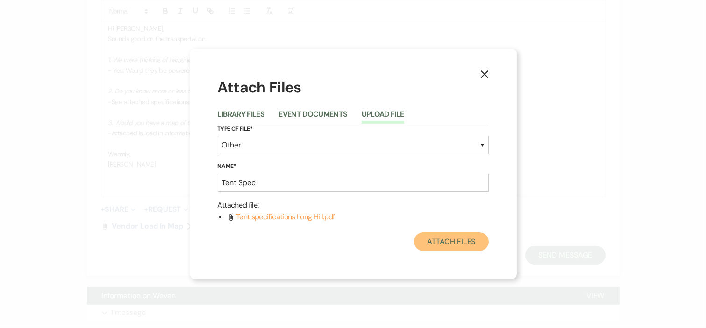
click at [439, 240] on button "Attach Files" at bounding box center [451, 242] width 74 height 19
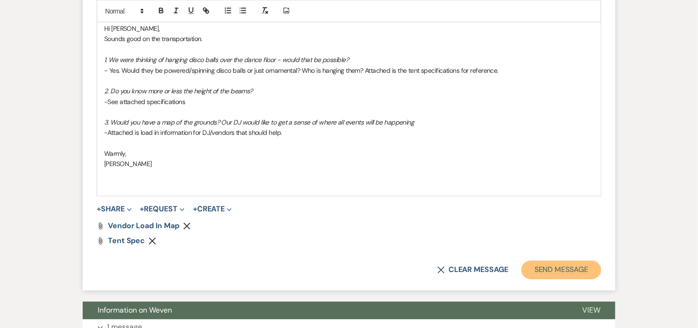
click at [546, 261] on button "Send Message" at bounding box center [561, 270] width 80 height 19
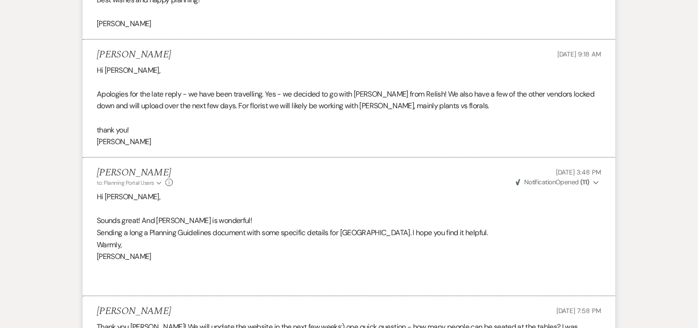
scroll to position [0, 0]
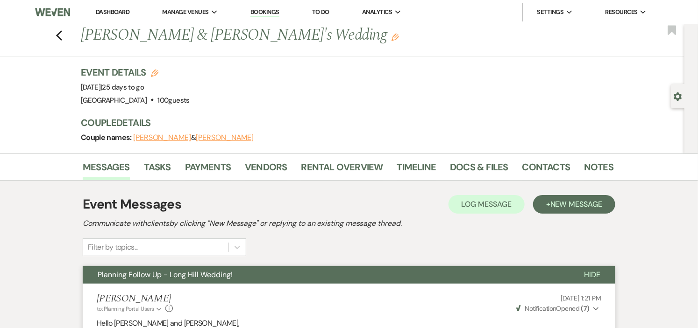
click at [110, 11] on link "Dashboard" at bounding box center [113, 12] width 34 height 8
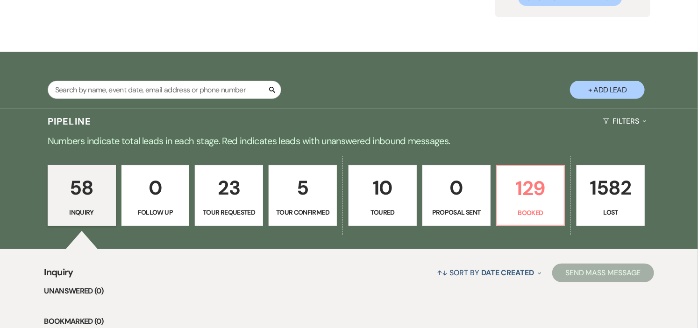
scroll to position [155, 0]
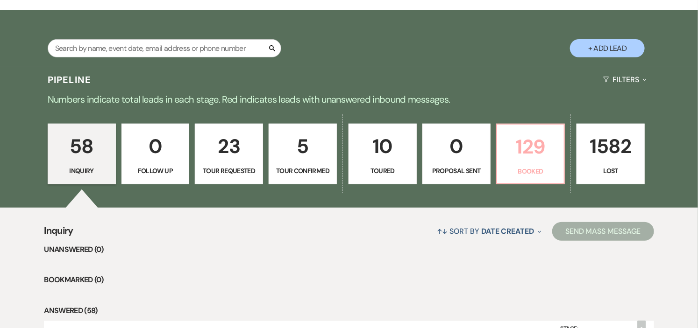
click at [533, 155] on p "129" at bounding box center [530, 146] width 56 height 31
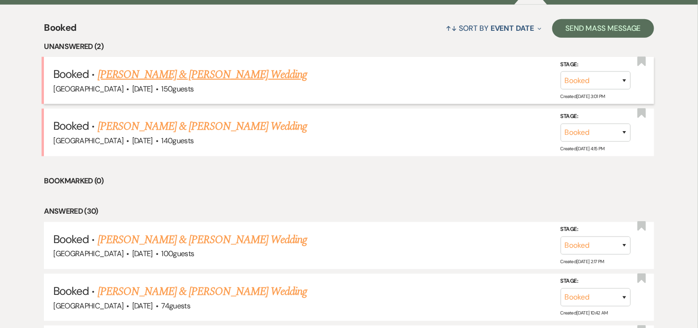
scroll to position [363, 0]
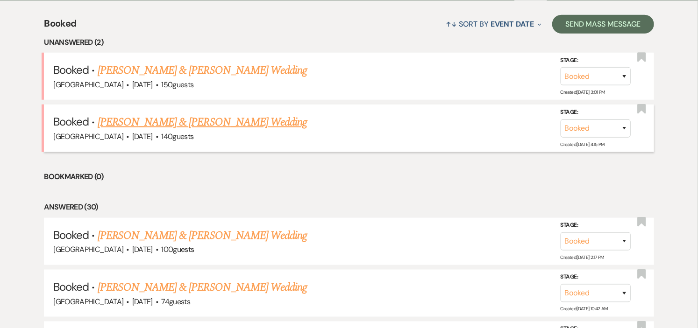
click at [256, 120] on link "[PERSON_NAME] & [PERSON_NAME] Wedding" at bounding box center [202, 122] width 209 height 17
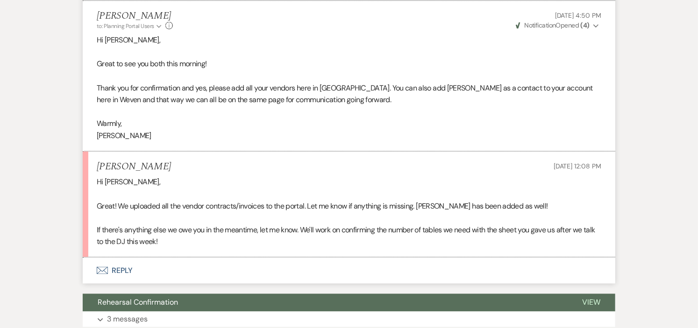
scroll to position [571, 0]
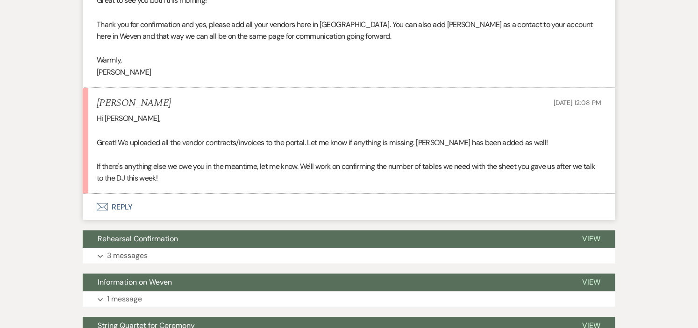
click at [122, 208] on button "Envelope Reply" at bounding box center [349, 207] width 532 height 26
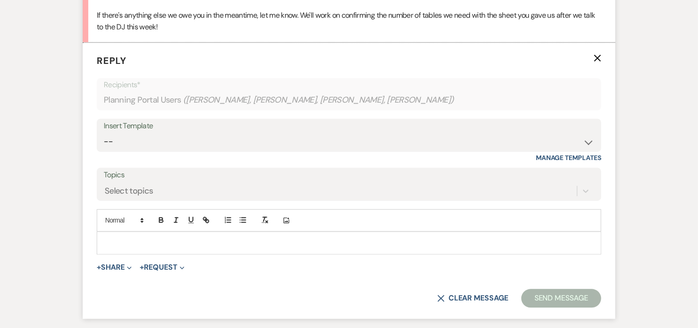
scroll to position [739, 0]
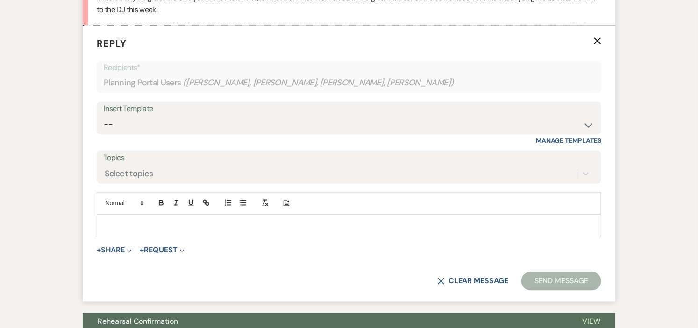
click at [241, 228] on p at bounding box center [348, 226] width 489 height 10
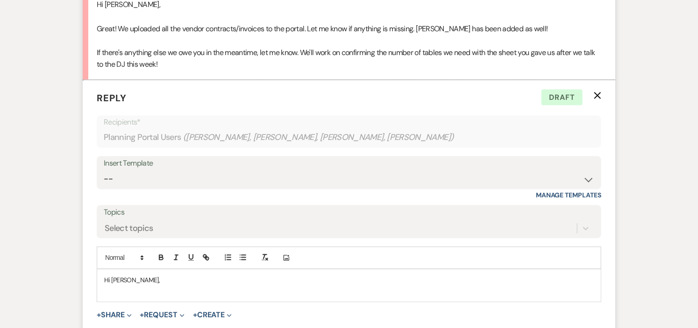
scroll to position [687, 0]
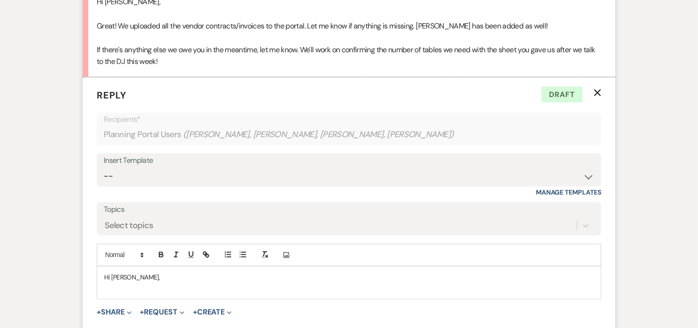
click at [151, 282] on p "Hi Hannah," at bounding box center [348, 278] width 489 height 10
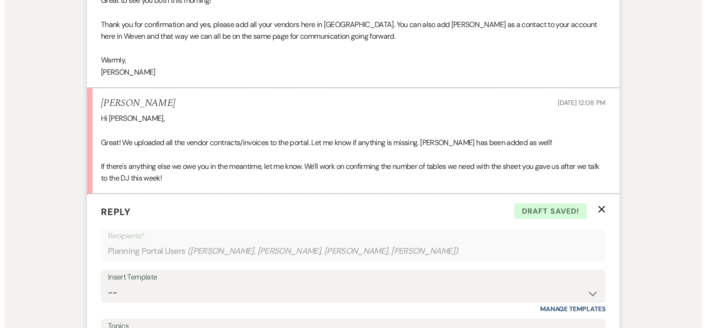
scroll to position [778, 0]
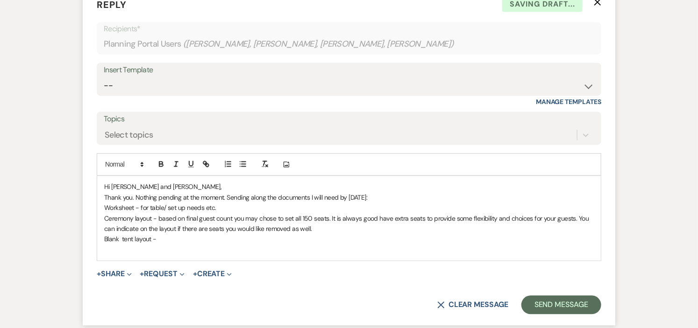
click at [120, 241] on p "Blank tent layout -" at bounding box center [348, 239] width 489 height 10
drag, startPoint x: 180, startPoint y: 243, endPoint x: 181, endPoint y: 239, distance: 4.9
click at [180, 243] on p "Blank tent layout -" at bounding box center [348, 239] width 489 height 10
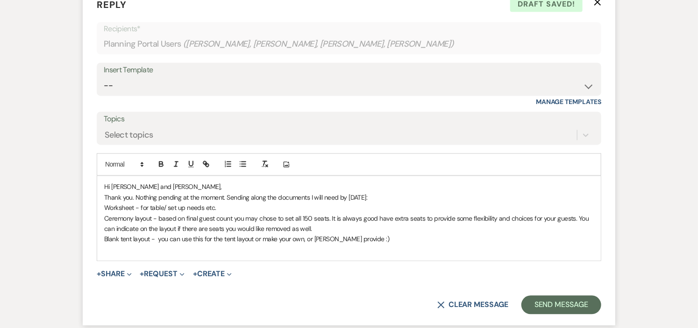
click at [105, 208] on p "Worksheet - for table/ set up needs etc." at bounding box center [348, 208] width 489 height 10
drag, startPoint x: 241, startPoint y: 165, endPoint x: 206, endPoint y: 169, distance: 34.9
click at [240, 165] on icon "button" at bounding box center [243, 164] width 8 height 8
click at [104, 218] on div "Hi Hannah and Daniel, Thank you. Nothing pending at the moment. Sending along t…" at bounding box center [348, 219] width 503 height 85
click at [240, 162] on line "button" at bounding box center [240, 162] width 0 height 0
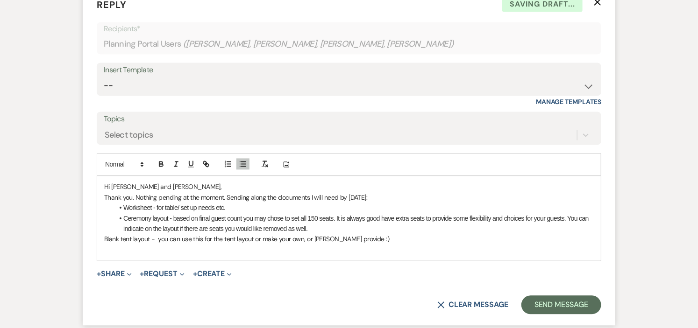
click at [105, 239] on p "Blank tent layout - you can use this for the tent layout or make your own, or C…" at bounding box center [348, 239] width 489 height 10
click at [243, 162] on icon "button" at bounding box center [243, 164] width 8 height 8
click at [120, 273] on button "+ Share Expand" at bounding box center [114, 274] width 35 height 7
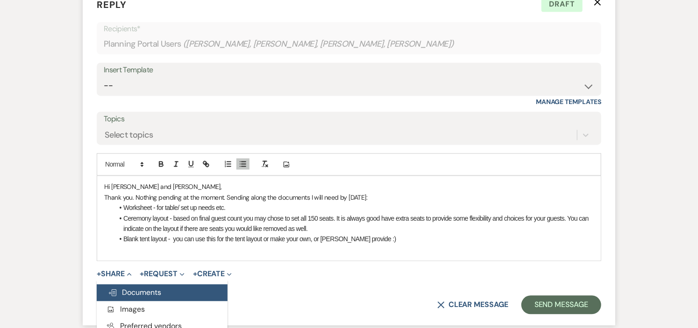
click at [127, 292] on span "Doc Upload Documents" at bounding box center [134, 293] width 53 height 10
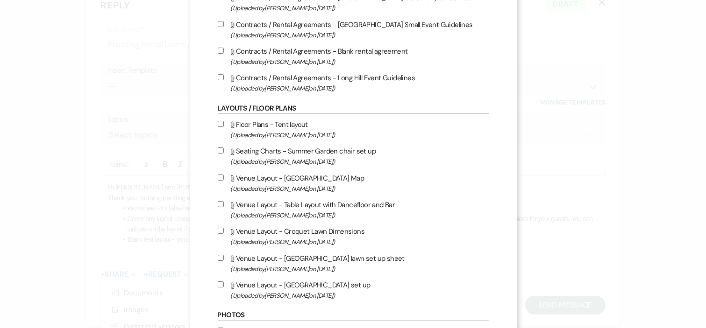
scroll to position [155, 0]
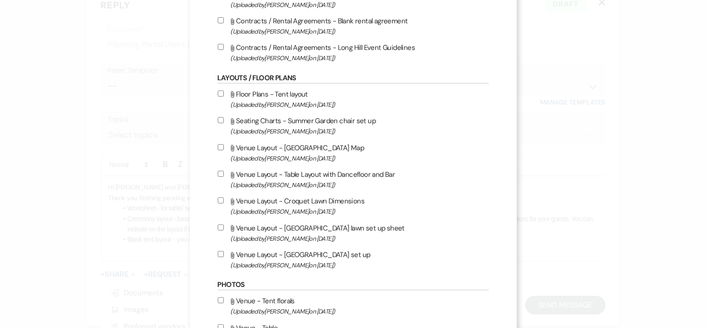
click at [218, 91] on input "Attach File Floor Plans - Tent layout (Uploaded by Helena Oberg-Avola on Apr 23…" at bounding box center [221, 94] width 6 height 6
checkbox input "true"
click at [218, 118] on input "Attach File Seating Charts - Summer Garden chair set up (Uploaded by Helena Obe…" at bounding box center [221, 120] width 6 height 6
checkbox input "true"
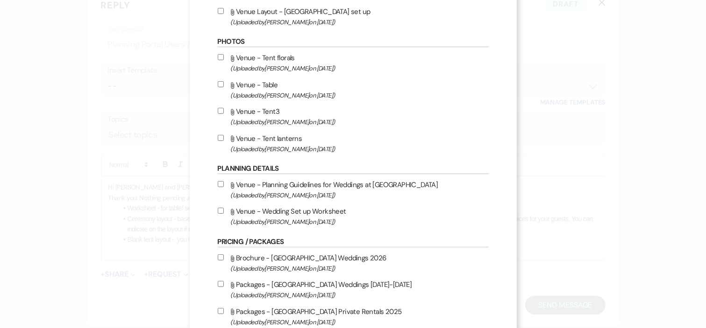
scroll to position [415, 0]
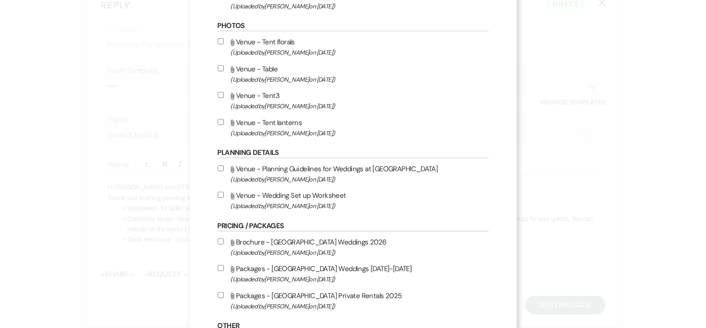
click at [218, 192] on input "Attach File Venue - Wedding Set up Worksheet (Uploaded by Helena Oberg-Avola on…" at bounding box center [221, 195] width 6 height 6
checkbox input "true"
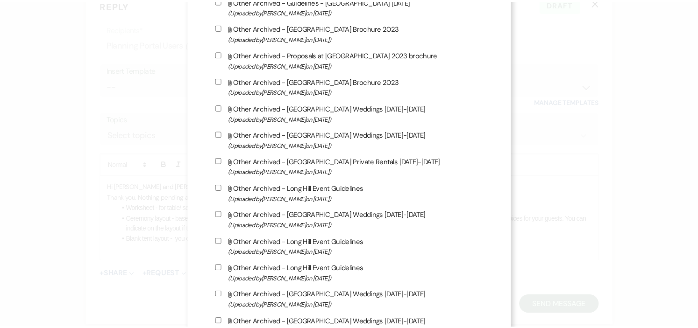
scroll to position [2733, 0]
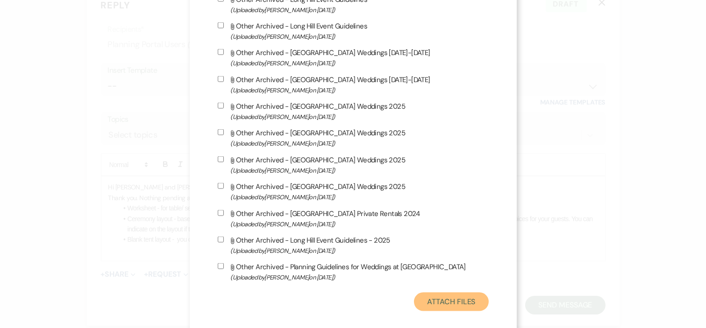
click at [436, 293] on button "Attach Files" at bounding box center [451, 302] width 74 height 19
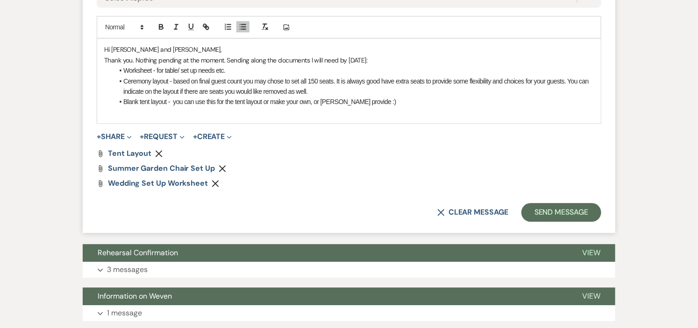
scroll to position [934, 0]
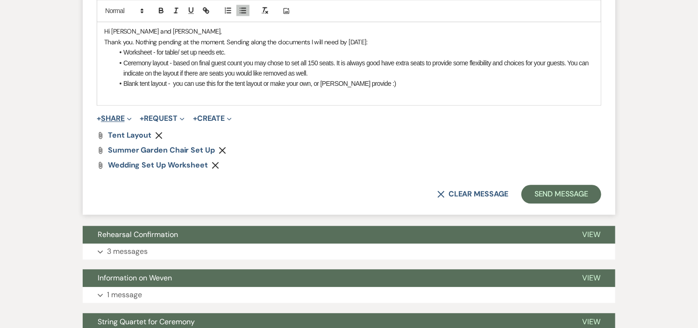
click at [115, 118] on button "+ Share Expand" at bounding box center [114, 118] width 35 height 7
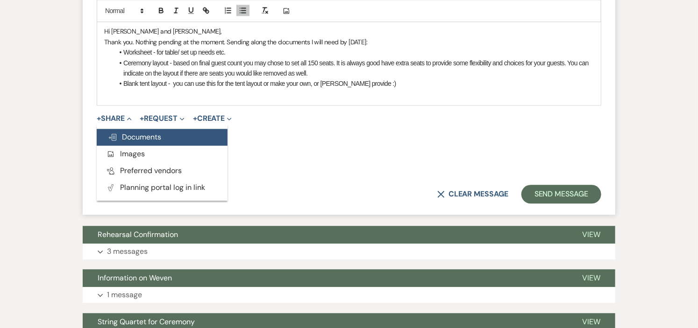
click at [119, 134] on span "Doc Upload Documents" at bounding box center [134, 137] width 53 height 10
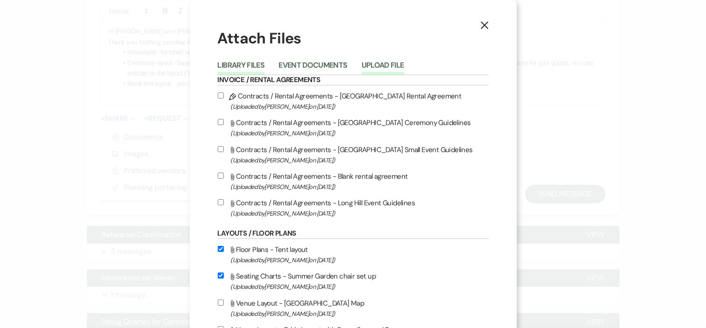
click at [365, 64] on button "Upload File" at bounding box center [382, 68] width 42 height 13
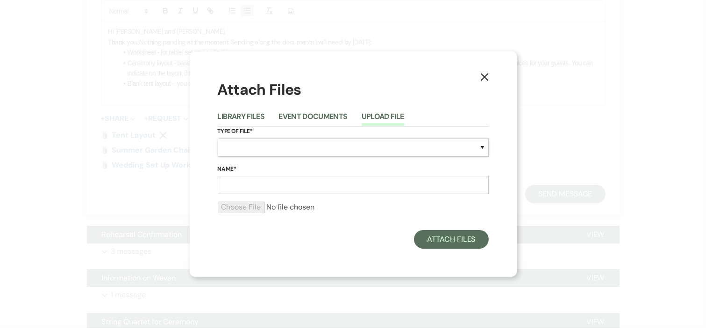
click at [453, 148] on select "Special Event Insurance Vendor Certificate of Insurance Contracts / Rental Agre…" at bounding box center [353, 148] width 271 height 18
select select "23"
click at [218, 139] on select "Special Event Insurance Vendor Certificate of Insurance Contracts / Rental Agre…" at bounding box center [353, 148] width 271 height 18
click at [355, 189] on input "Name*" at bounding box center [353, 185] width 271 height 18
type input "Vendor load in map"
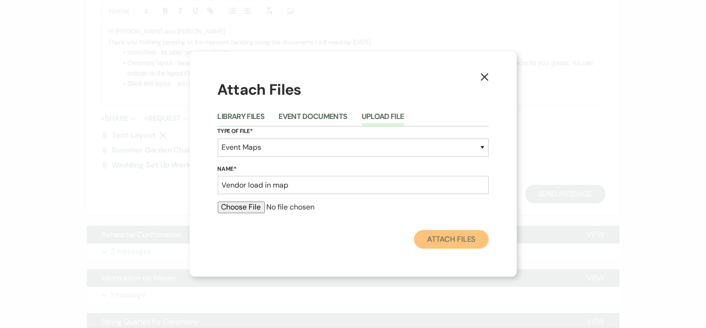
click at [426, 240] on button "Attach Files" at bounding box center [451, 239] width 74 height 19
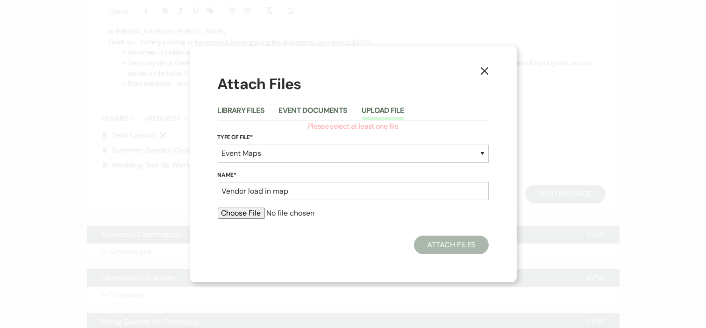
click at [251, 214] on input "file" at bounding box center [353, 213] width 271 height 11
click at [246, 215] on input "file" at bounding box center [353, 213] width 271 height 11
type input "C:\fakepath\Load in_out at Long Hill.pdf"
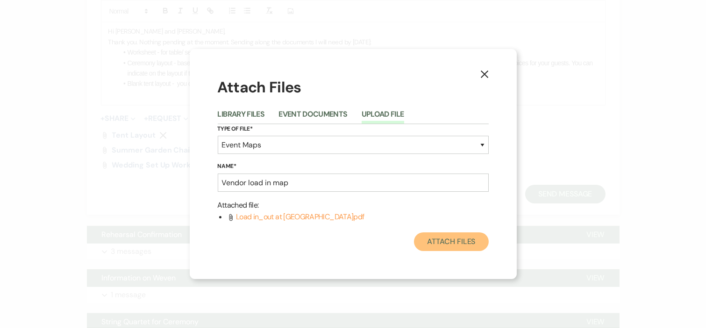
click at [445, 239] on button "Attach Files" at bounding box center [451, 242] width 74 height 19
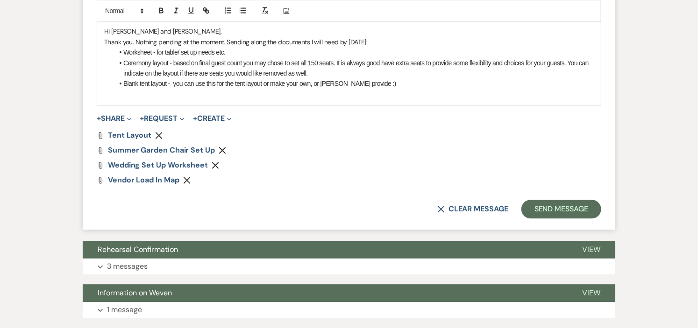
click at [418, 78] on li "Ceremony layout - based on final guest count you may chose to set all 150 seats…" at bounding box center [353, 68] width 480 height 21
click at [400, 86] on li "Blank tent layout - you can use this for the tent layout or make your own, or C…" at bounding box center [353, 83] width 480 height 10
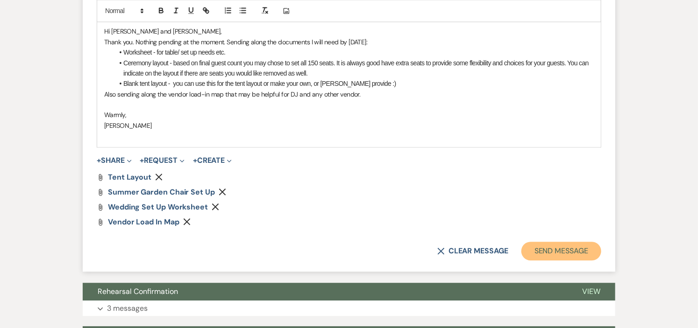
click at [554, 247] on button "Send Message" at bounding box center [561, 251] width 80 height 19
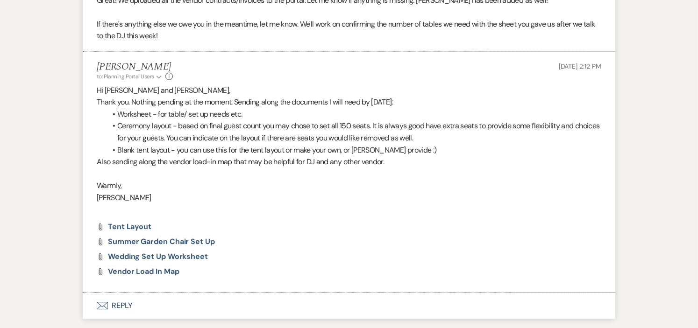
scroll to position [0, 0]
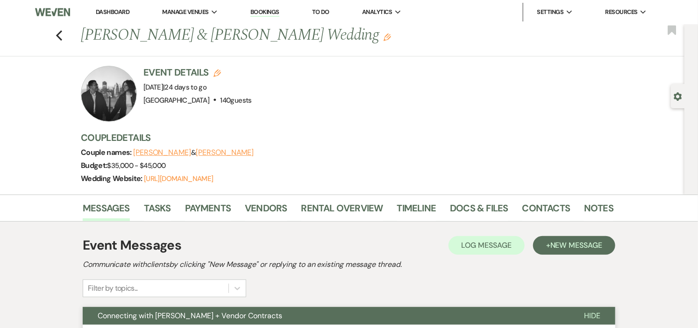
click at [115, 12] on link "Dashboard" at bounding box center [113, 12] width 34 height 8
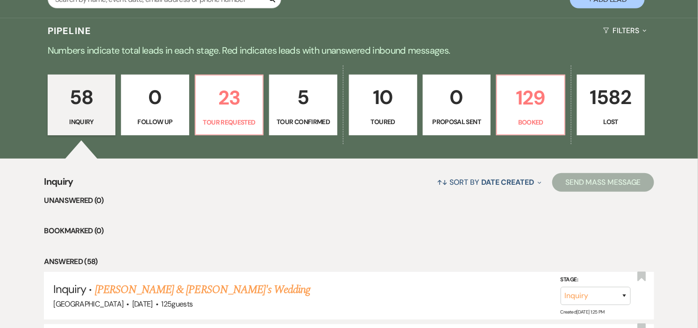
scroll to position [207, 0]
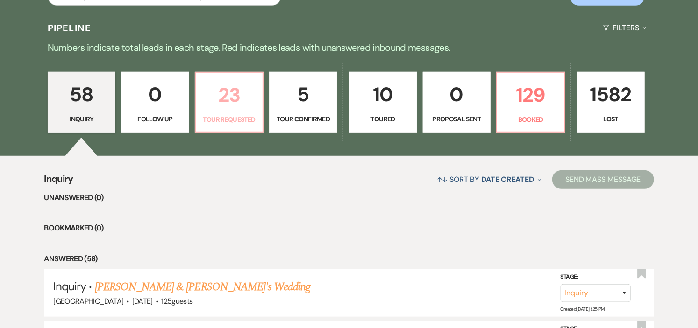
click at [236, 110] on p "23" at bounding box center [229, 94] width 56 height 31
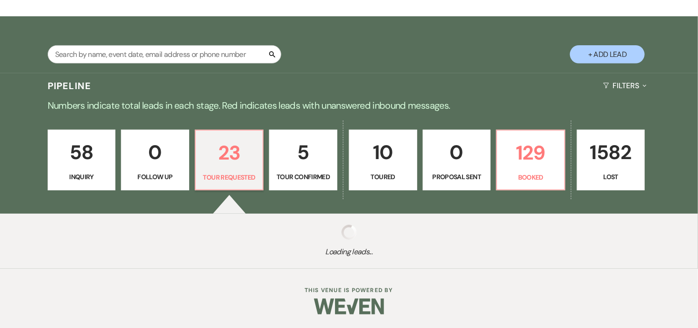
select select "2"
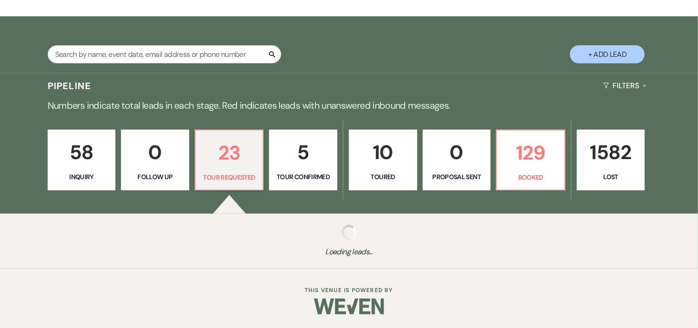
select select "2"
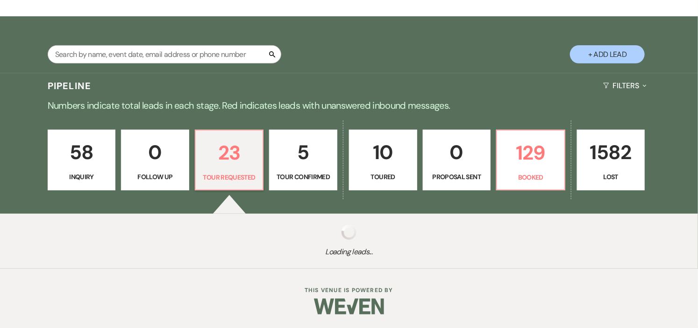
select select "2"
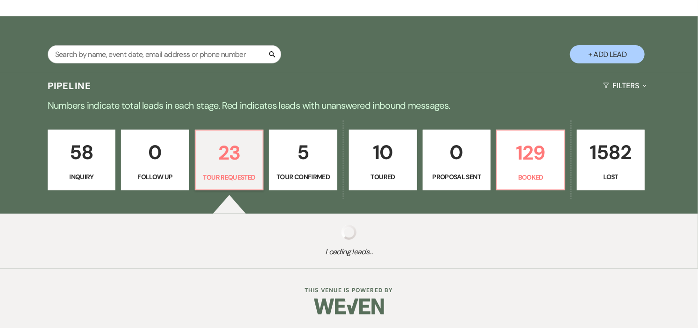
select select "2"
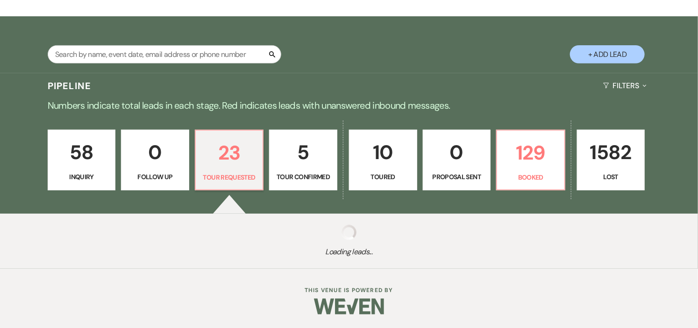
select select "2"
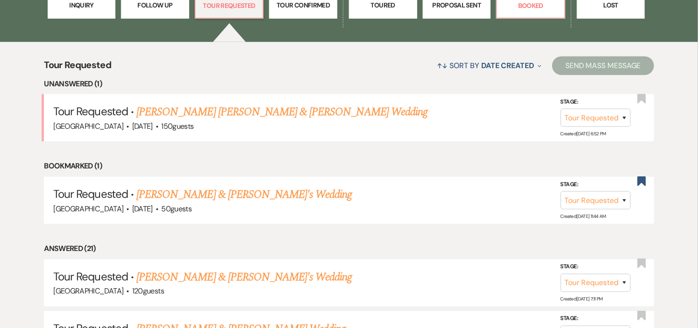
scroll to position [363, 0]
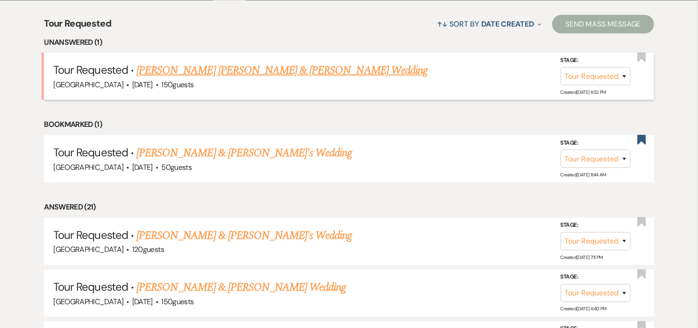
click at [236, 68] on link "[PERSON_NAME] [PERSON_NAME] & [PERSON_NAME] Wedding" at bounding box center [281, 70] width 291 height 17
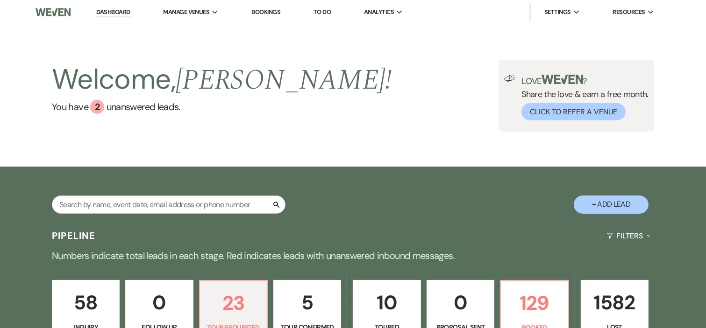
select select "2"
select select "1"
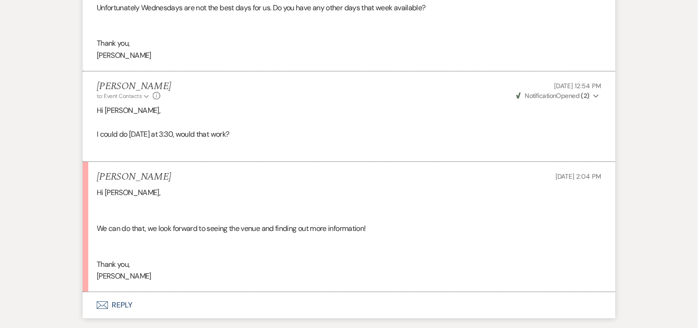
scroll to position [1454, 0]
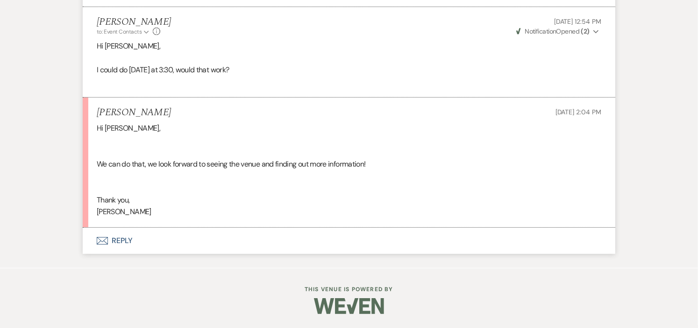
click at [114, 240] on button "Envelope Reply" at bounding box center [349, 241] width 532 height 26
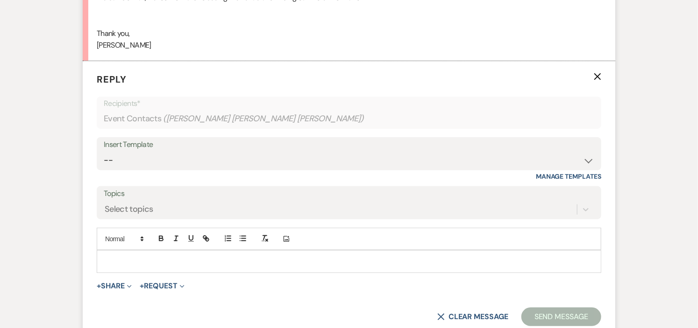
scroll to position [1658, 0]
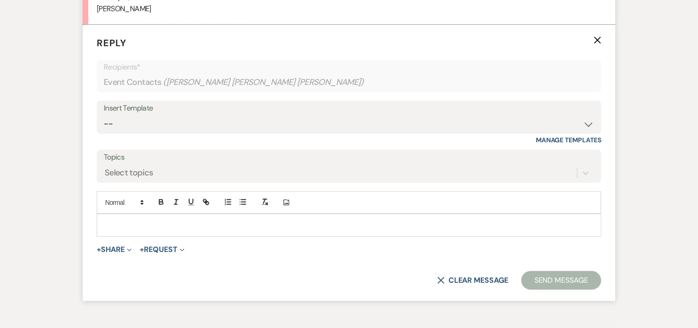
click at [169, 229] on p at bounding box center [348, 225] width 489 height 10
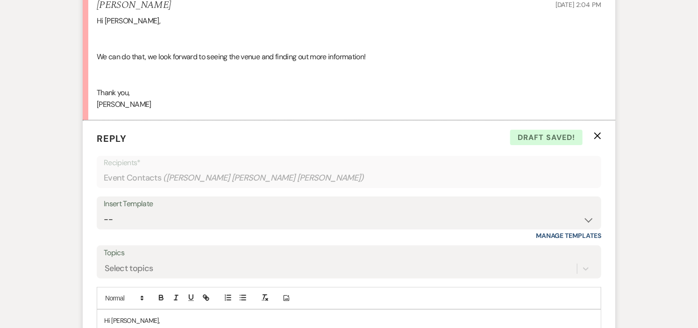
scroll to position [1709, 0]
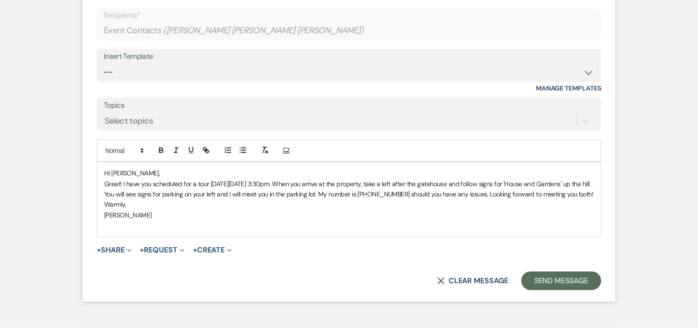
click at [165, 194] on p "Great! I have you scheduled for a tour on Thursday, August 14 at 3:30pm. When y…" at bounding box center [348, 189] width 489 height 21
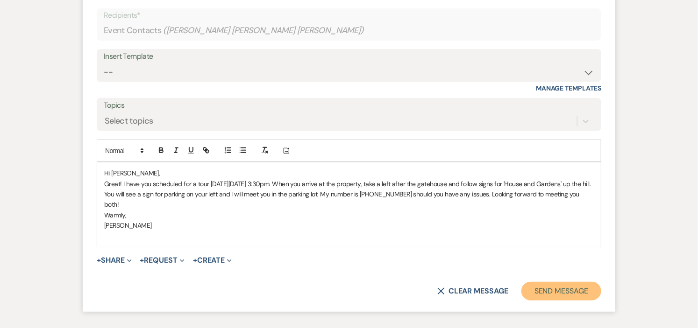
click at [553, 291] on button "Send Message" at bounding box center [561, 291] width 80 height 19
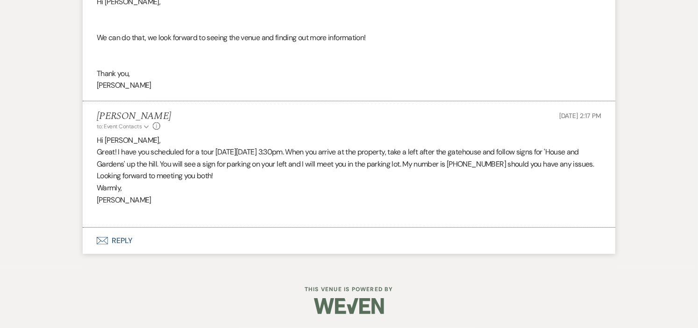
scroll to position [0, 0]
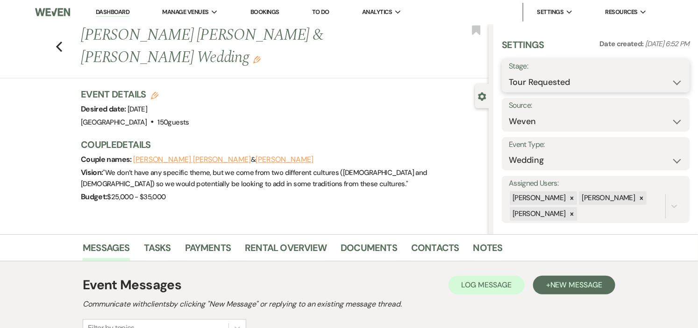
click at [669, 82] on select "Inquiry Follow Up Tour Requested Tour Confirmed Toured Proposal Sent Booked Lost" at bounding box center [595, 82] width 174 height 18
select select "4"
click at [508, 73] on select "Inquiry Follow Up Tour Requested Tour Confirmed Toured Proposal Sent Booked Lost" at bounding box center [595, 82] width 174 height 18
click at [661, 76] on button "Save" at bounding box center [669, 75] width 39 height 19
click at [122, 13] on link "Dashboard" at bounding box center [113, 12] width 34 height 9
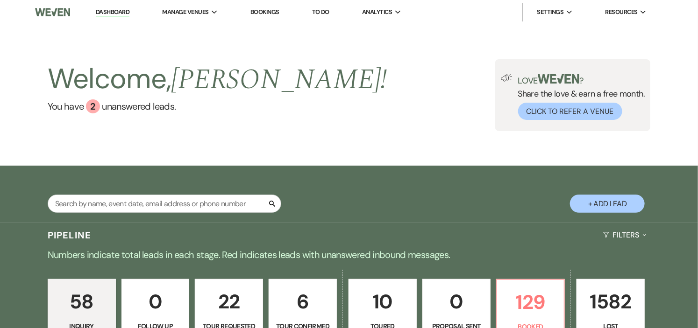
scroll to position [149, 0]
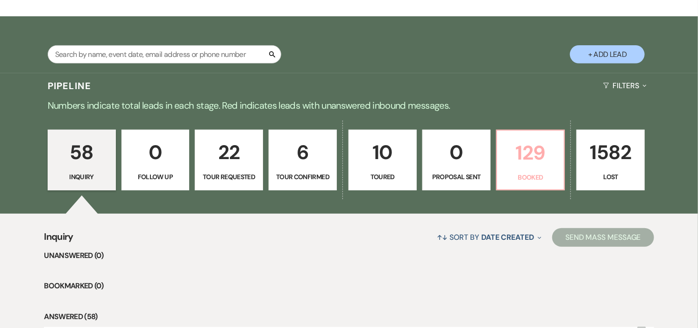
click at [554, 163] on p "129" at bounding box center [530, 152] width 56 height 31
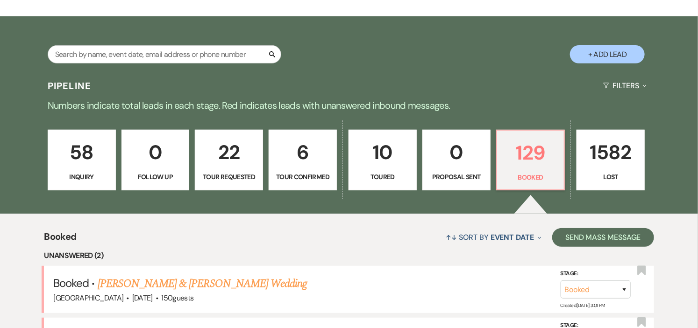
scroll to position [357, 0]
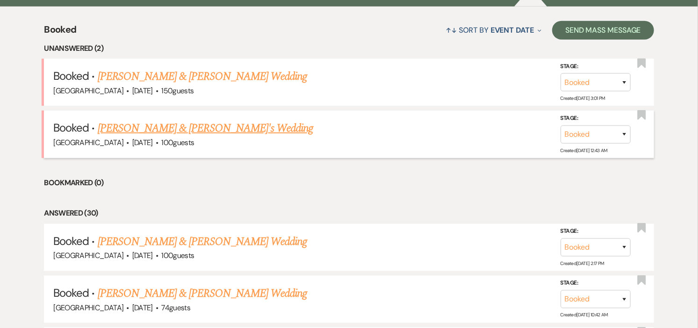
click at [236, 124] on link "[PERSON_NAME] & [PERSON_NAME]'s Wedding" at bounding box center [206, 128] width 216 height 17
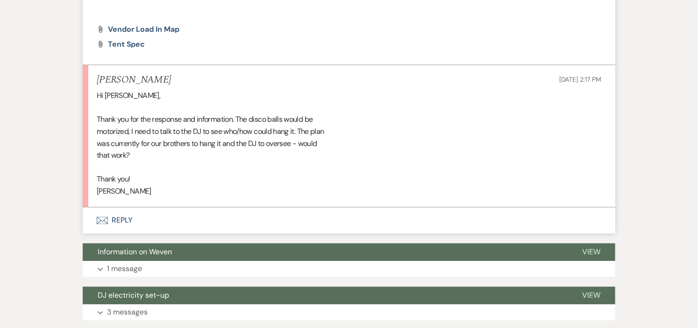
scroll to position [3840, 0]
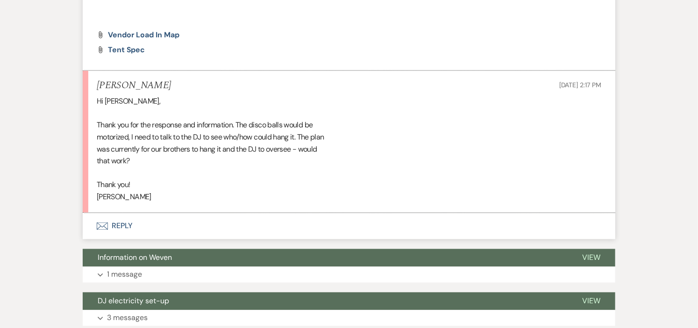
click at [121, 216] on button "Envelope Reply" at bounding box center [349, 226] width 532 height 26
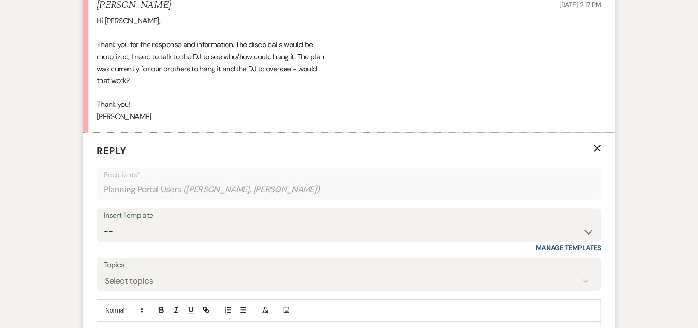
scroll to position [3976, 0]
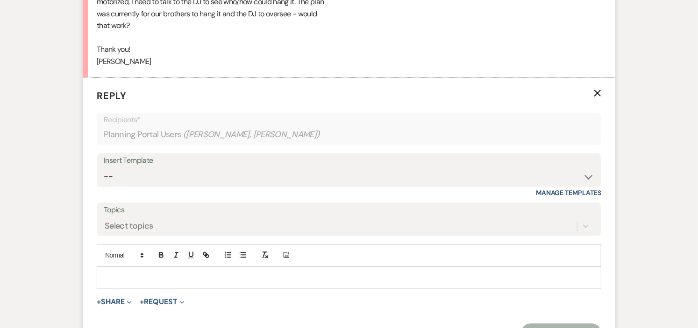
click at [203, 273] on p at bounding box center [348, 278] width 489 height 10
